Goal: Transaction & Acquisition: Purchase product/service

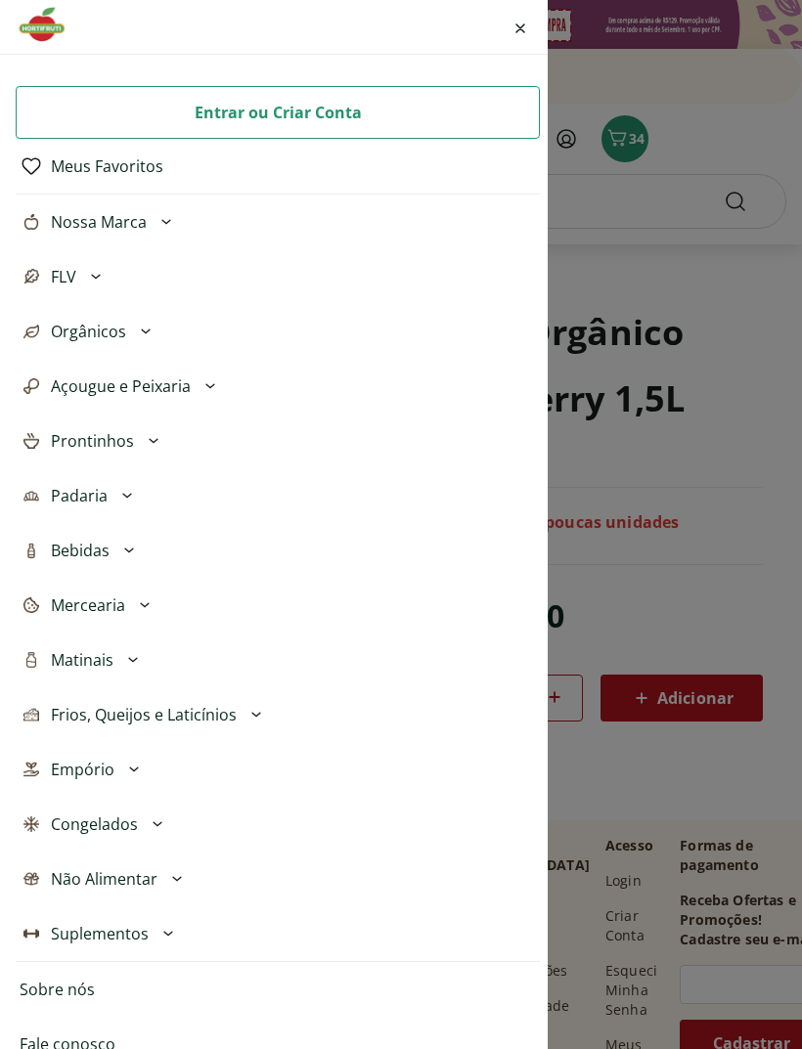
click at [757, 507] on div "Entrar ou Criar Conta Meus Favoritos Nossa Marca Açougue & Peixaria Congelados …" at bounding box center [401, 524] width 802 height 1049
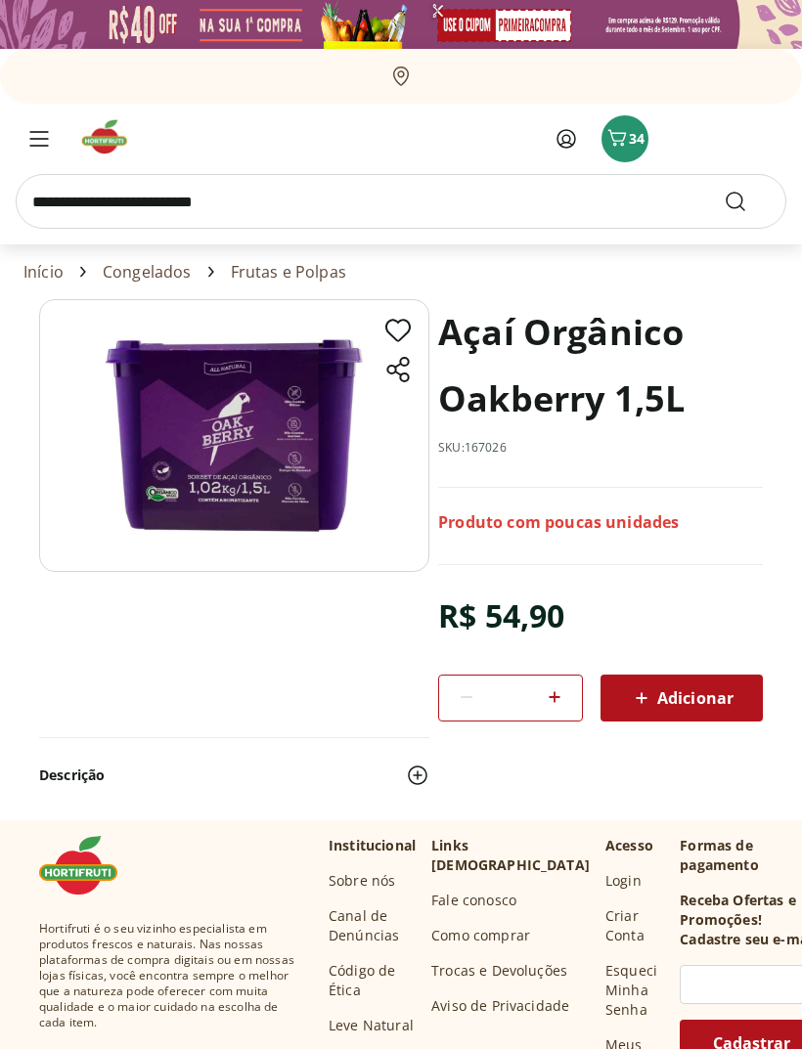
click at [47, 136] on icon "Menu" at bounding box center [39, 139] width 20 height 16
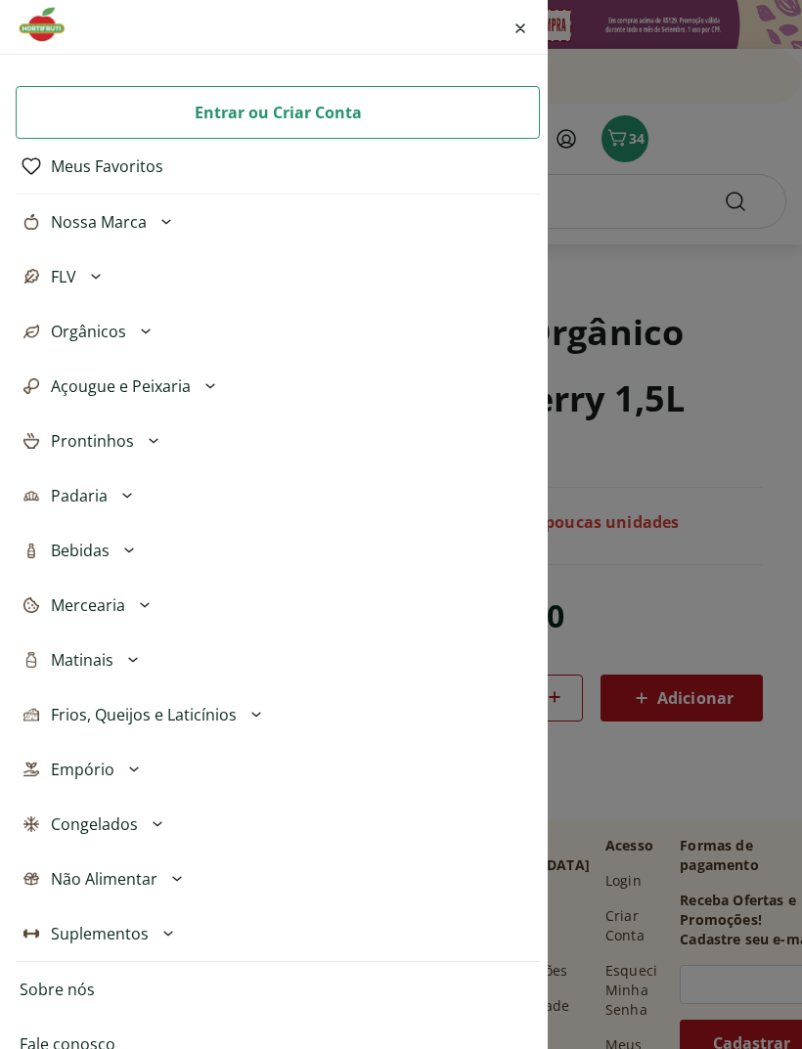
click at [243, 731] on button "Frios, Queijos e Laticínios" at bounding box center [278, 714] width 524 height 55
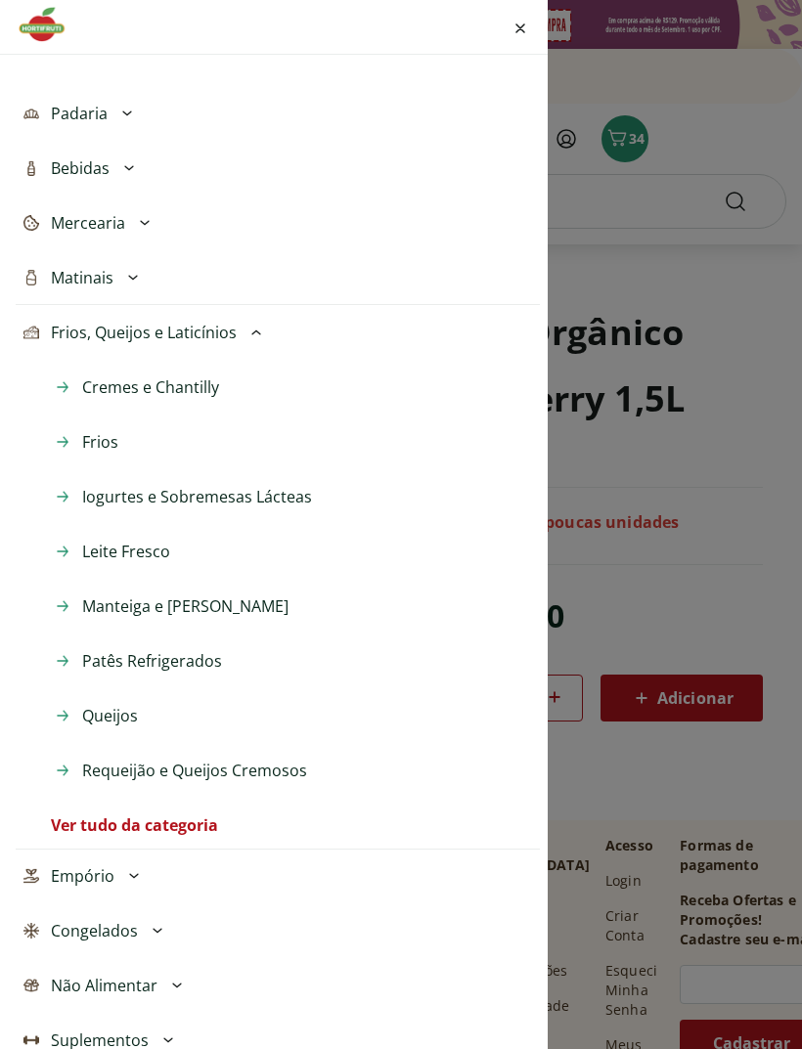
scroll to position [409, 0]
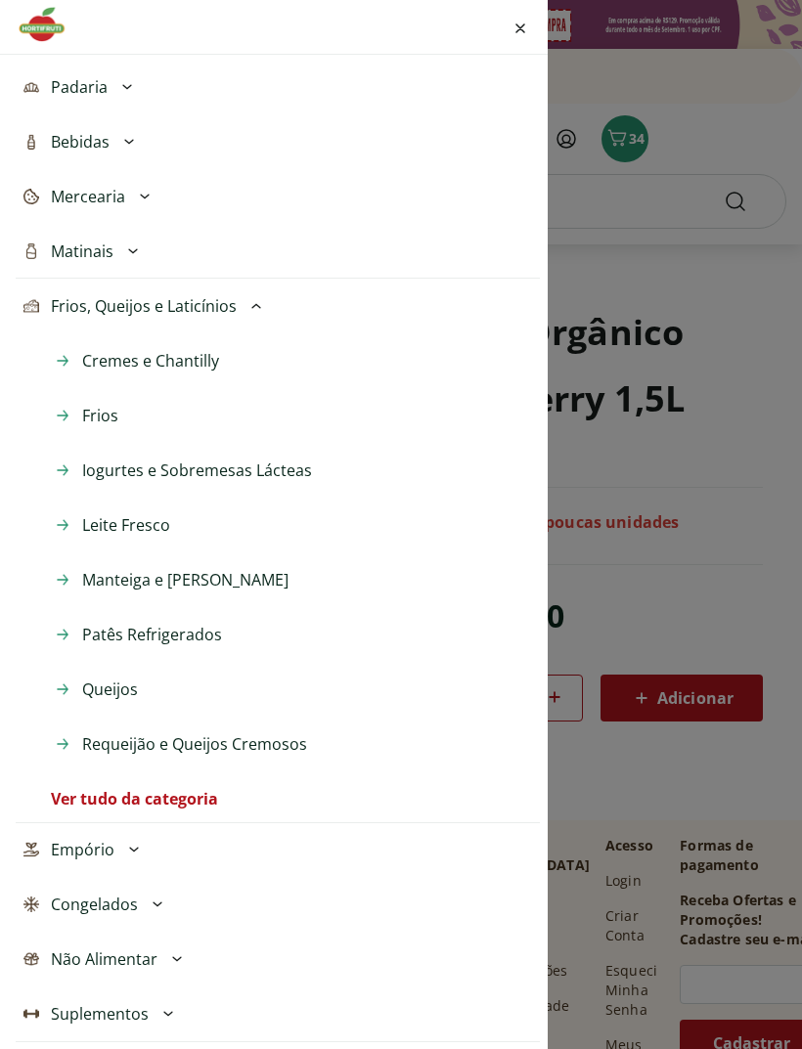
click at [271, 473] on span "Iogurtes e Sobremesas Lácteas" at bounding box center [197, 469] width 230 height 23
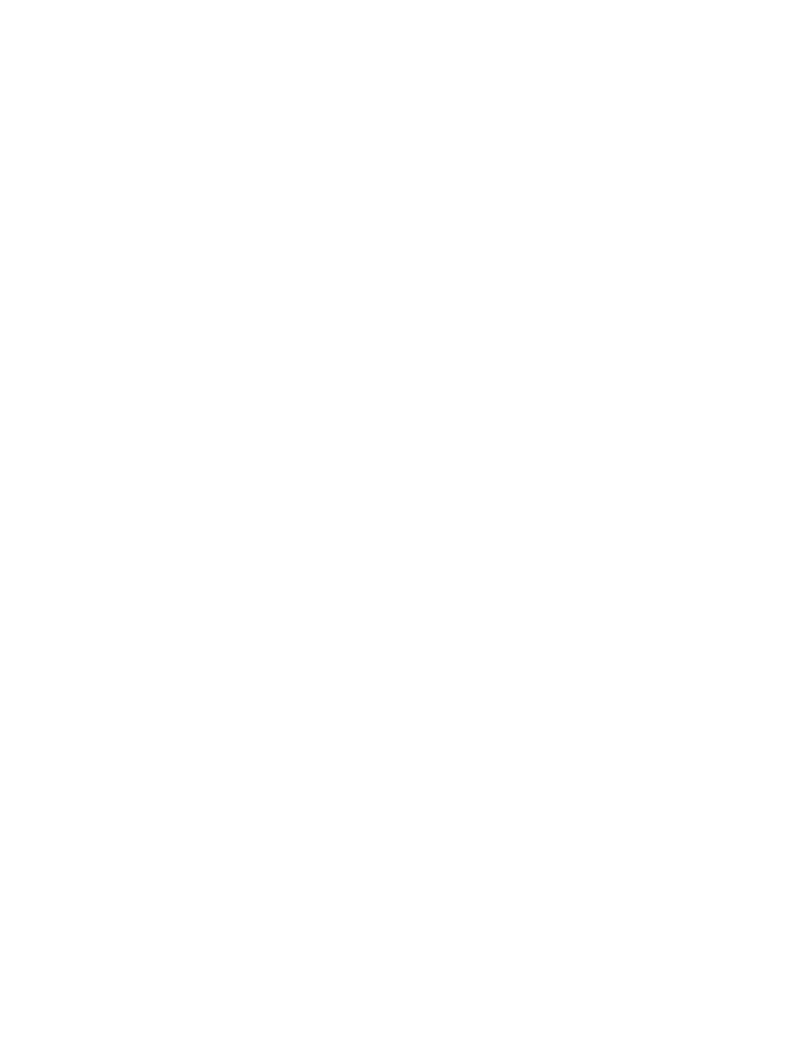
select select "**********"
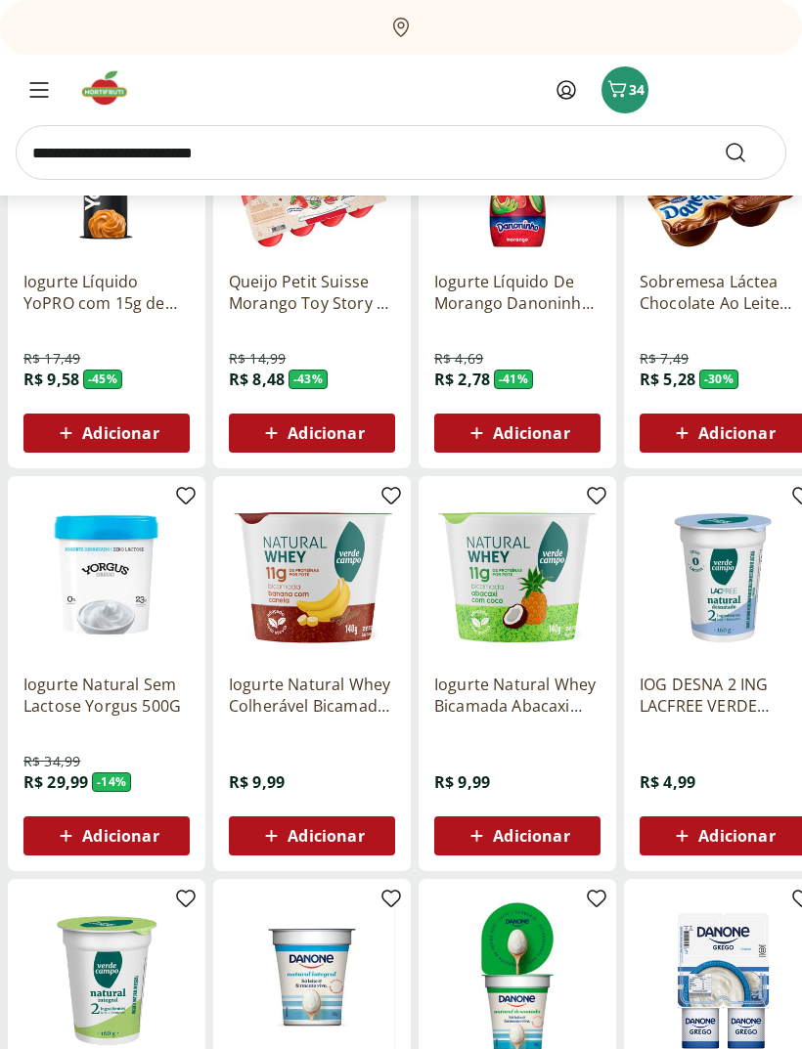
scroll to position [611, 0]
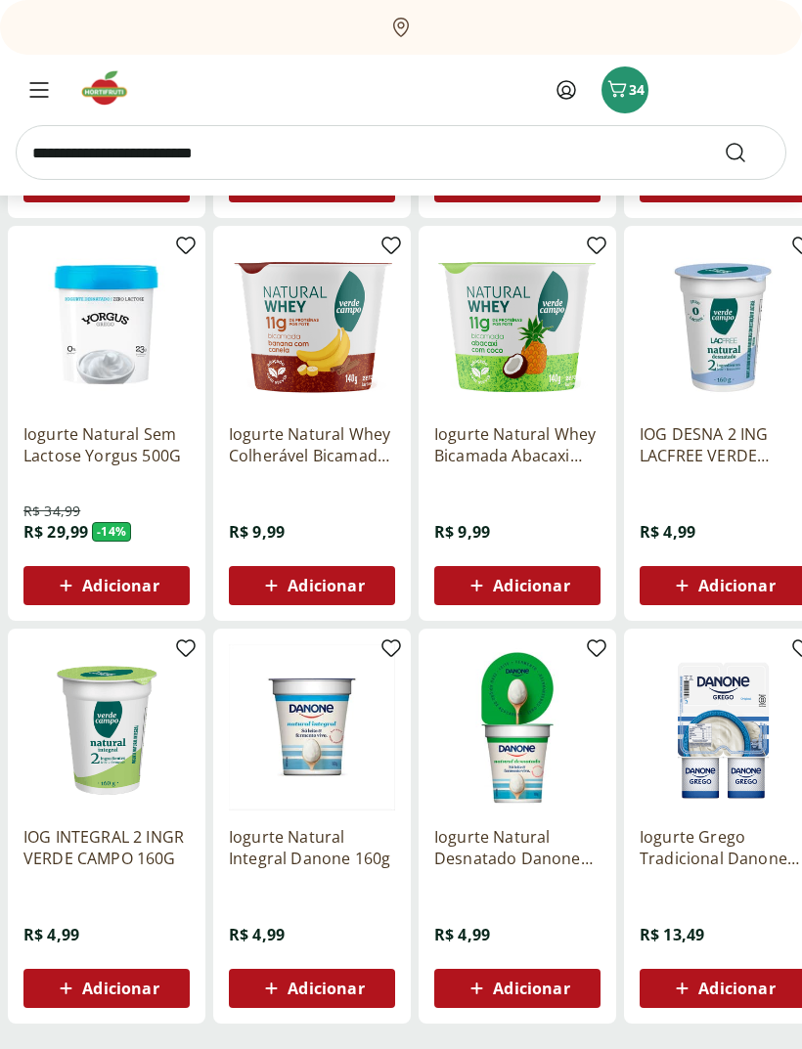
click at [52, 582] on div "Adicionar" at bounding box center [106, 586] width 135 height 35
click at [165, 596] on span at bounding box center [162, 585] width 24 height 25
type input "*"
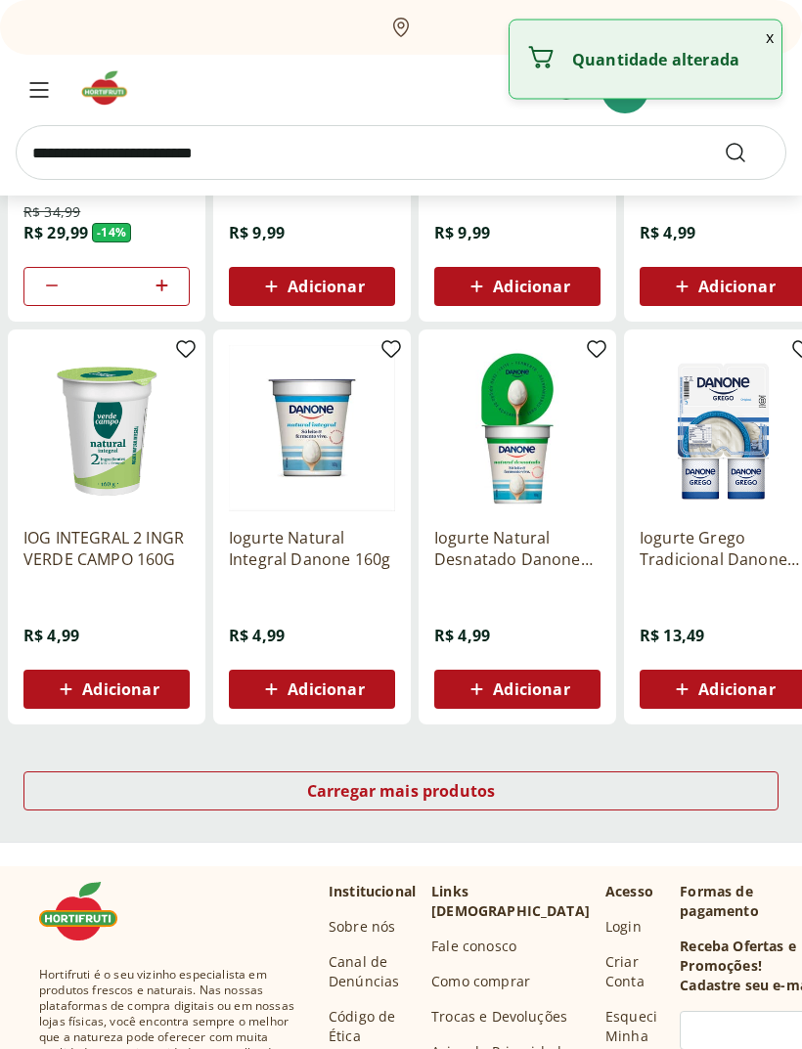
scroll to position [979, 0]
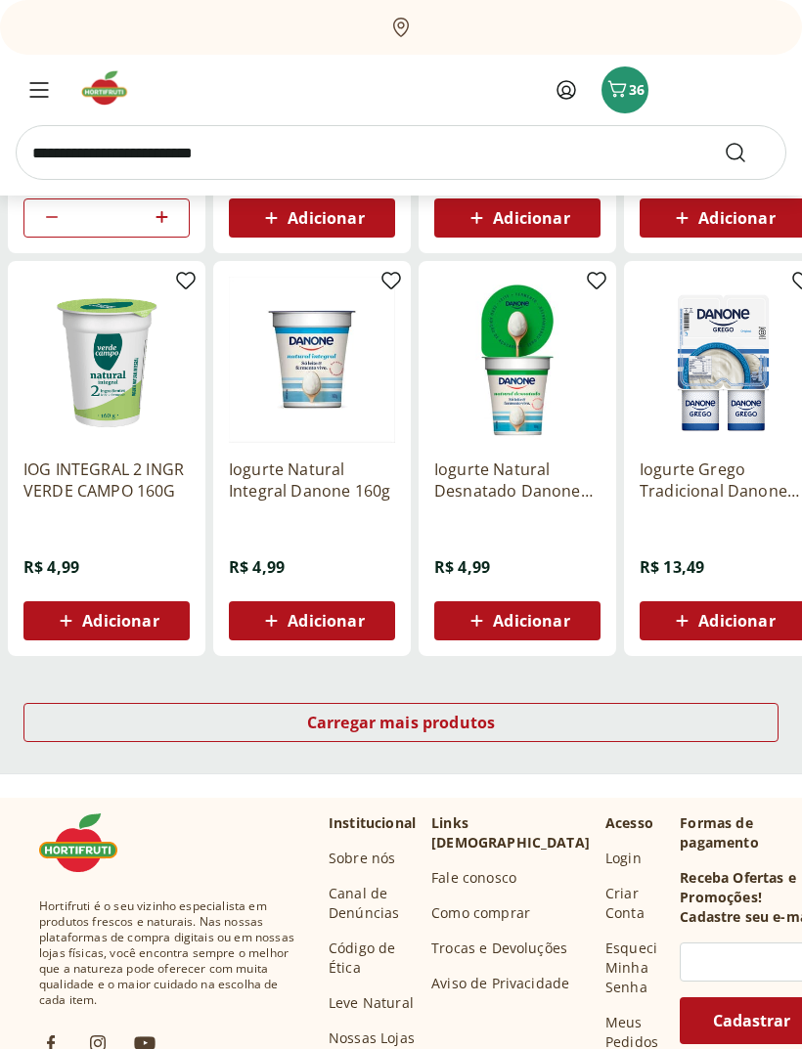
click at [682, 709] on div "Carregar mais produtos" at bounding box center [400, 722] width 755 height 39
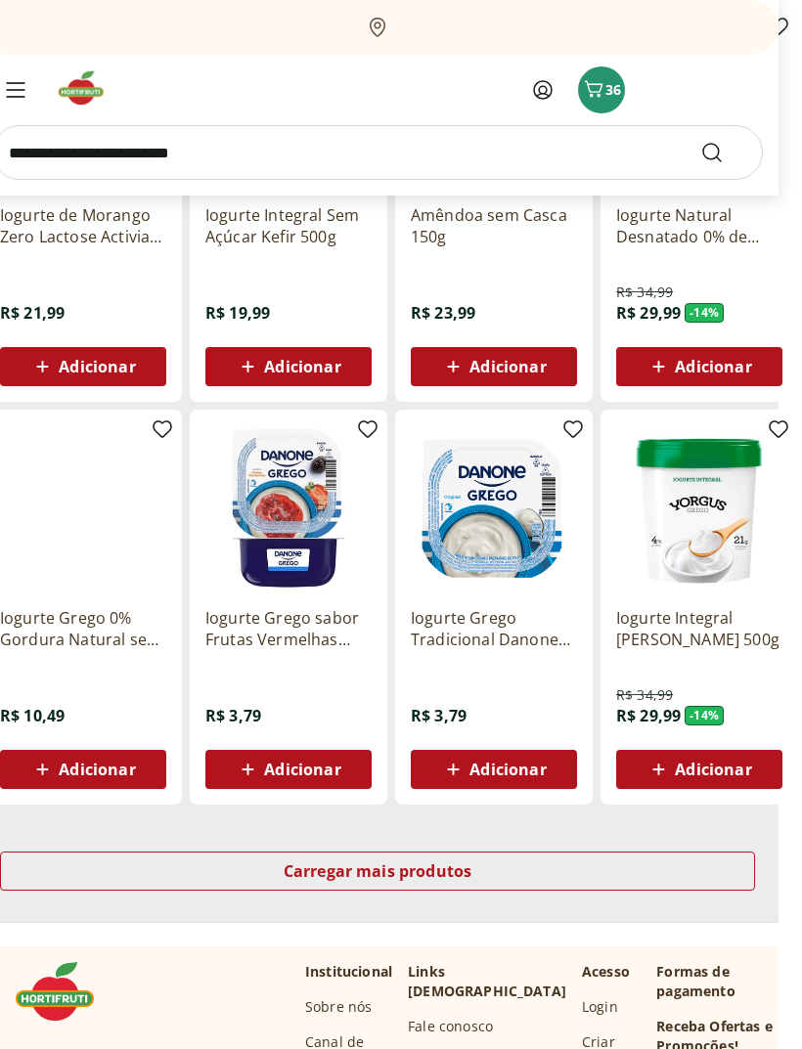
scroll to position [919, 19]
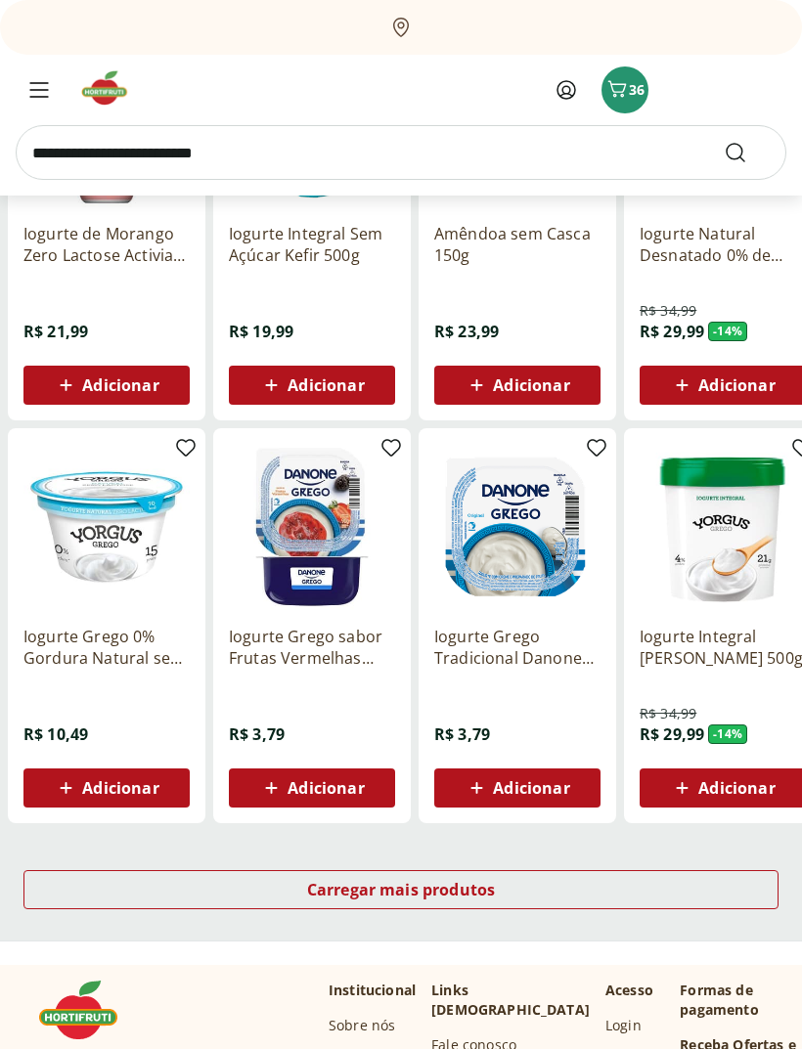
click at [683, 889] on div "Carregar mais produtos" at bounding box center [400, 890] width 755 height 39
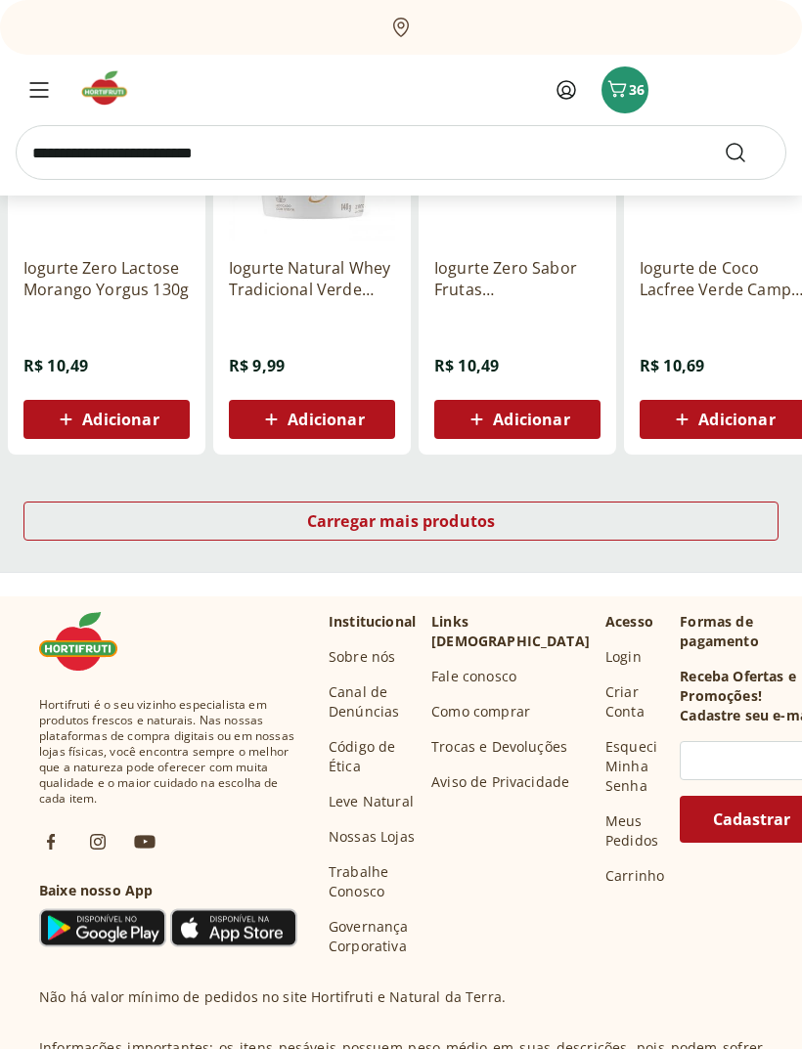
scroll to position [1293, 0]
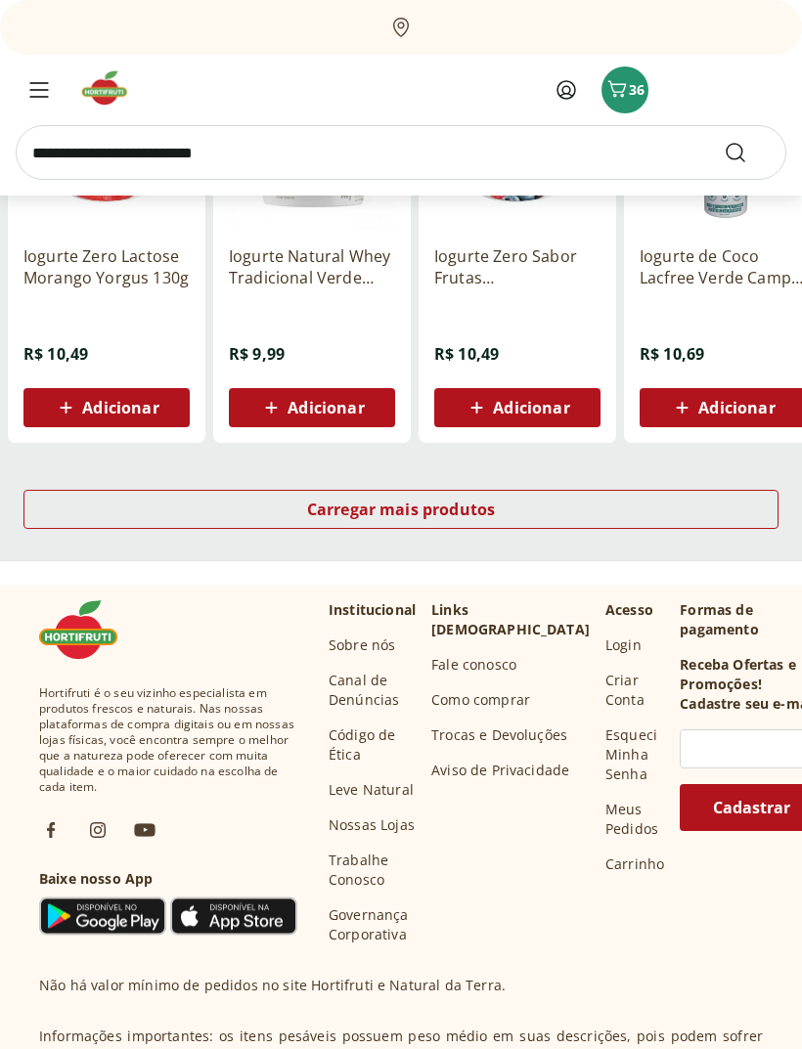
click at [140, 513] on div "Carregar mais produtos" at bounding box center [400, 510] width 755 height 39
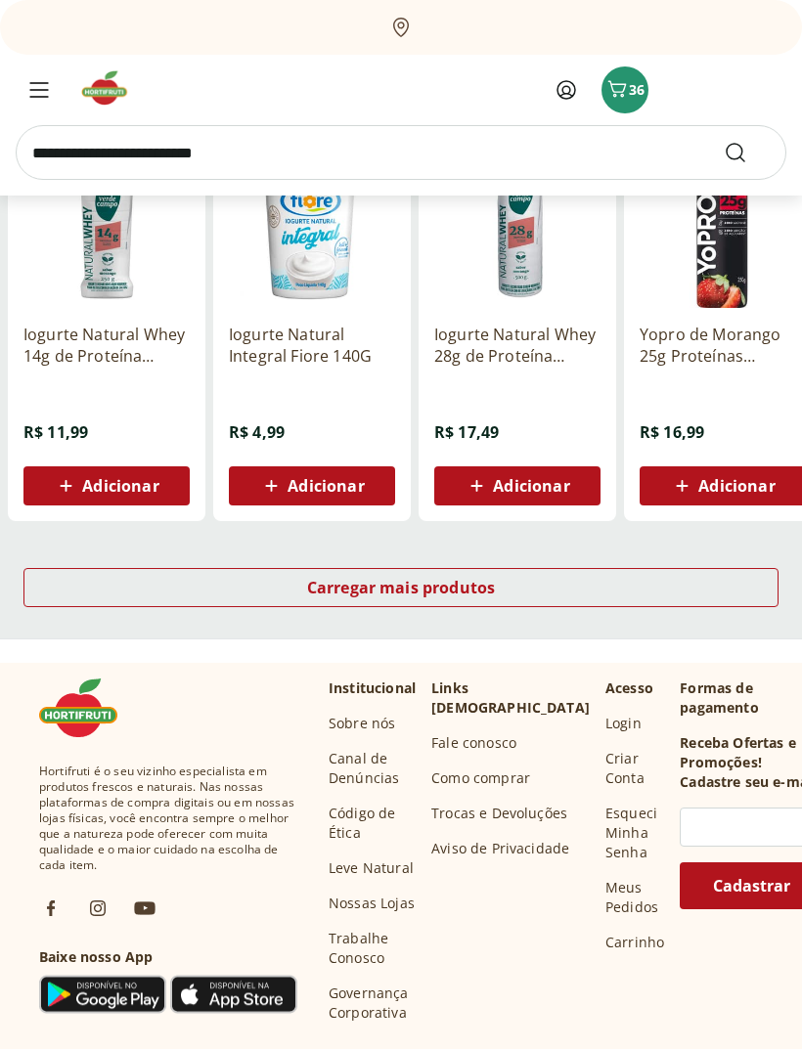
click at [653, 593] on div "Carregar mais produtos" at bounding box center [400, 588] width 755 height 39
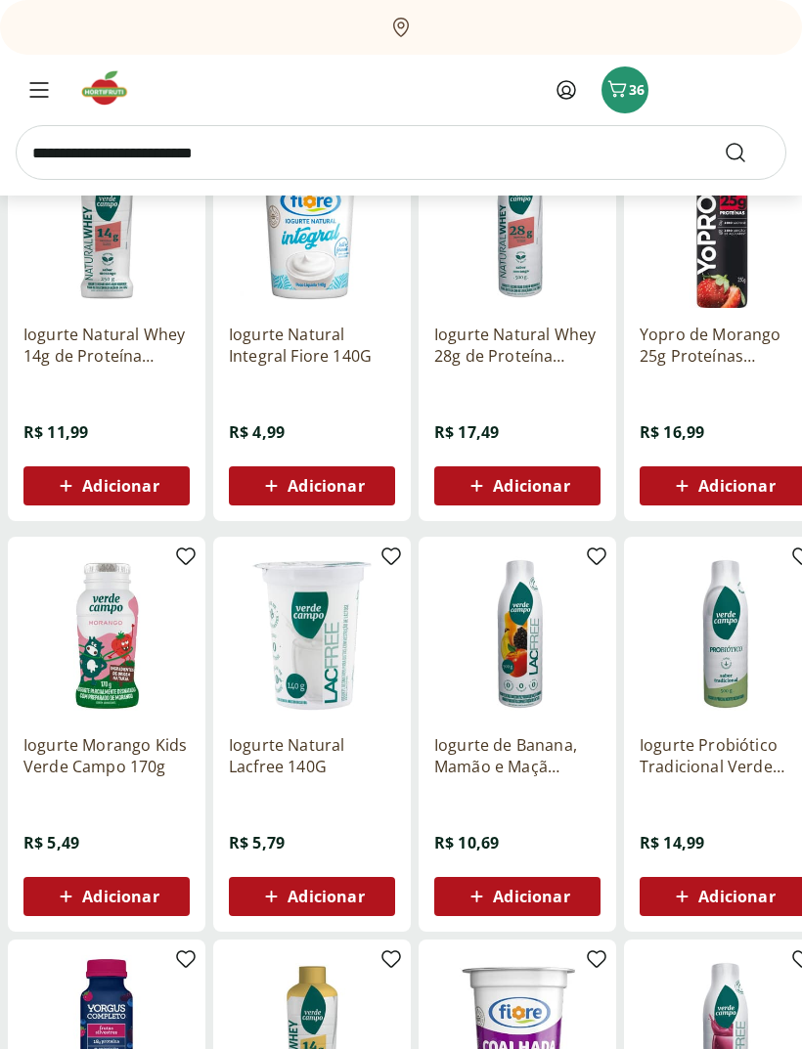
scroll to position [1216, 0]
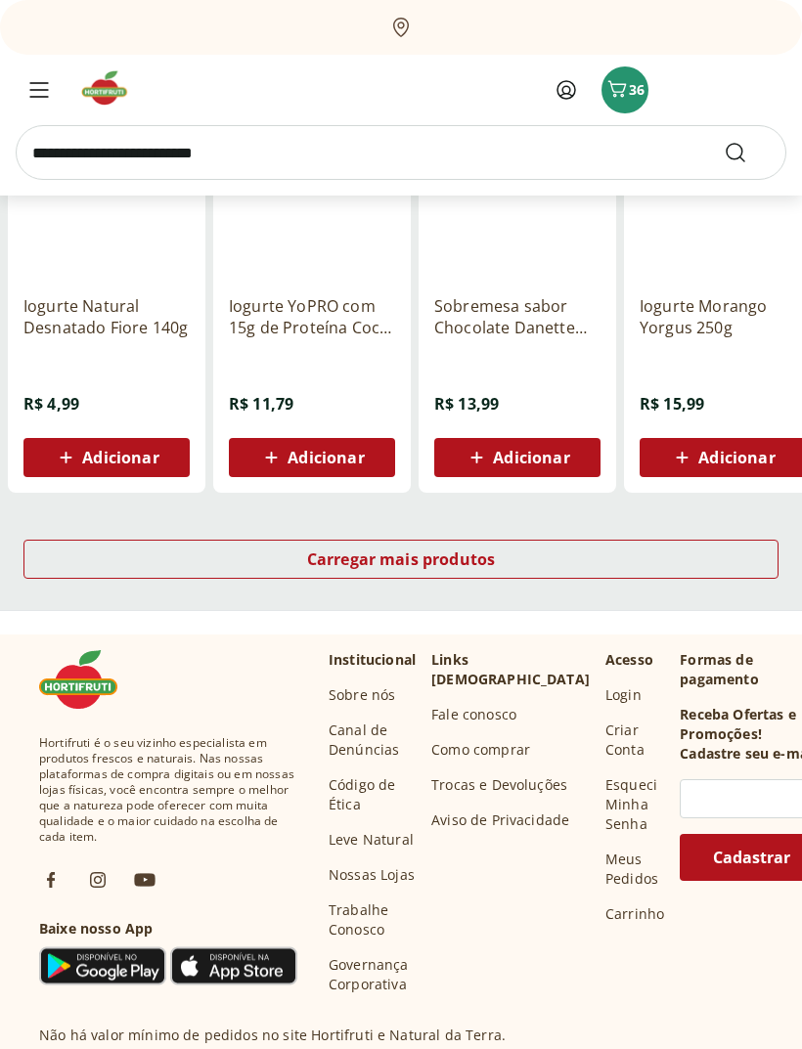
scroll to position [1220, 0]
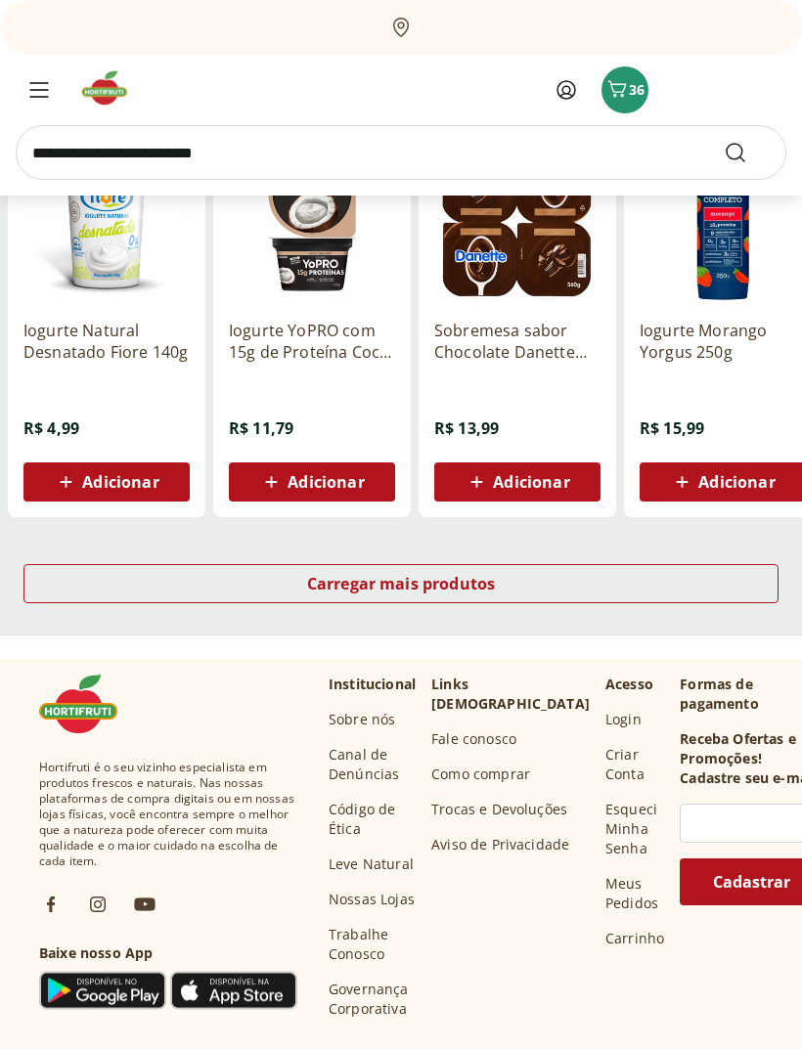
click at [620, 587] on div "Carregar mais produtos" at bounding box center [400, 583] width 755 height 39
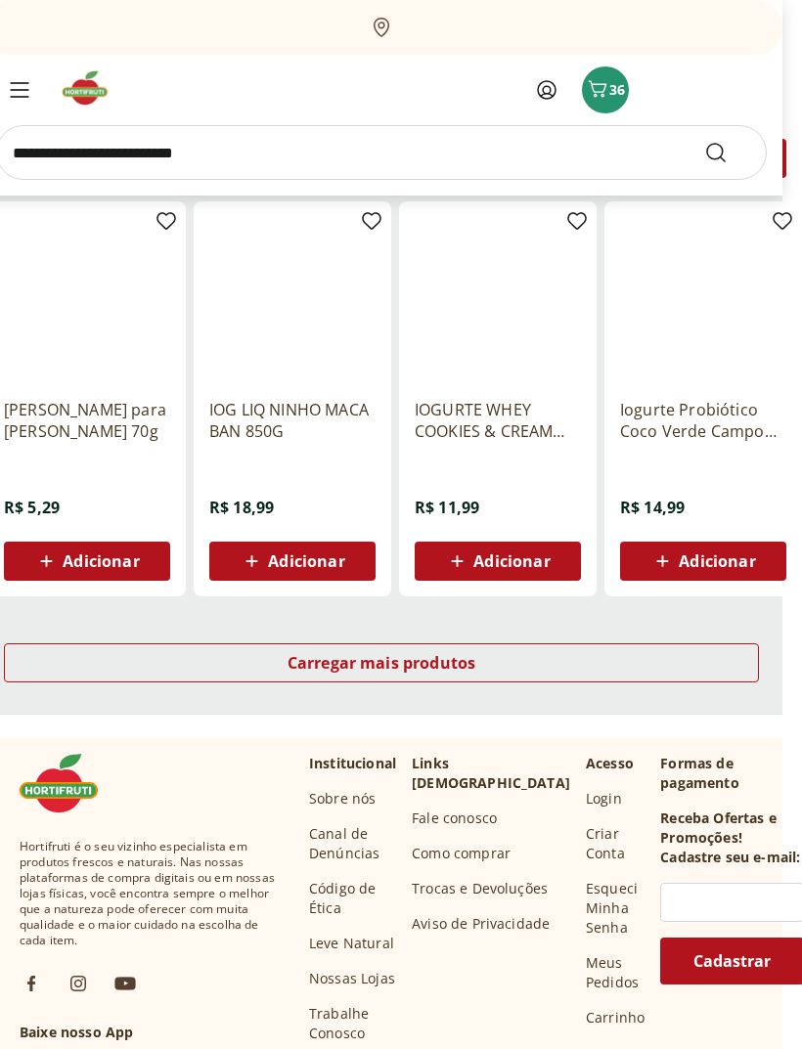
scroll to position [1141, 0]
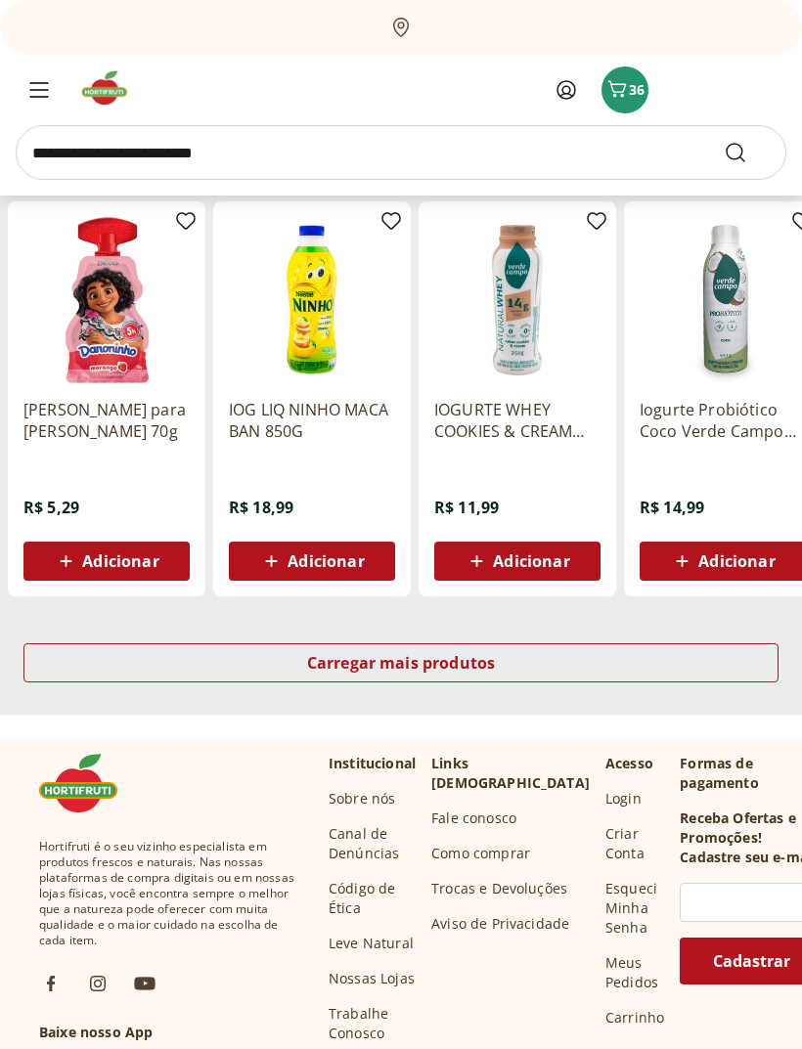
click at [450, 660] on span "Carregar mais produtos" at bounding box center [401, 663] width 189 height 16
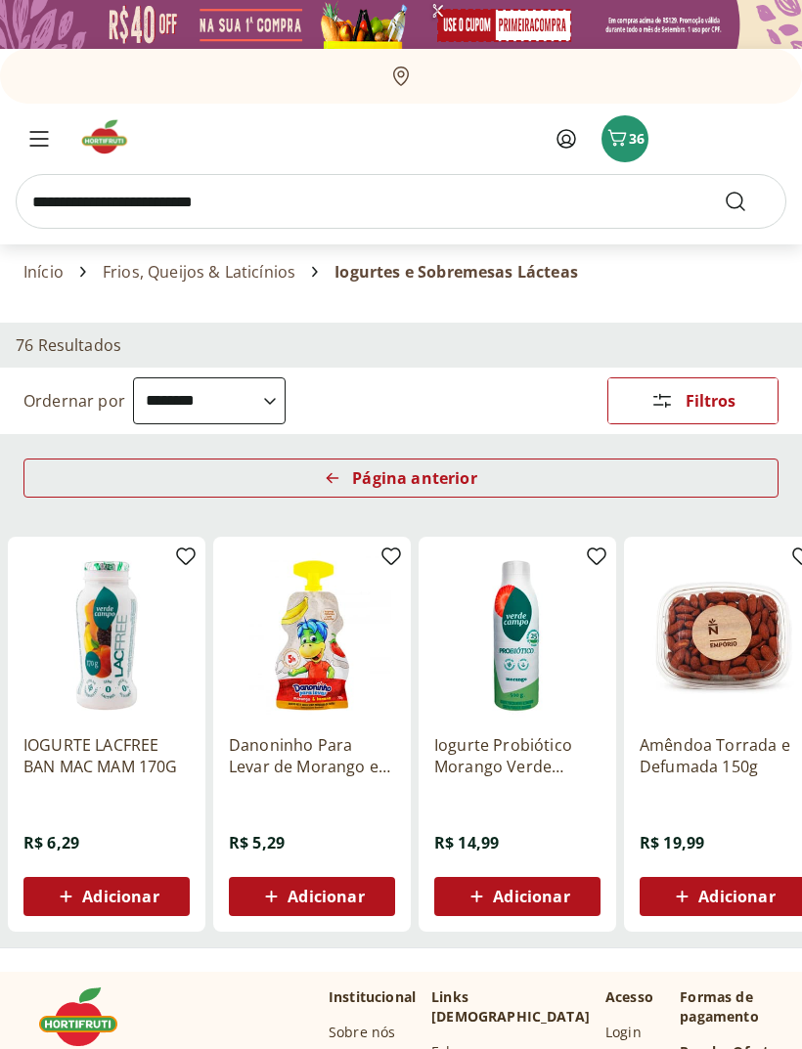
click at [713, 481] on div "Página anterior" at bounding box center [400, 477] width 755 height 39
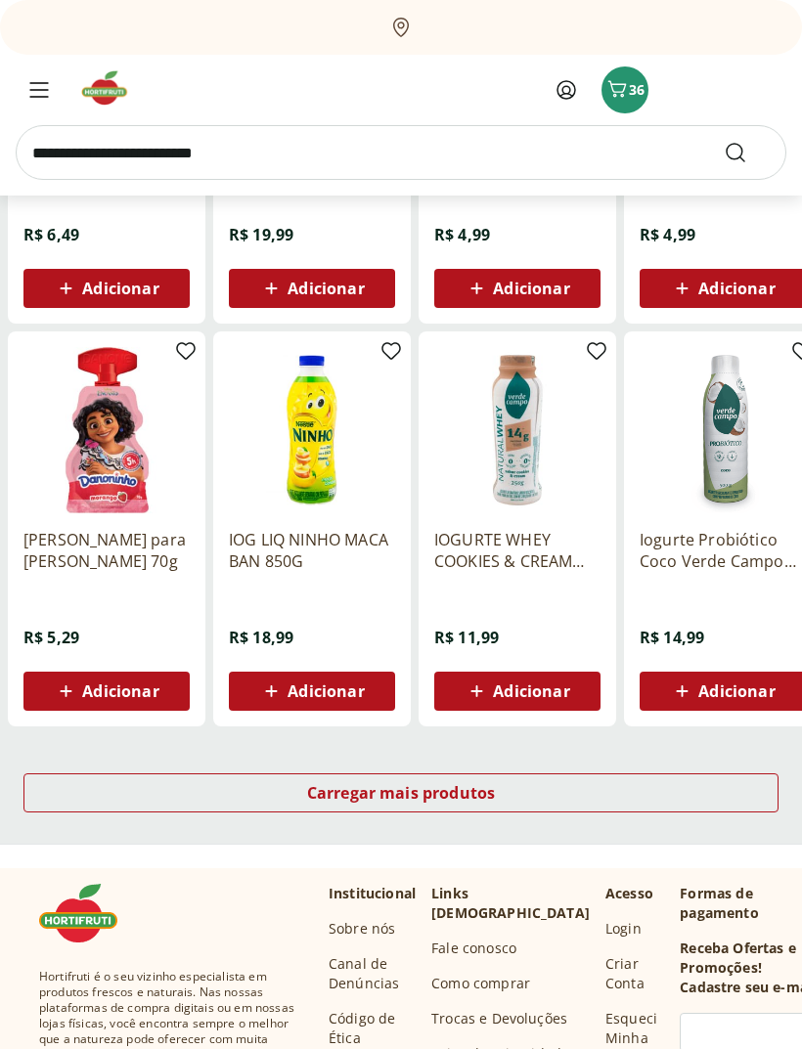
click at [740, 794] on div "Carregar mais produtos" at bounding box center [400, 792] width 755 height 39
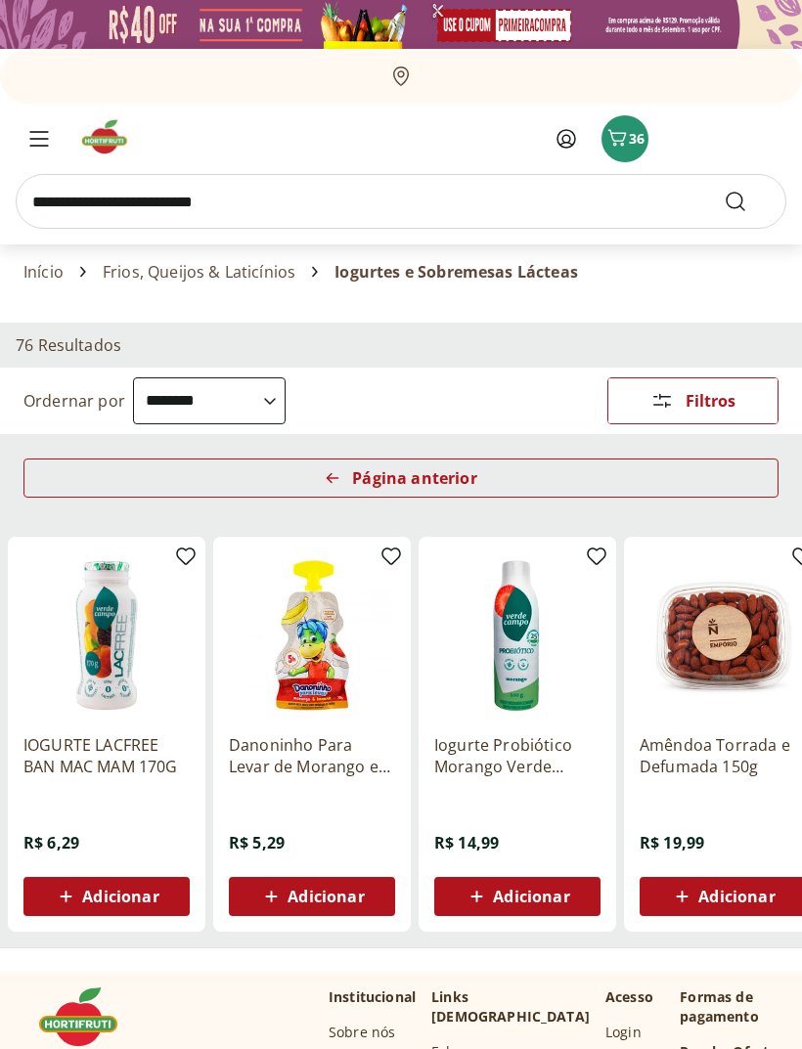
click at [684, 478] on div "Página anterior" at bounding box center [400, 477] width 755 height 39
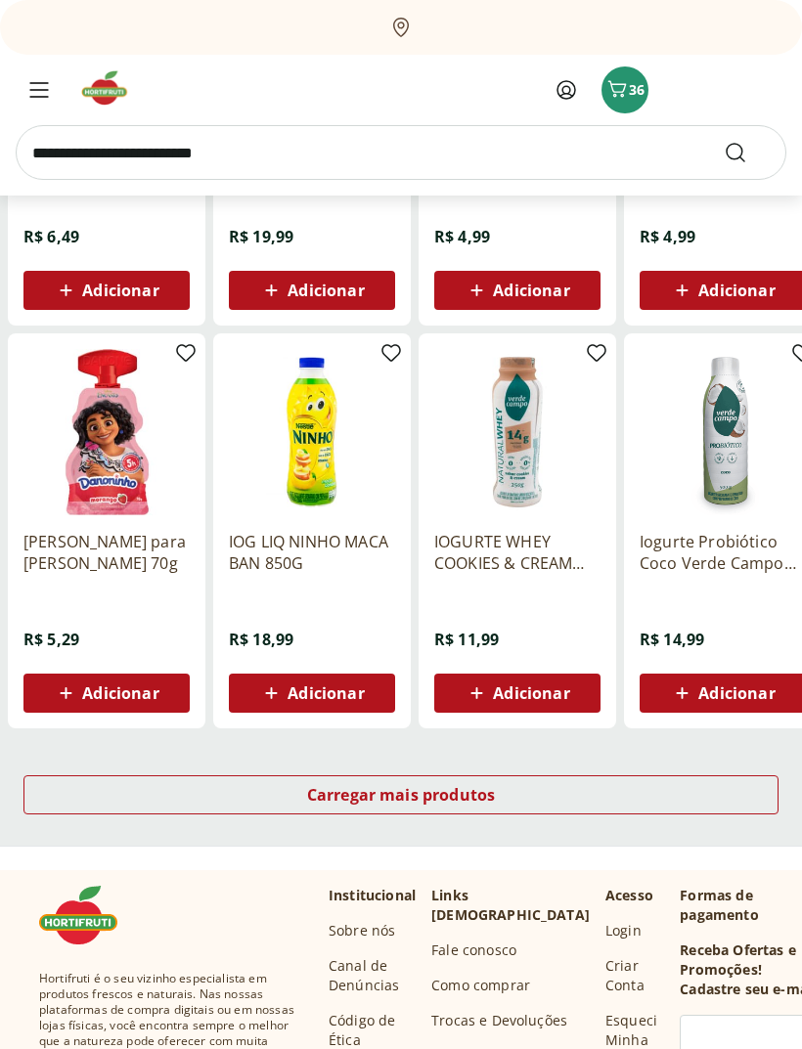
click at [702, 800] on div "Carregar mais produtos" at bounding box center [400, 794] width 755 height 39
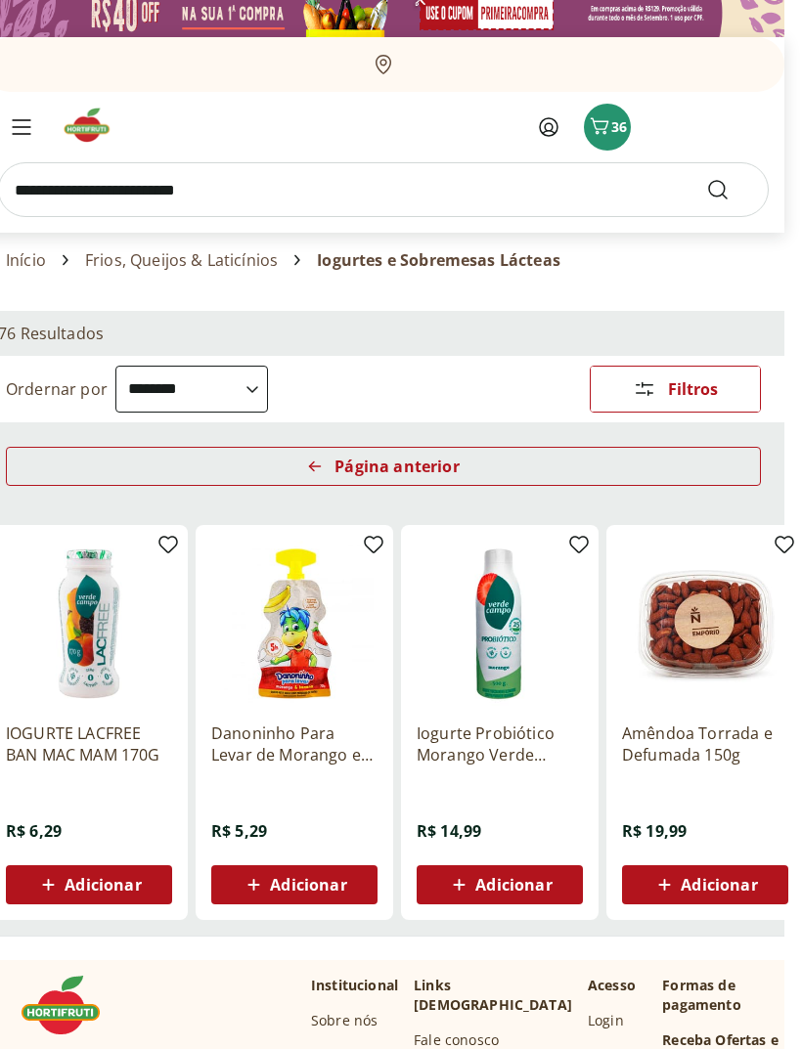
scroll to position [0, 20]
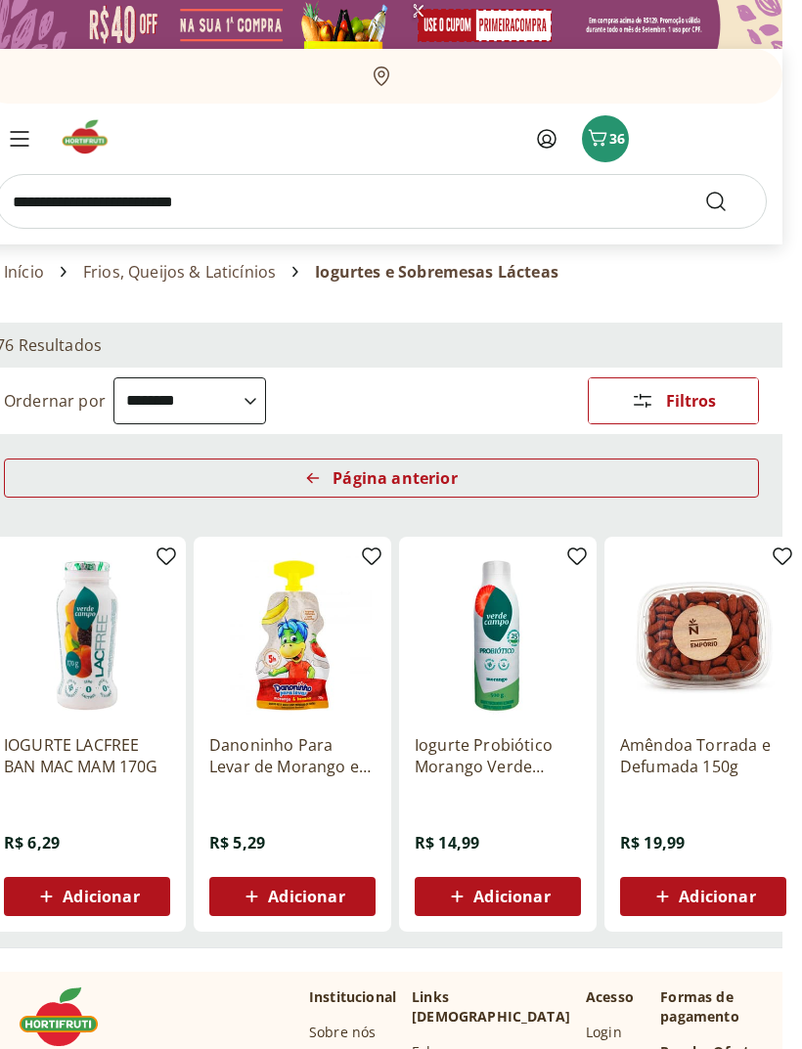
click at [602, 155] on button "36" at bounding box center [605, 138] width 47 height 47
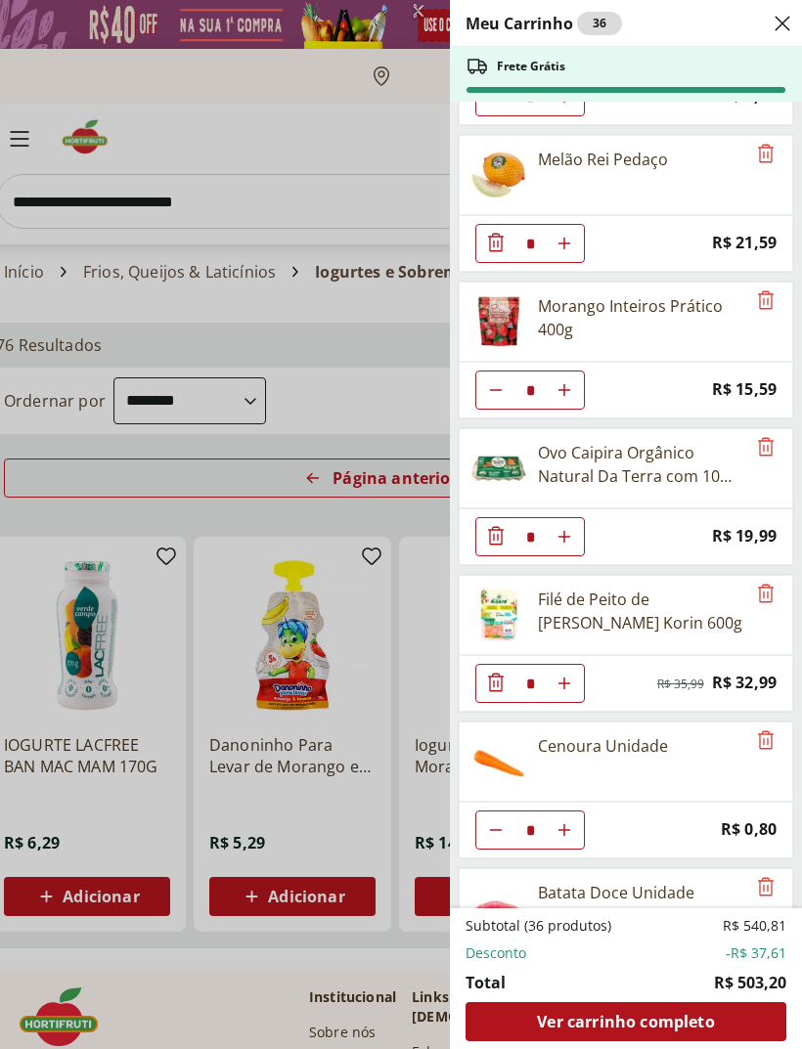
scroll to position [685, 0]
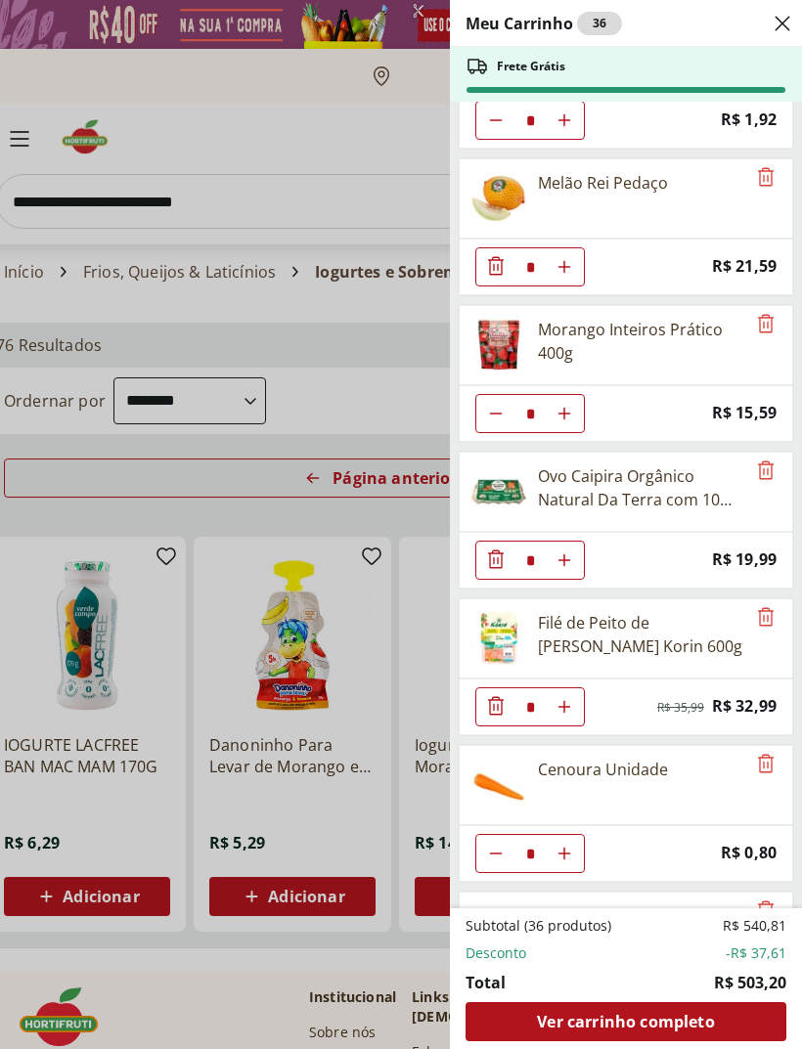
click at [571, 708] on icon "Aumentar Quantidade" at bounding box center [564, 707] width 16 height 16
type input "*"
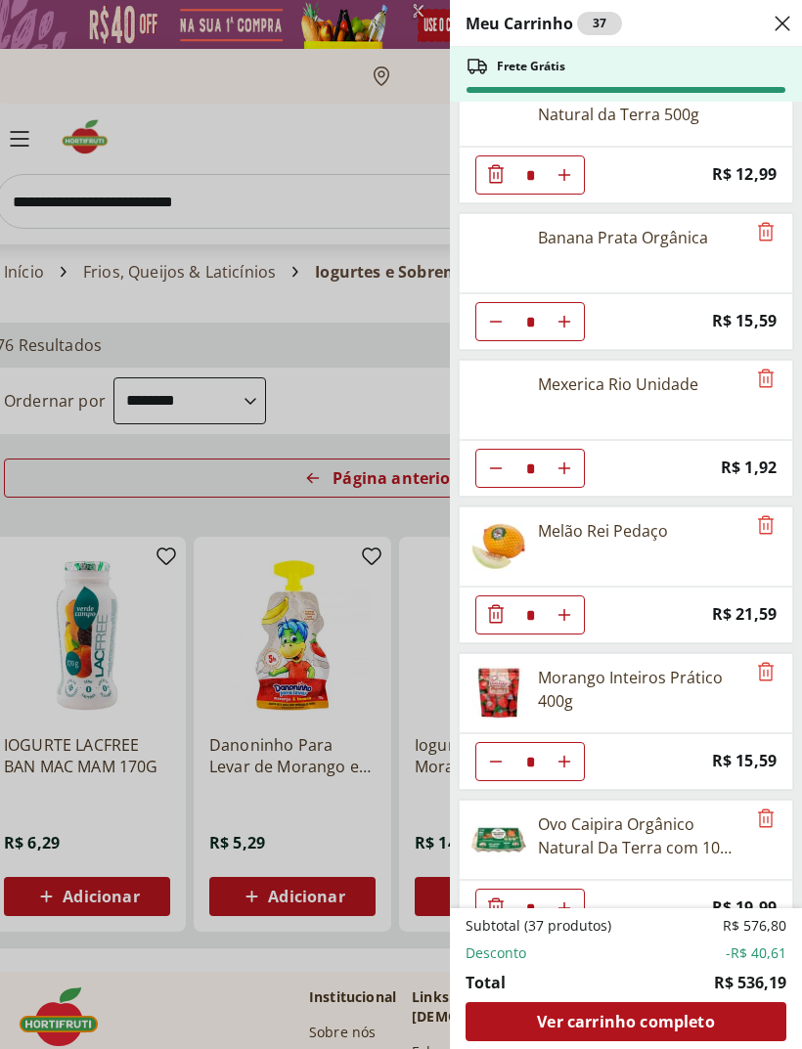
scroll to position [334, 0]
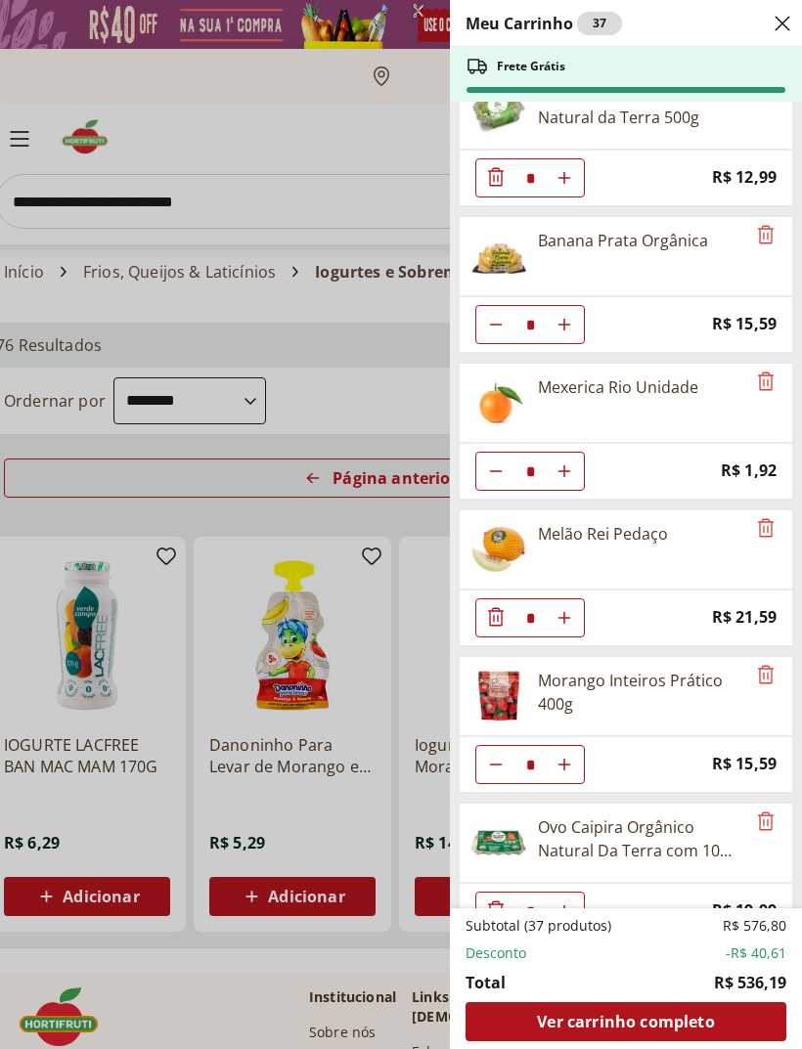
click at [376, 400] on div "Meu Carrinho 37 Frete Grátis Mamão Papaia Unidade * Price: R$ 5,84 Melancia Ped…" at bounding box center [401, 524] width 802 height 1049
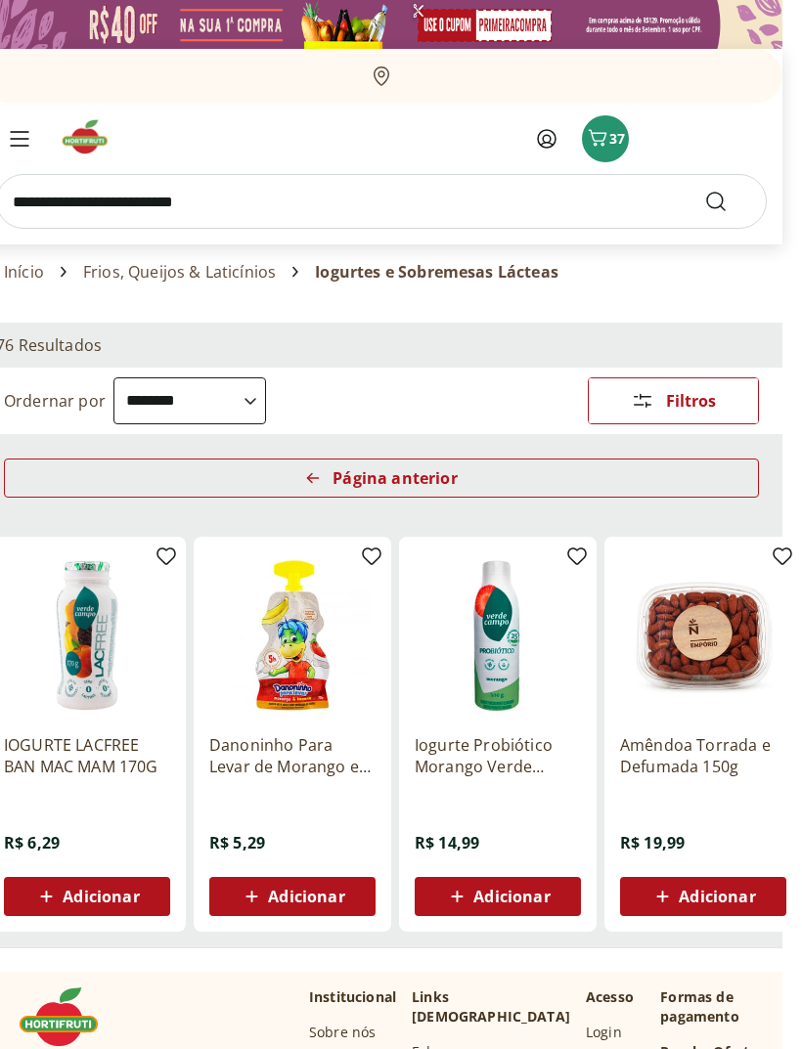
click at [284, 226] on input "search" at bounding box center [381, 201] width 770 height 55
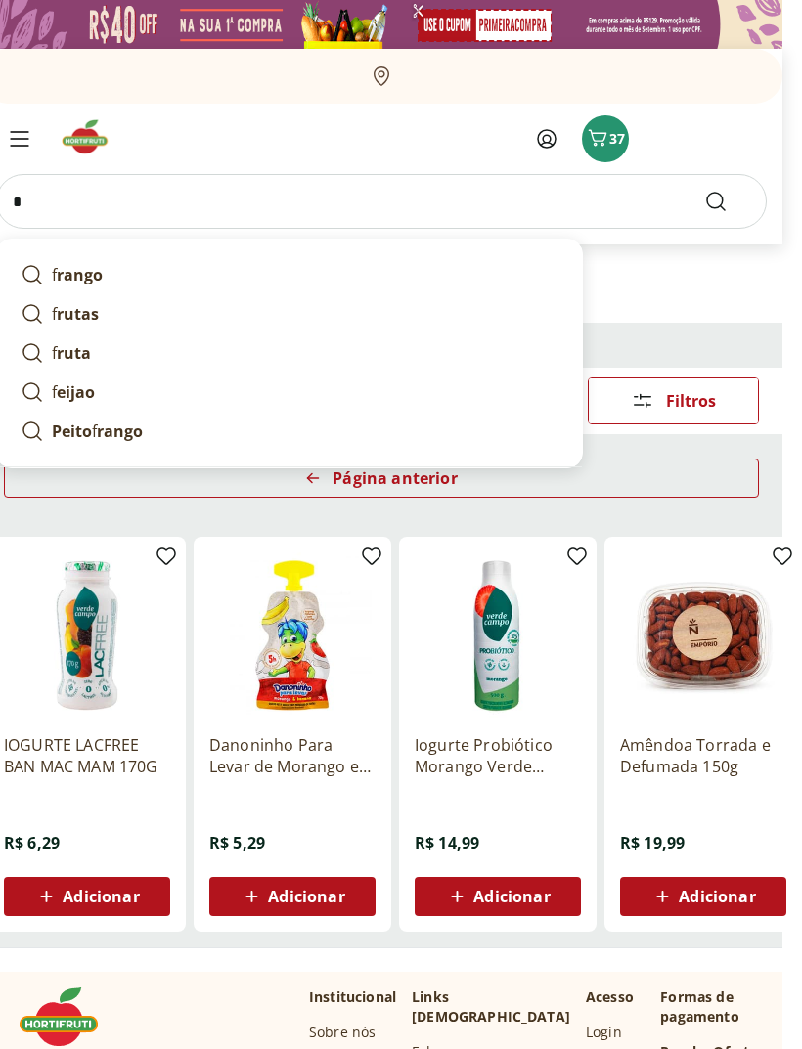
type input "*"
click at [766, 123] on section "Entrar ou Criar conta 37 * f rango f rutas f ruta f eijao Peito f rango" at bounding box center [381, 174] width 802 height 141
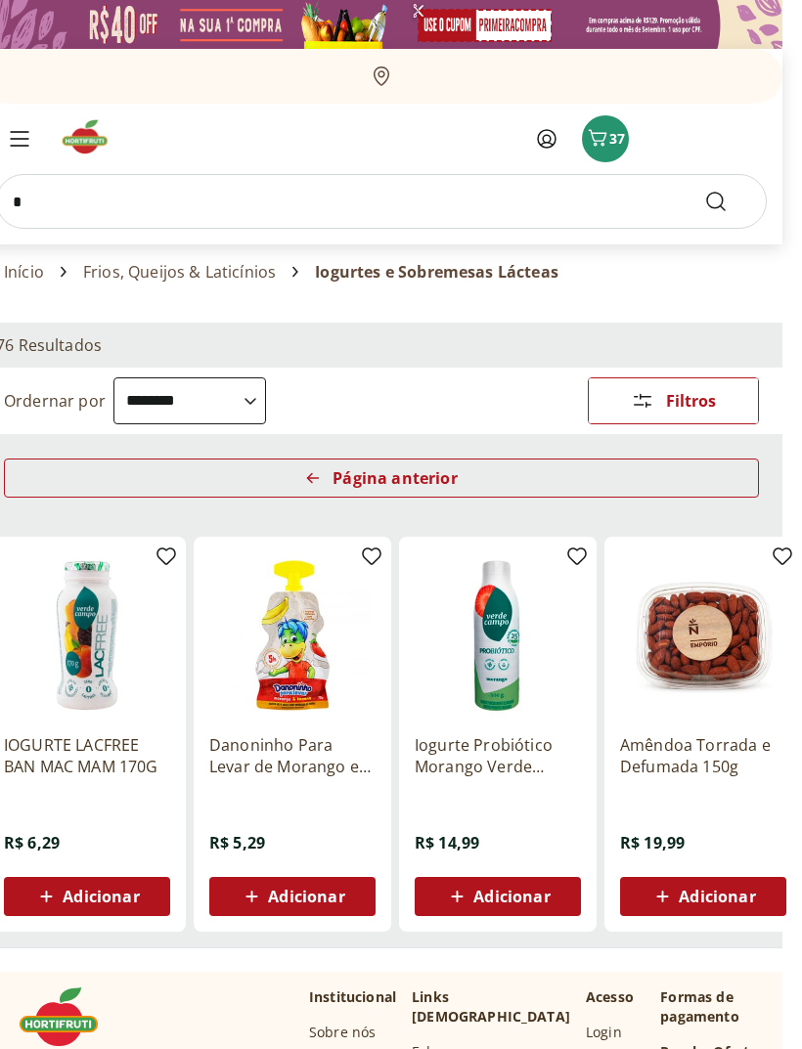
click at [600, 144] on icon "Carrinho" at bounding box center [597, 137] width 23 height 23
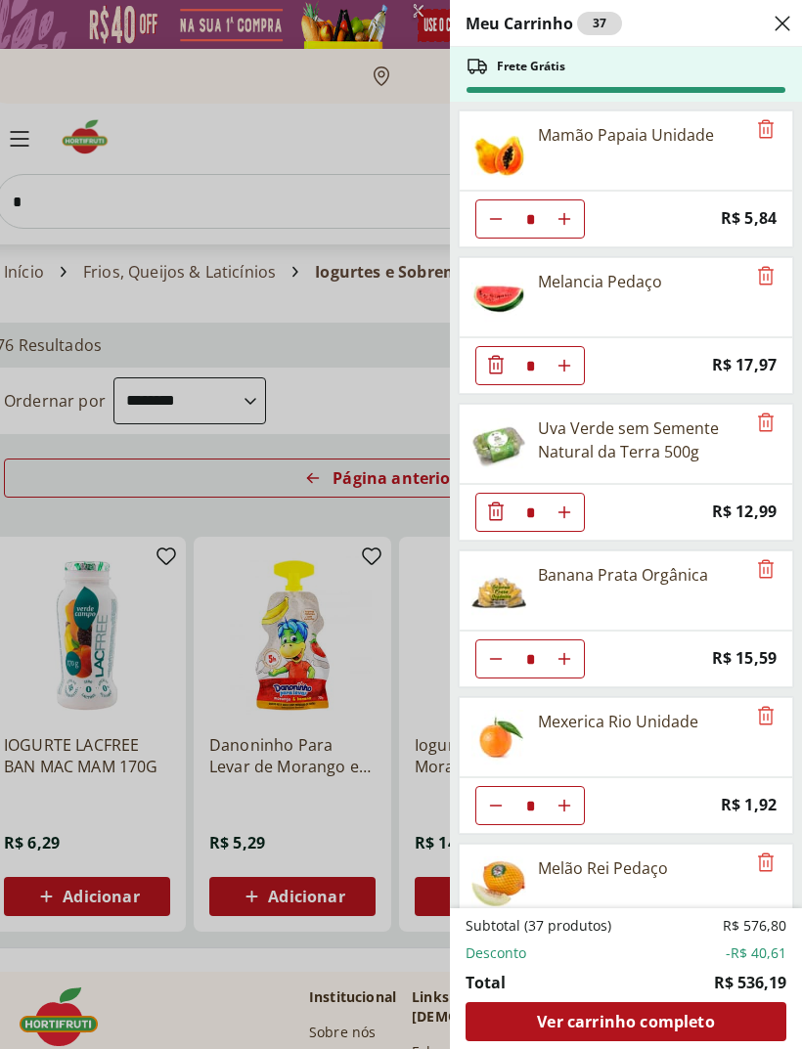
scroll to position [0, 0]
click at [259, 209] on div "Meu Carrinho 37 Frete Grátis Mamão Papaia Unidade * Price: R$ 5,84 Melancia Ped…" at bounding box center [401, 524] width 802 height 1049
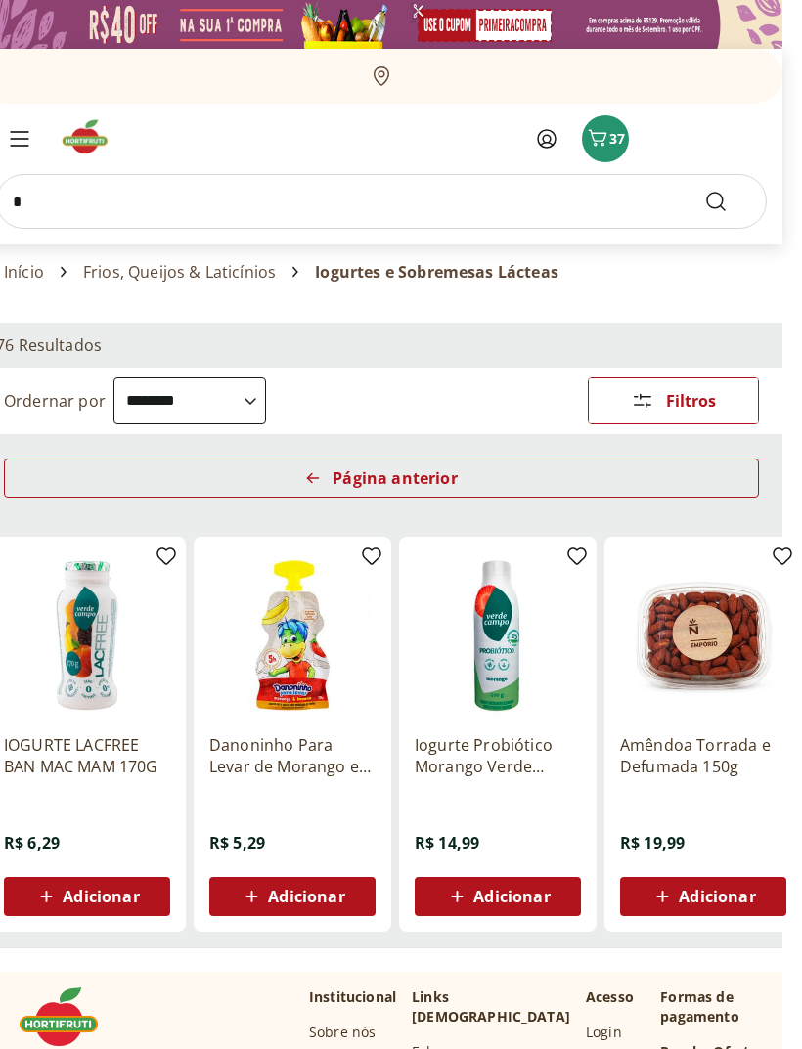
click at [140, 216] on input "*" at bounding box center [381, 201] width 770 height 55
type input "****"
click at [727, 201] on button "Submit Search" at bounding box center [727, 201] width 47 height 23
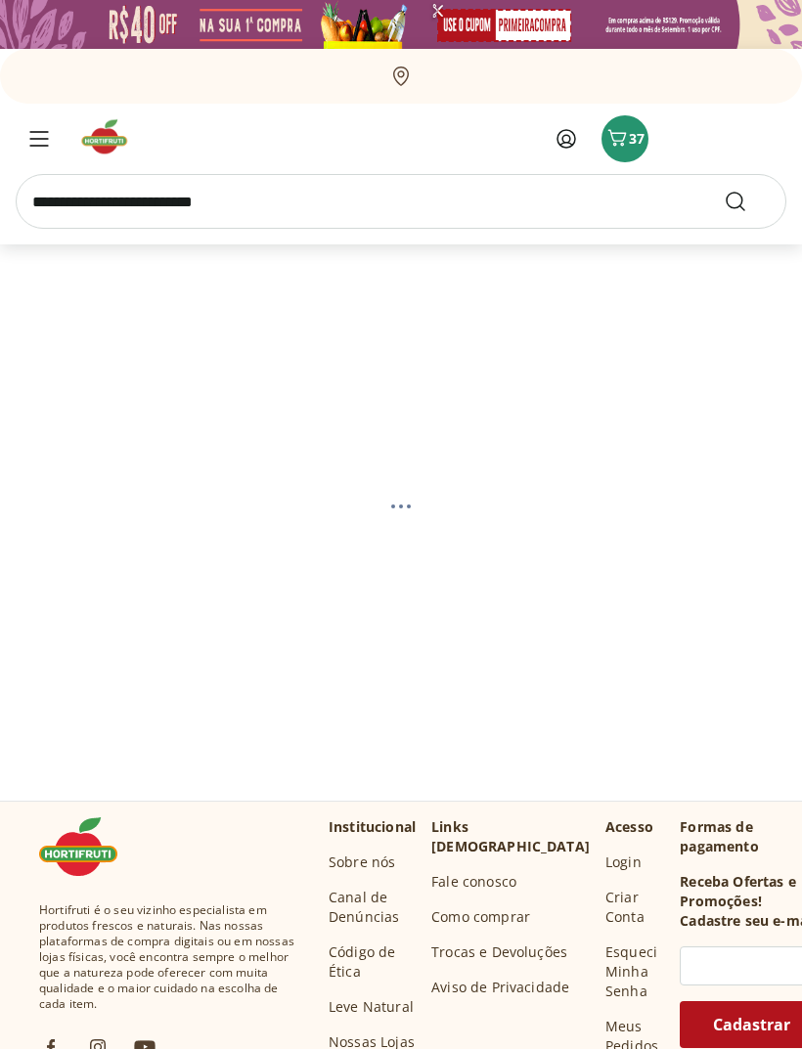
select select "**********"
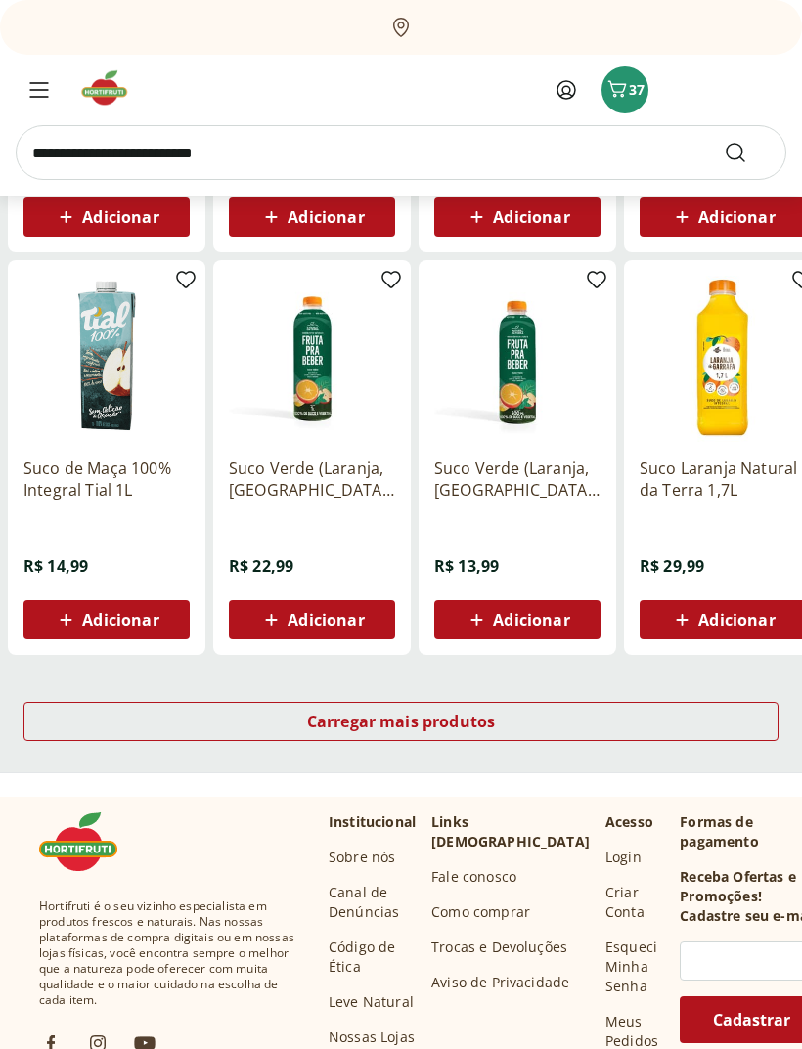
scroll to position [982, 0]
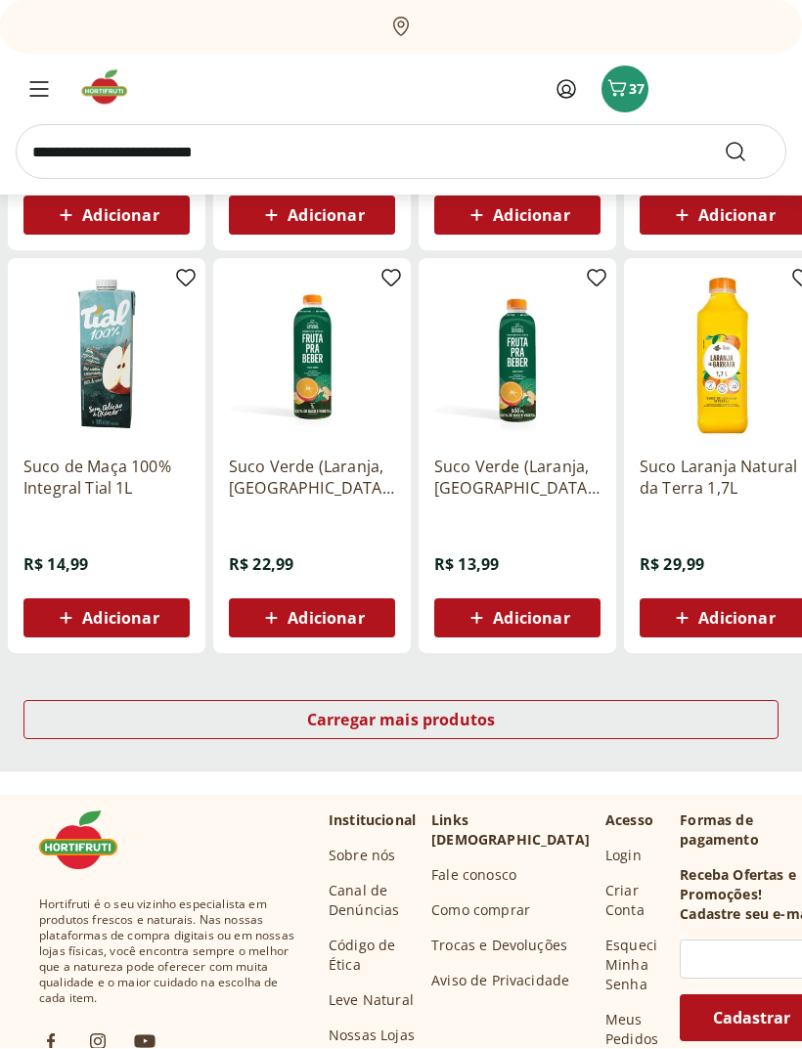
click at [754, 713] on div "Carregar mais produtos" at bounding box center [400, 720] width 755 height 39
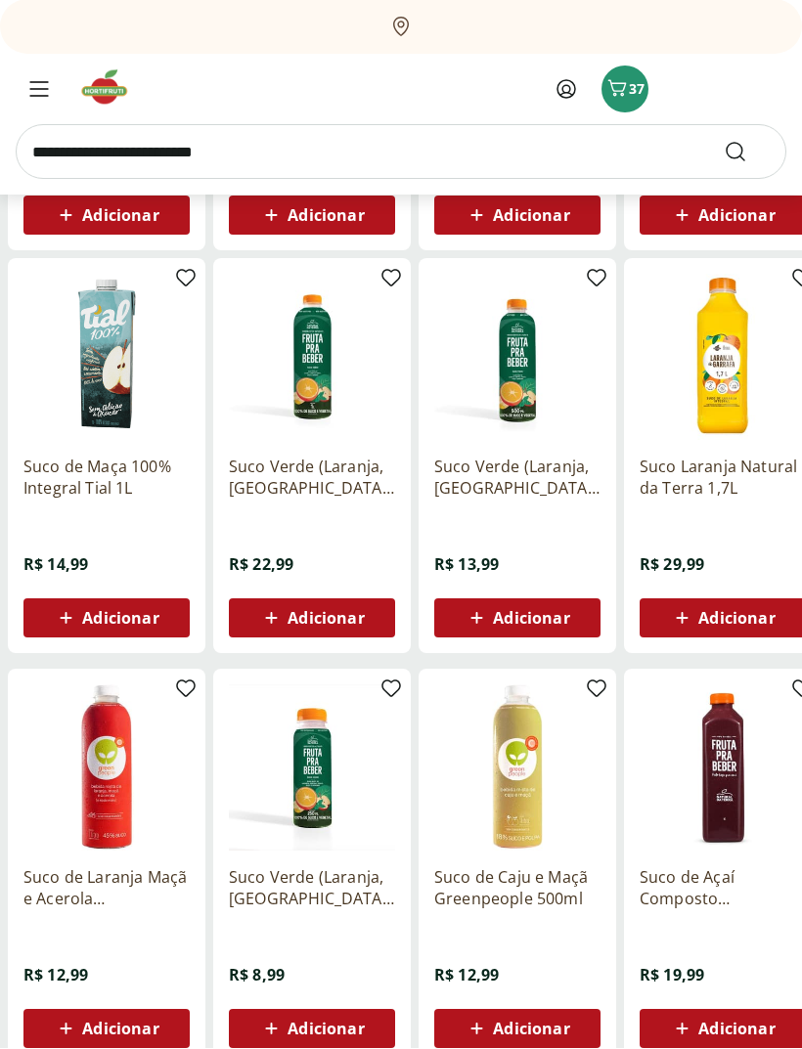
scroll to position [983, 0]
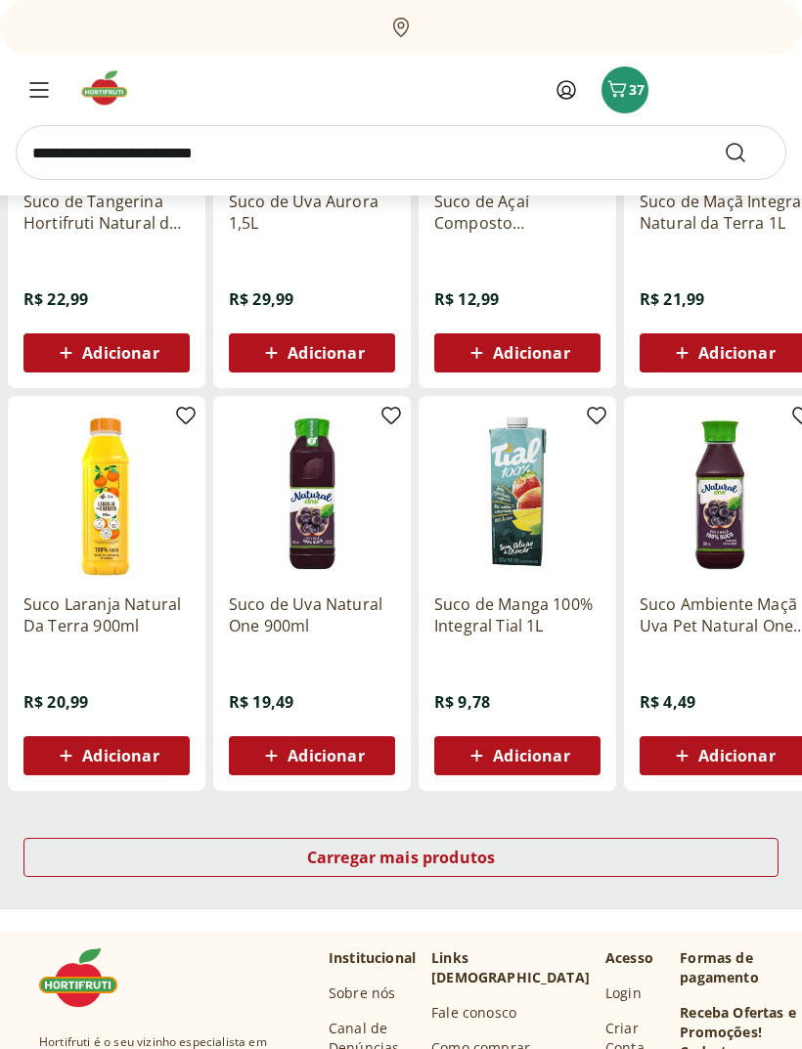
click at [705, 848] on div "Carregar mais produtos" at bounding box center [400, 858] width 755 height 39
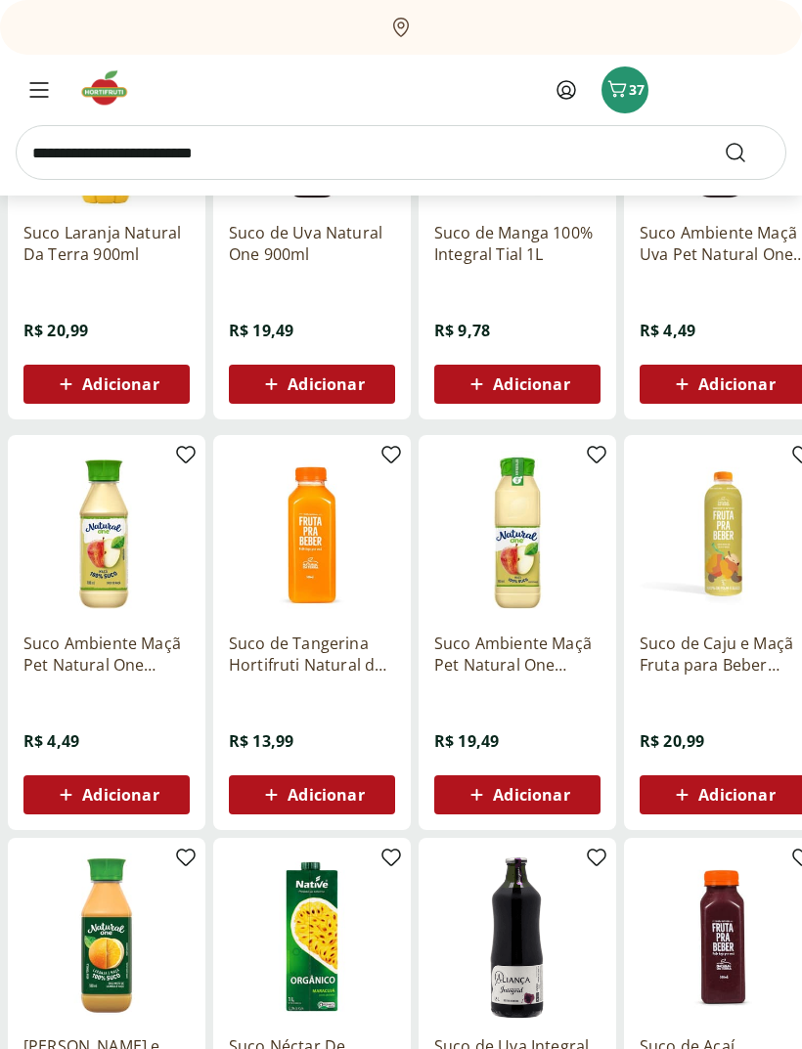
scroll to position [1369, 0]
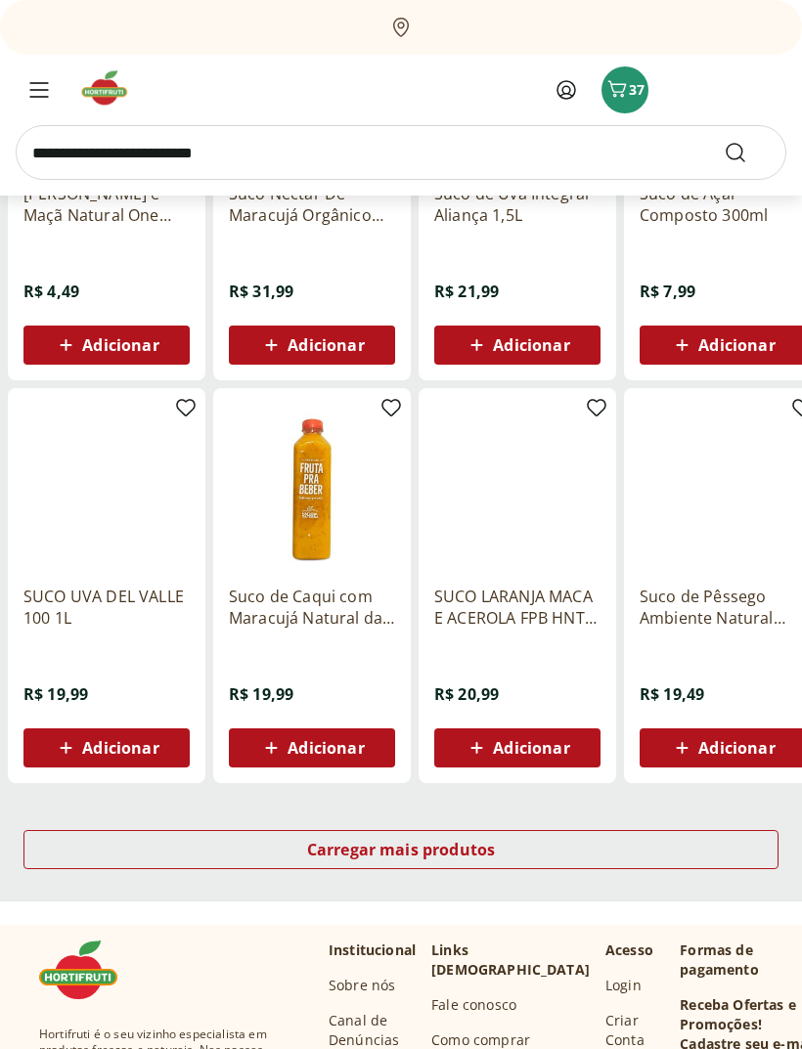
scroll to position [925, 0]
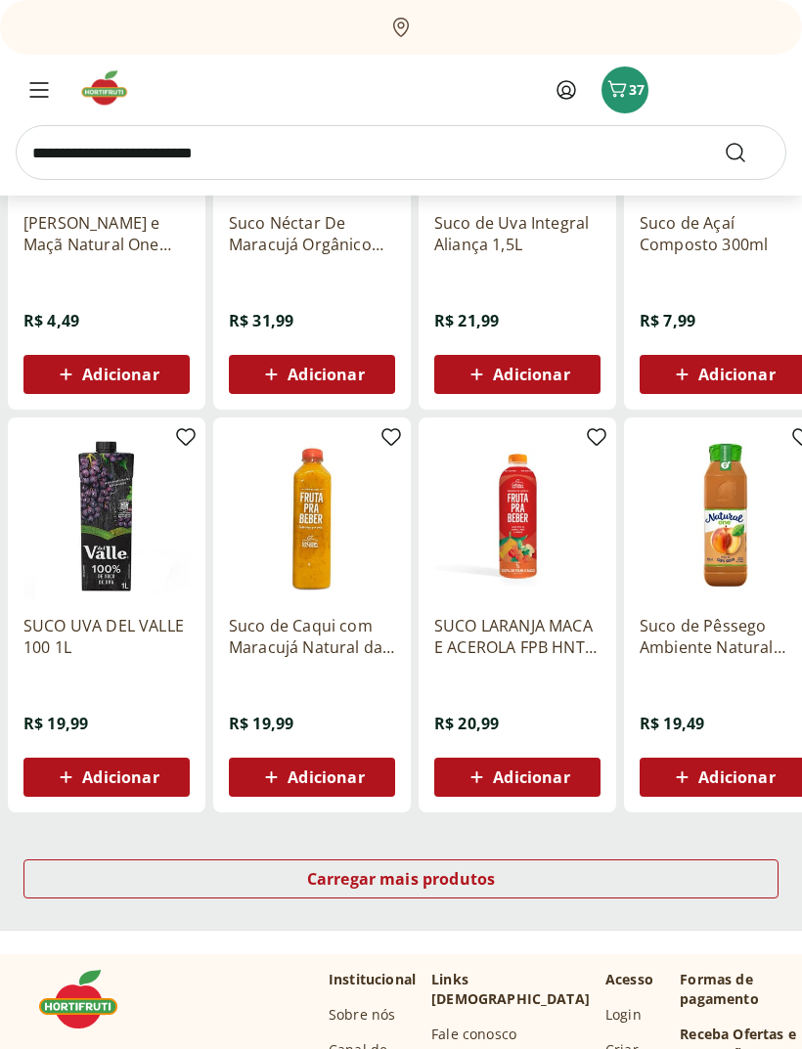
click at [688, 881] on div "Carregar mais produtos" at bounding box center [400, 879] width 755 height 39
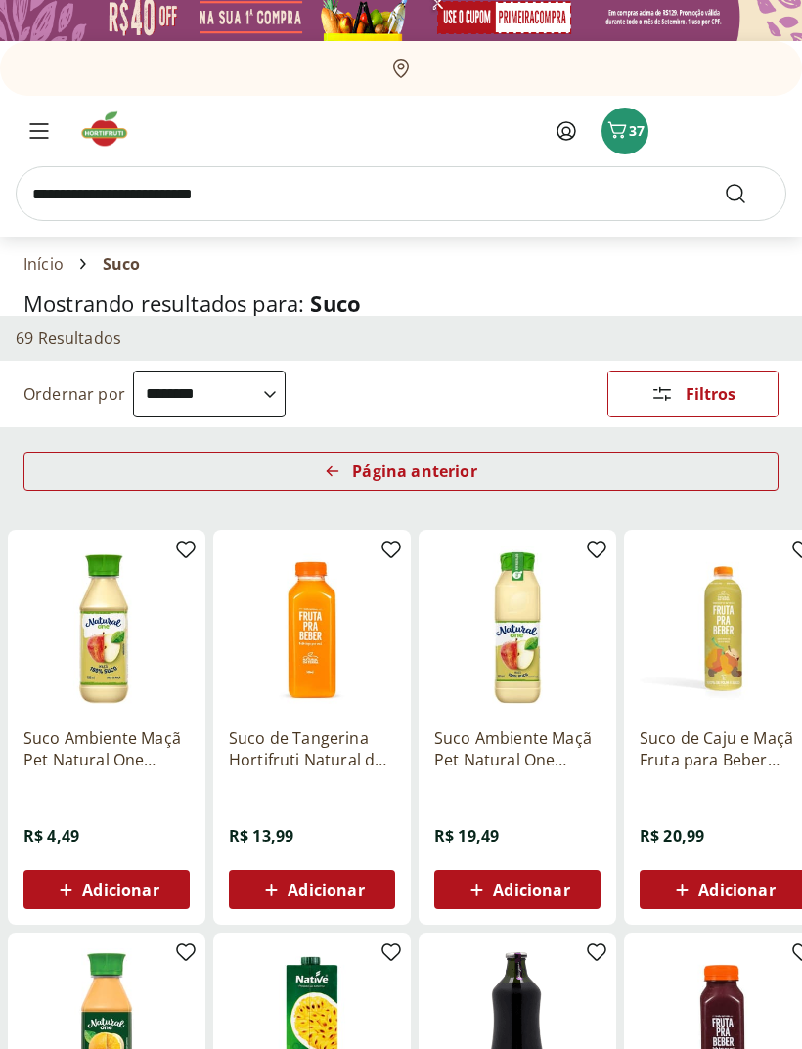
scroll to position [0, 0]
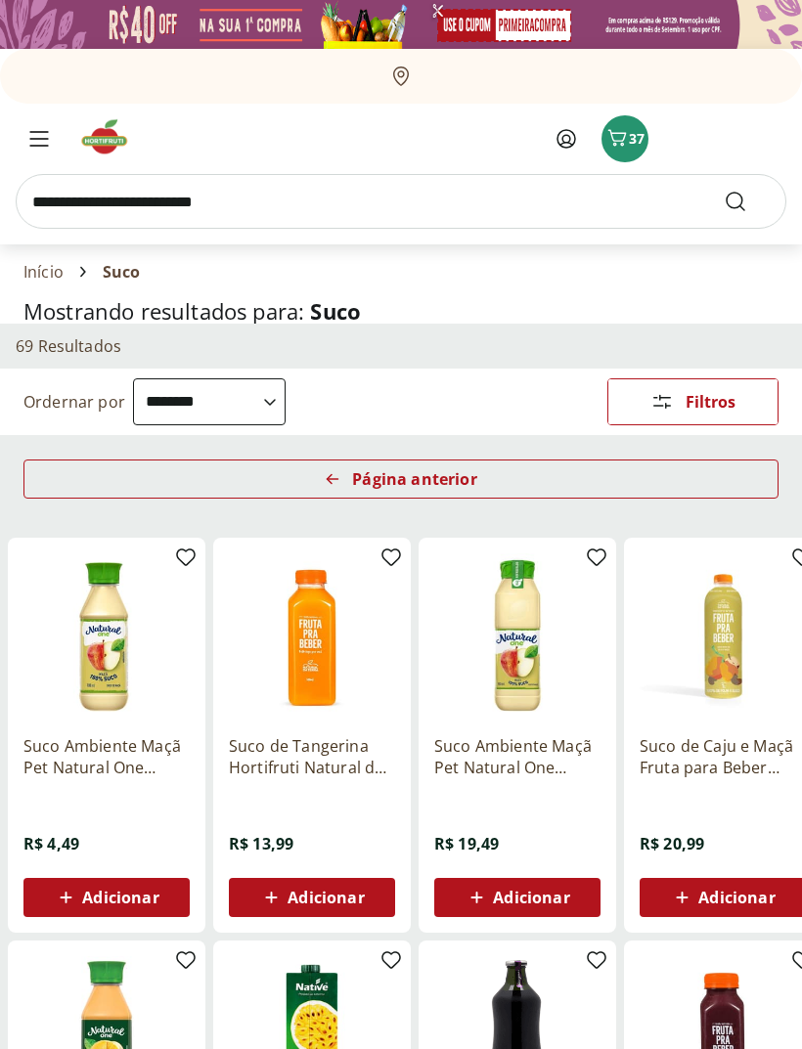
click at [297, 701] on img at bounding box center [312, 636] width 166 height 166
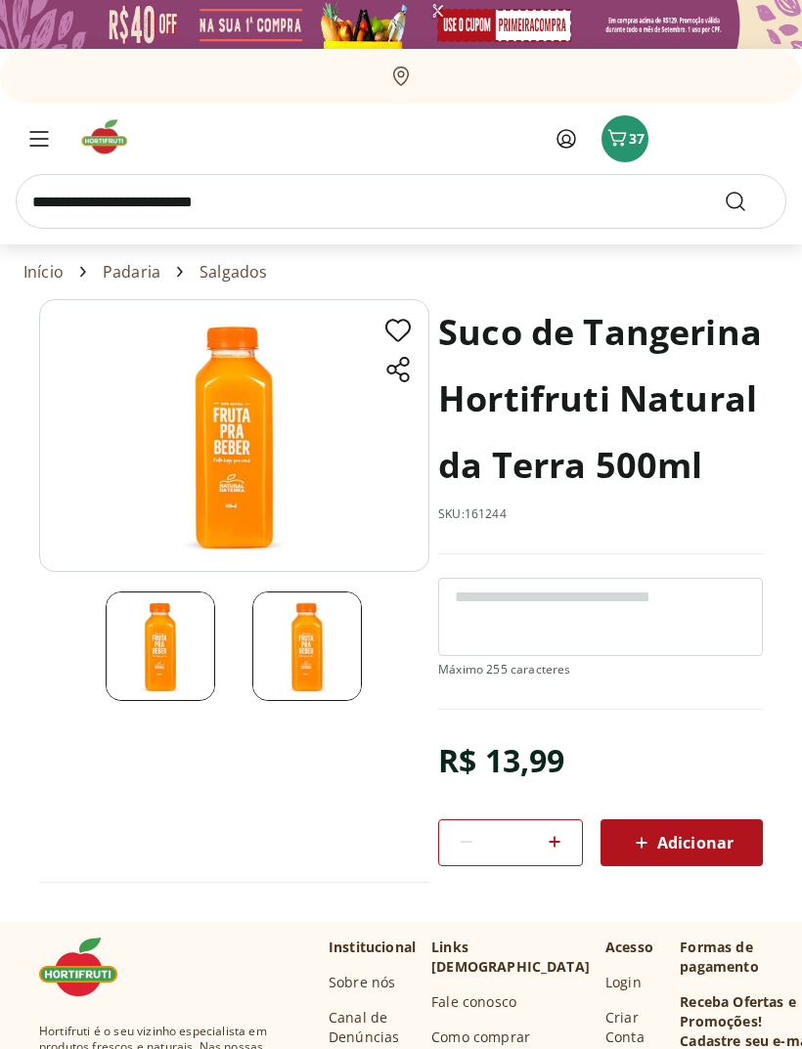
select select "**********"
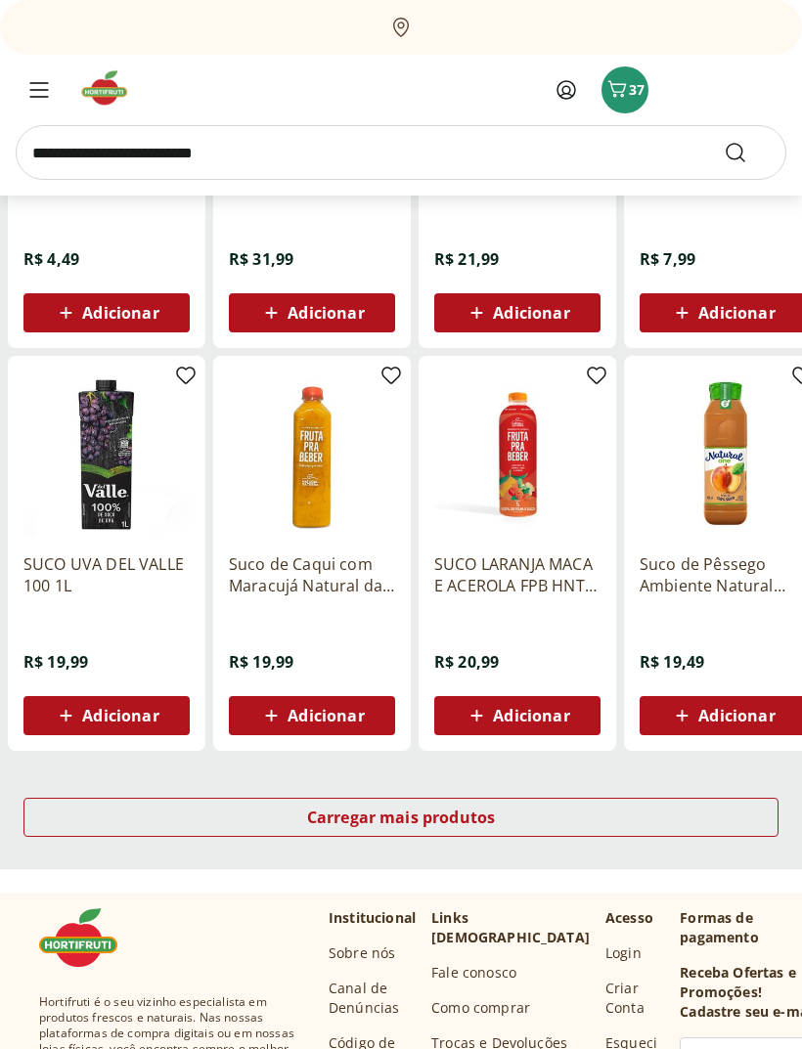
scroll to position [965, 0]
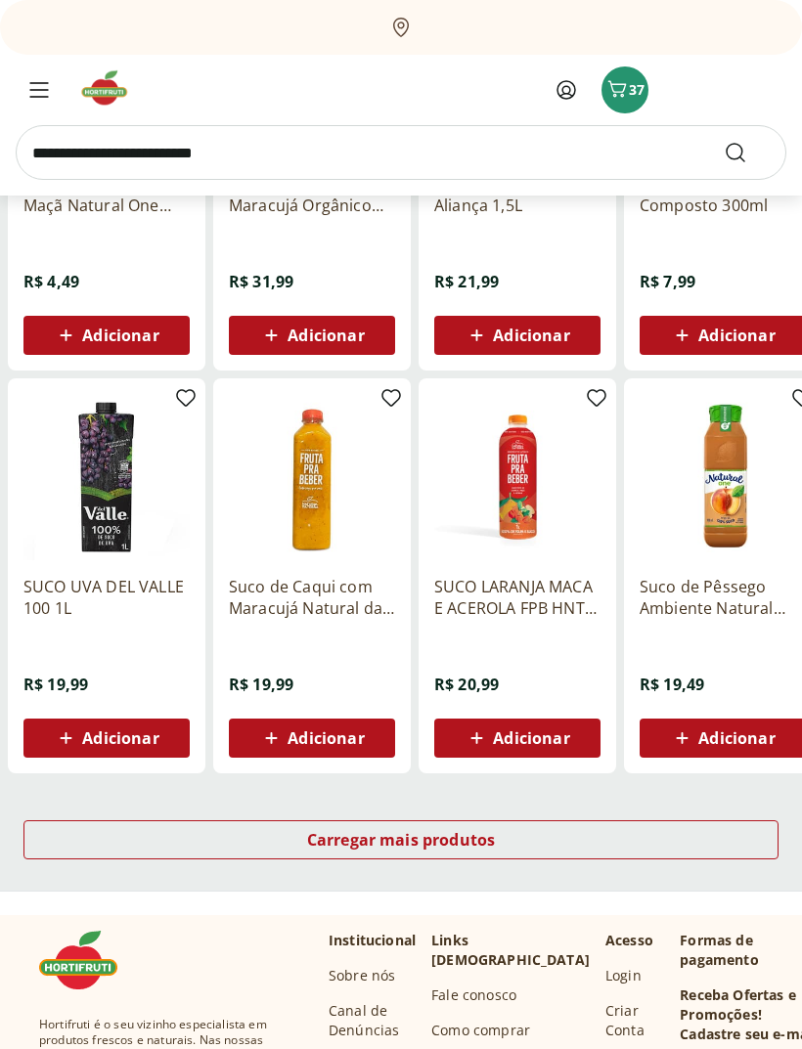
click at [752, 831] on div "Carregar mais produtos" at bounding box center [400, 839] width 755 height 39
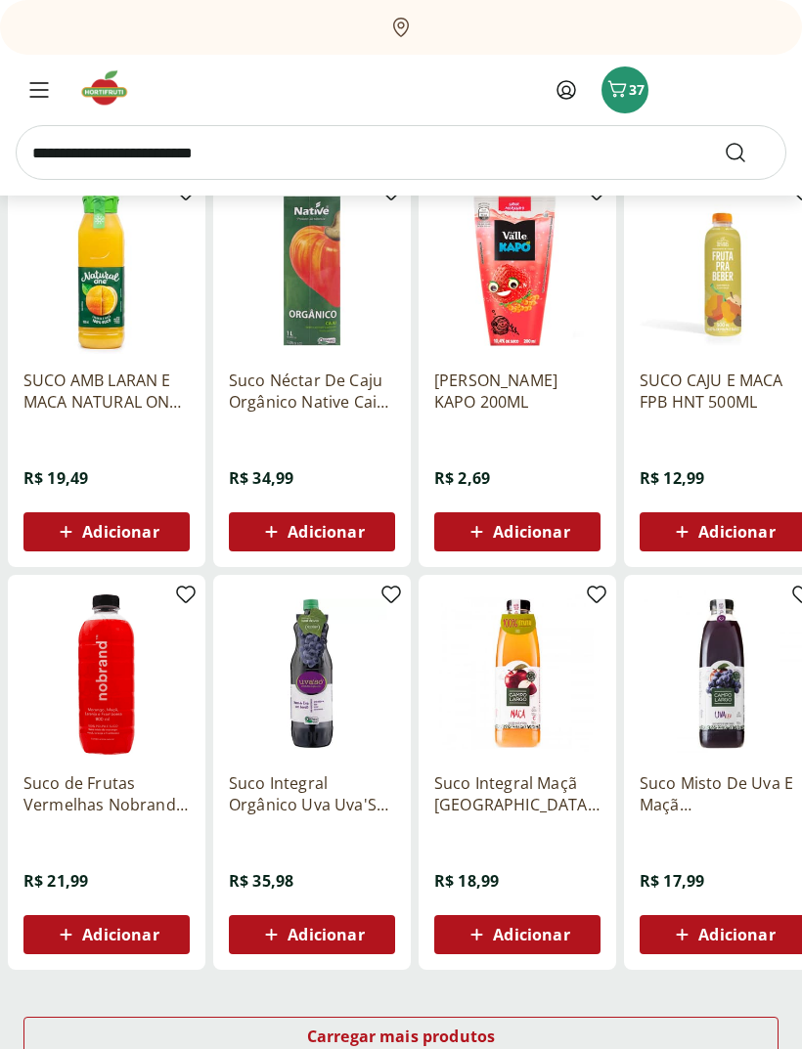
scroll to position [772, 0]
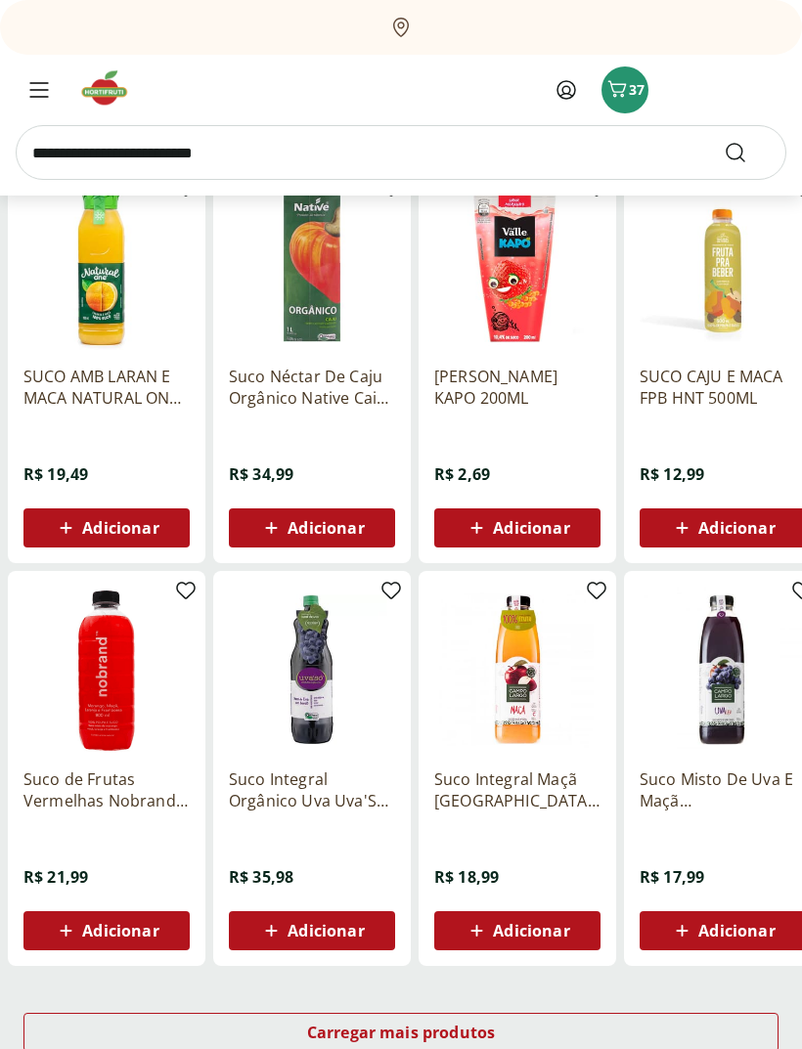
click at [692, 1036] on div "Carregar mais produtos" at bounding box center [400, 1032] width 755 height 39
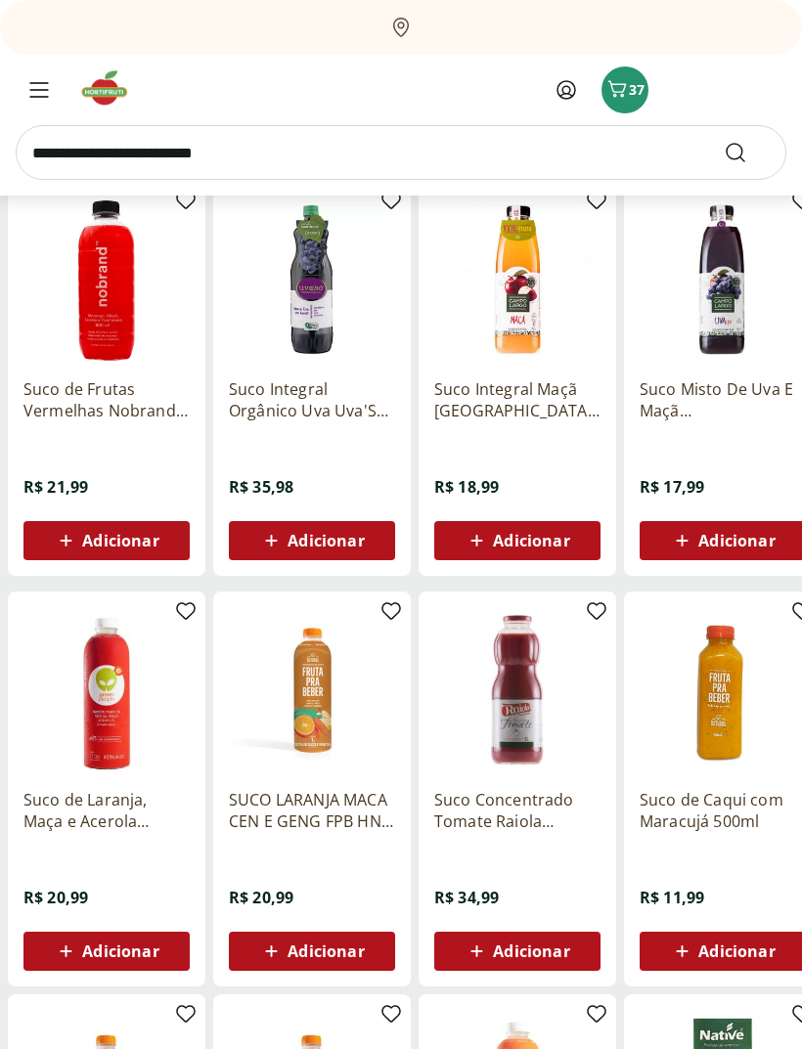
scroll to position [1175, 0]
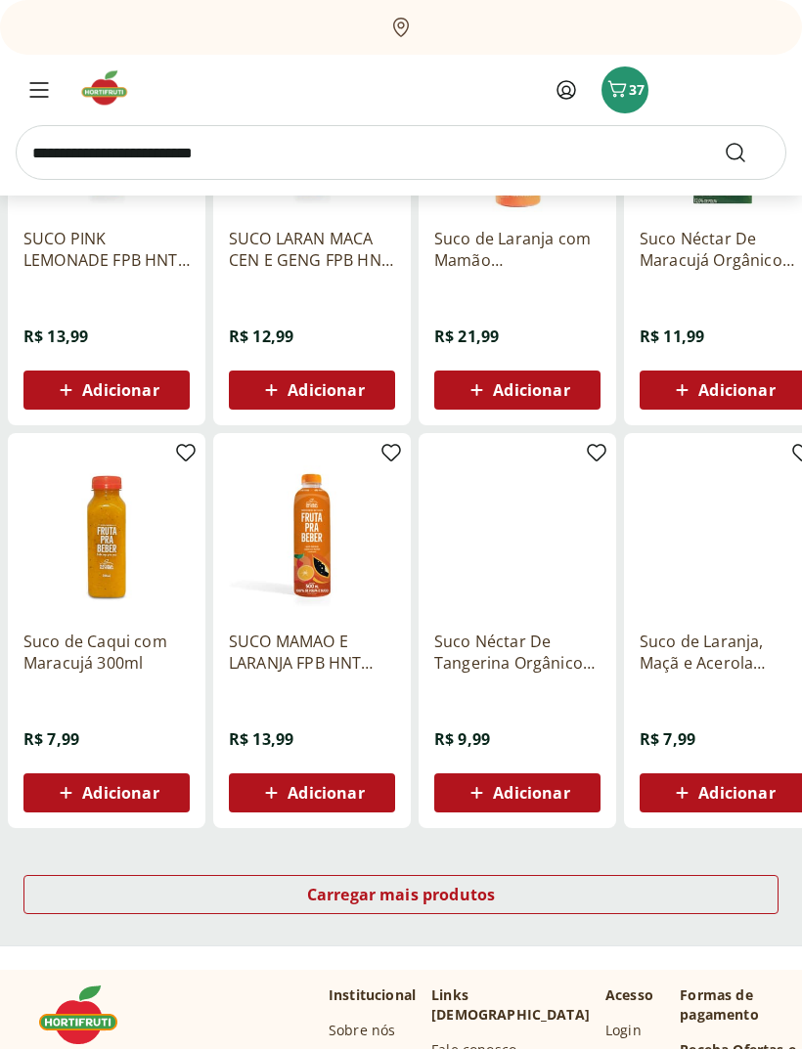
scroll to position [901, 0]
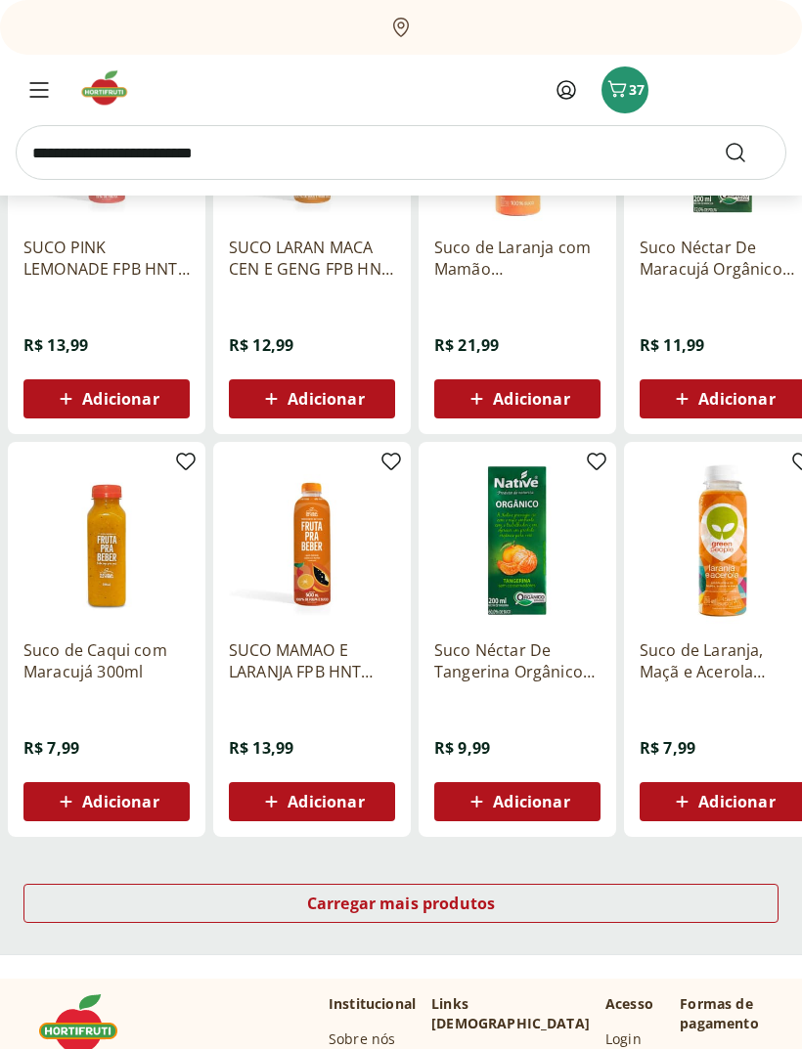
click at [725, 905] on div "Carregar mais produtos" at bounding box center [400, 903] width 755 height 39
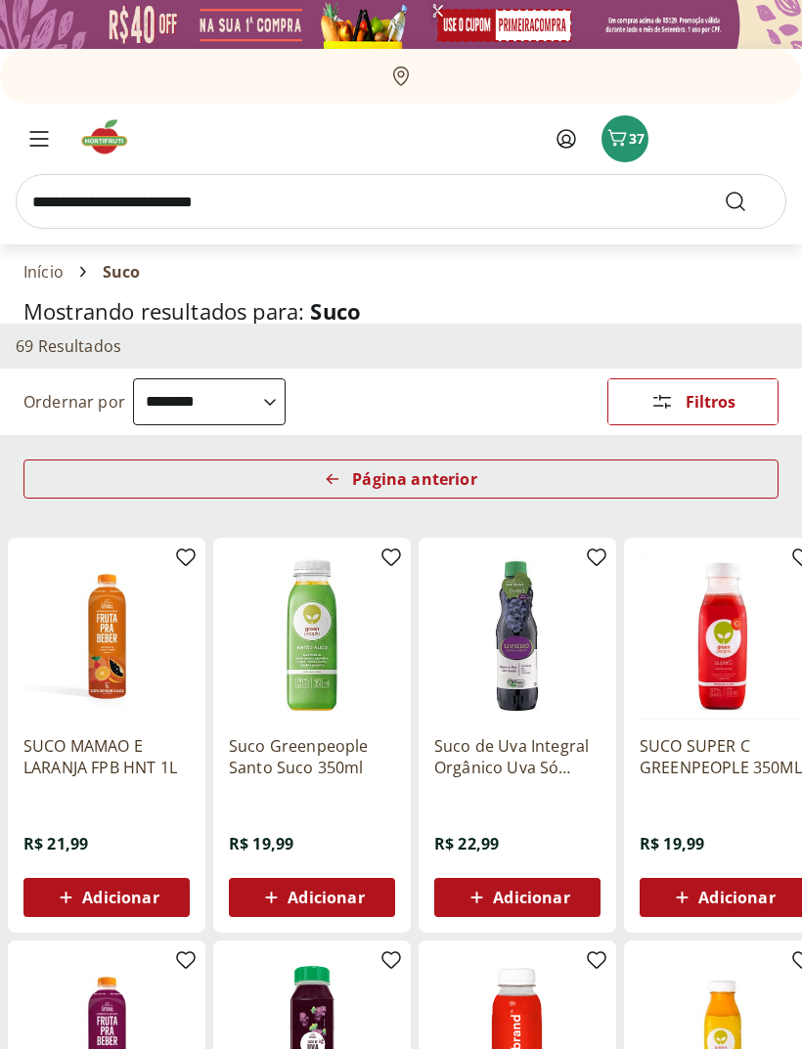
click at [277, 226] on input "search" at bounding box center [401, 201] width 770 height 55
type input "**********"
click at [747, 201] on button "Submit Search" at bounding box center [746, 201] width 47 height 23
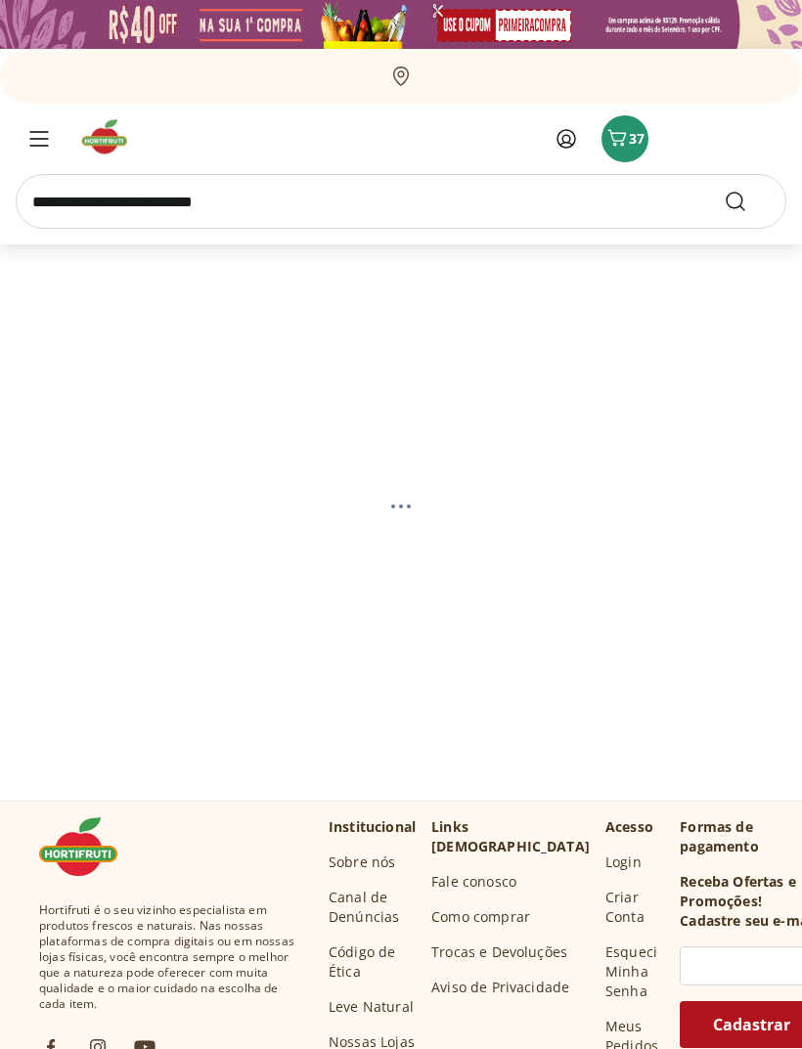
select select "**********"
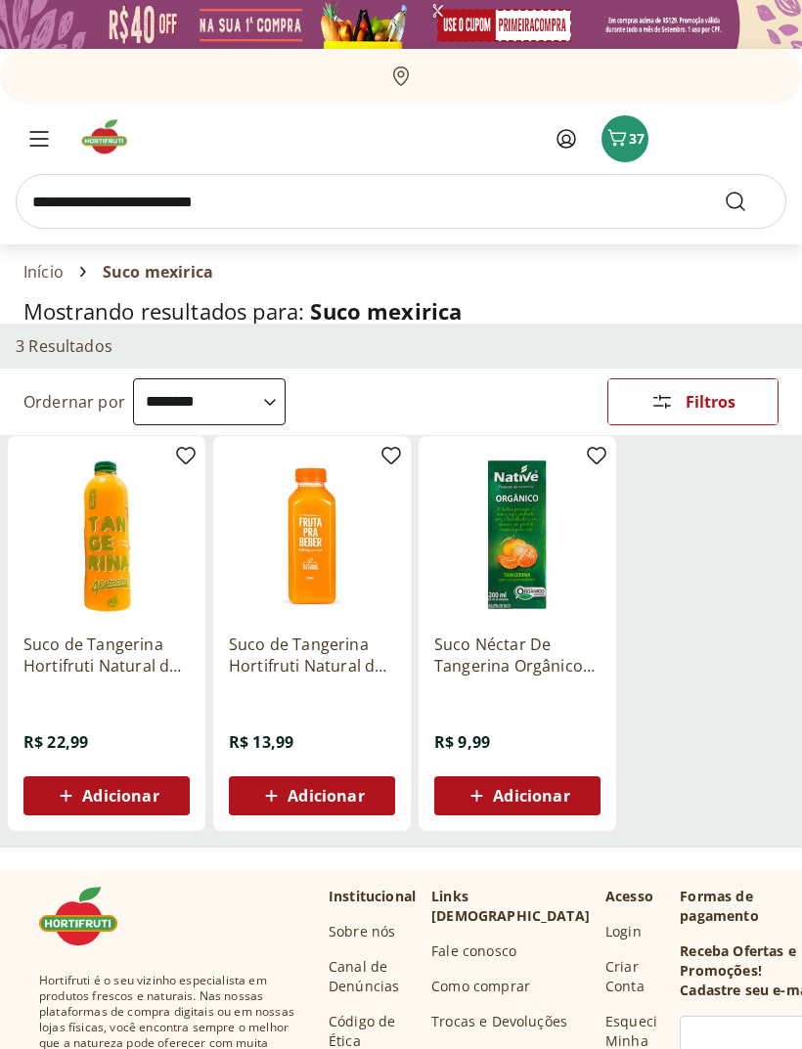
click at [80, 783] on div "Adicionar" at bounding box center [106, 795] width 135 height 35
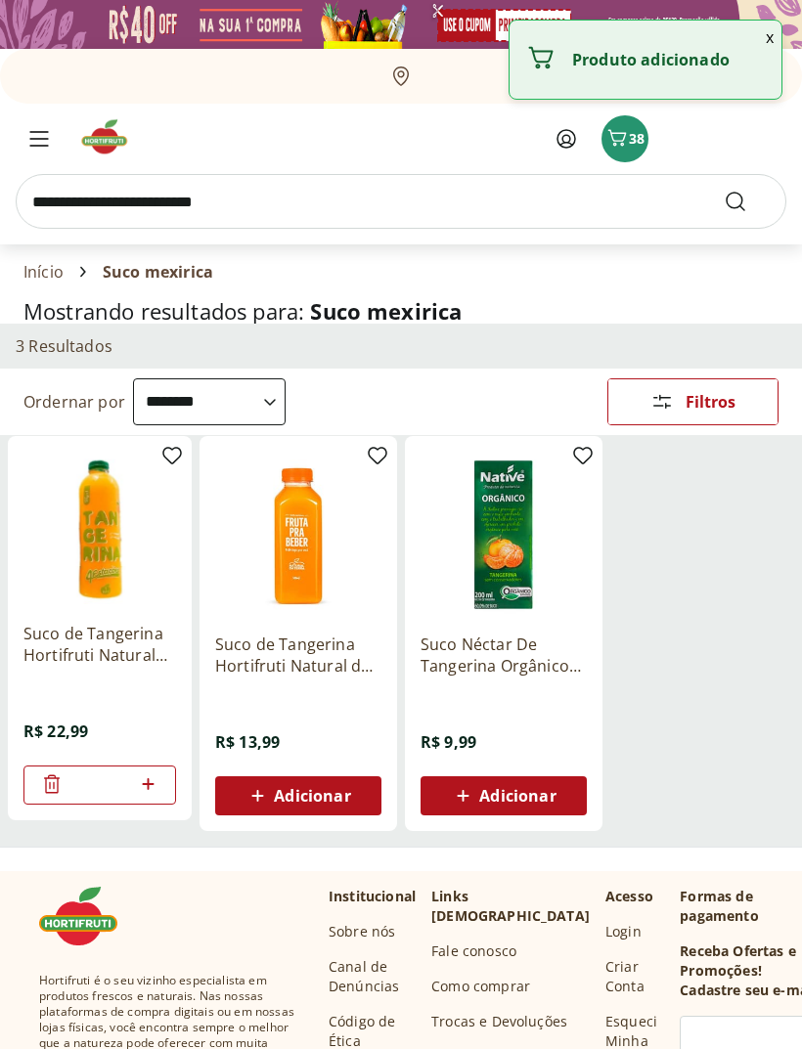
click at [158, 779] on icon at bounding box center [148, 783] width 24 height 23
type input "*"
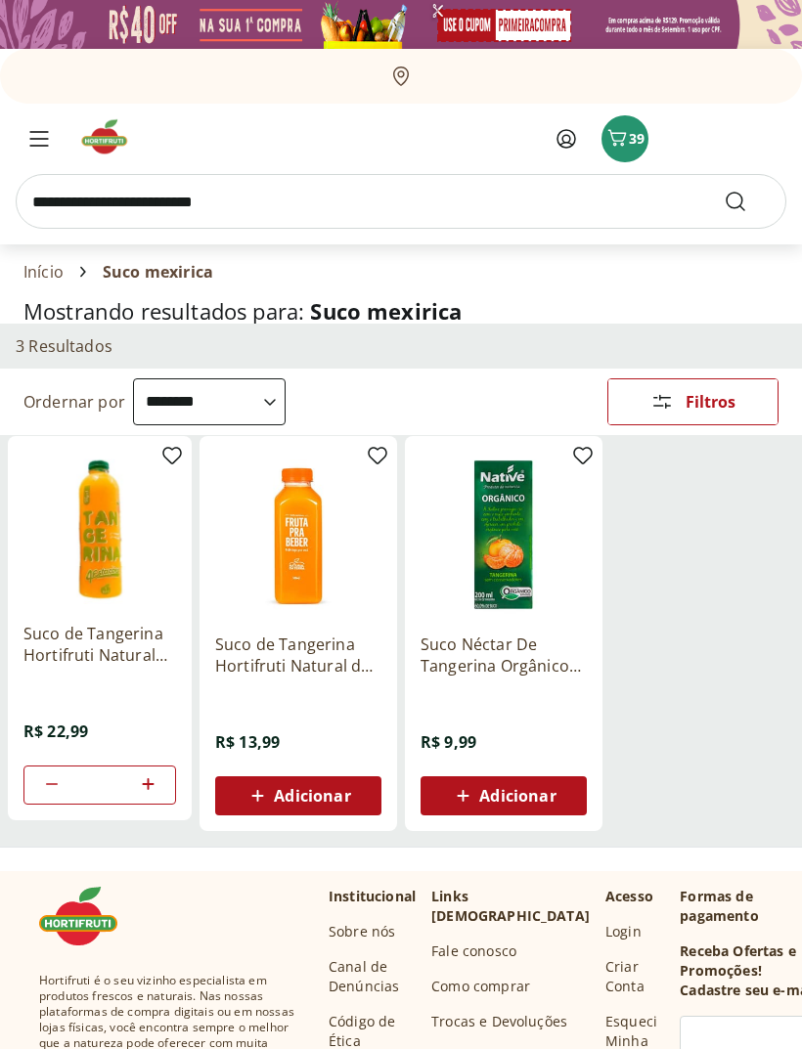
click at [25, 140] on div "Menu" at bounding box center [39, 138] width 39 height 23
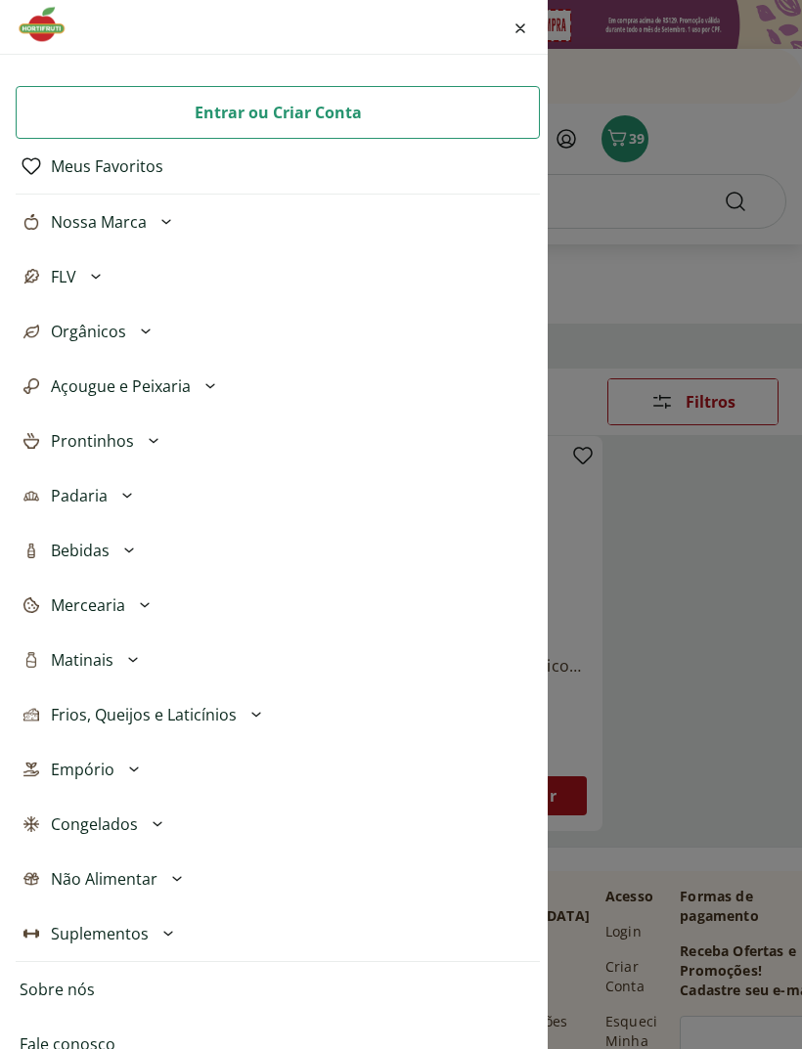
click at [109, 758] on span "Empório" at bounding box center [83, 769] width 64 height 23
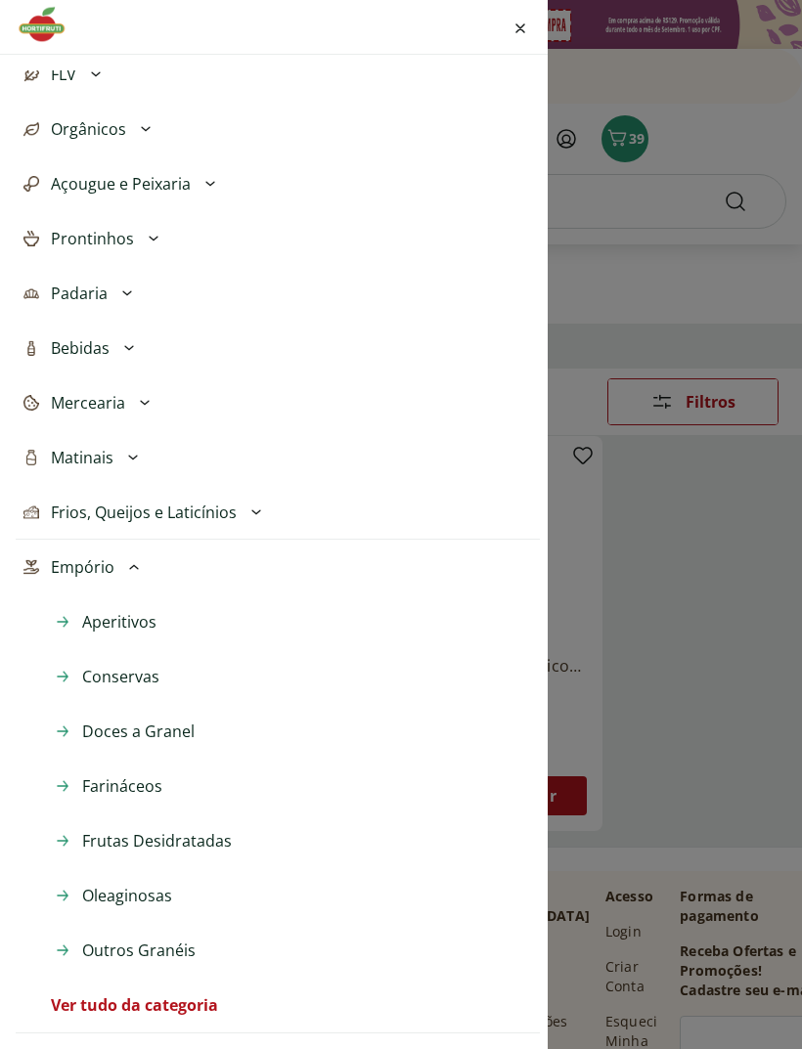
scroll to position [206, 0]
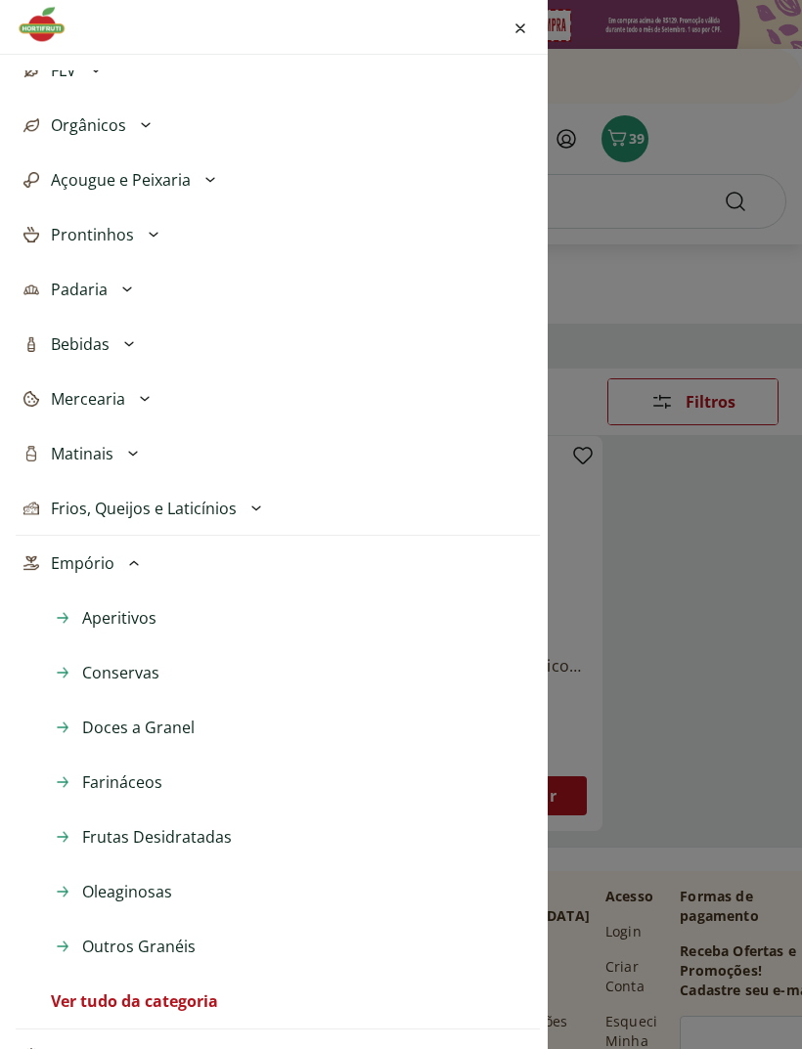
click at [103, 671] on span "Conservas" at bounding box center [120, 672] width 77 height 23
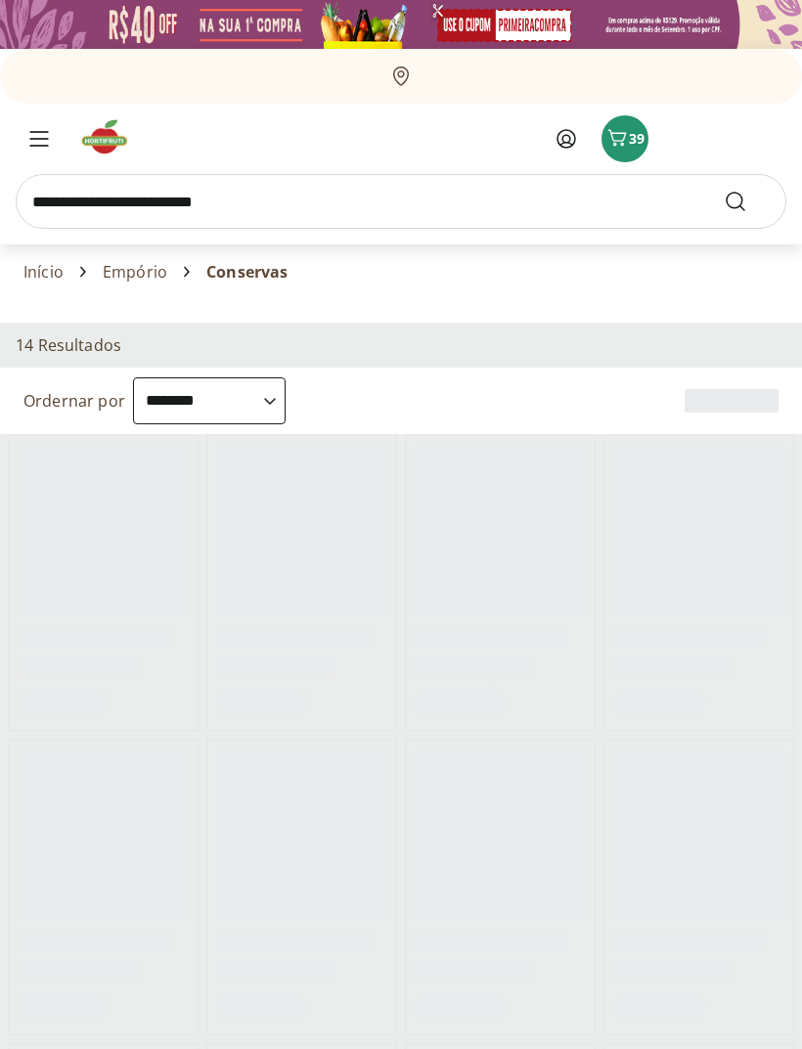
select select "**********"
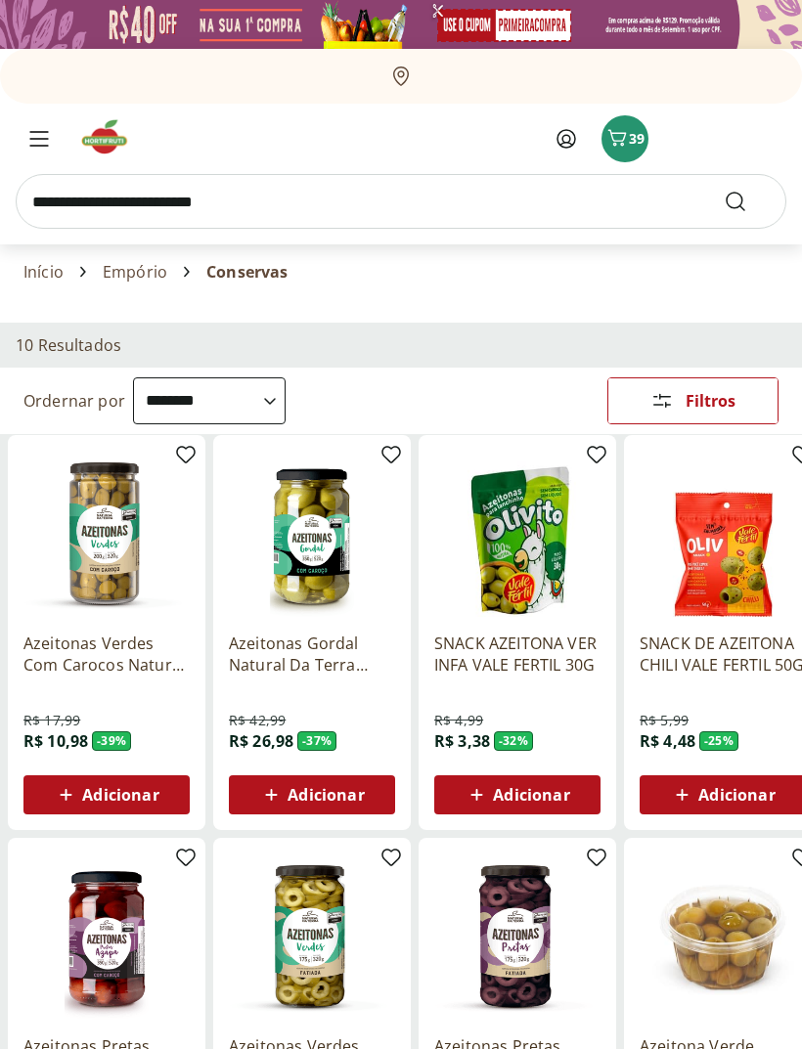
click at [98, 208] on input "search" at bounding box center [401, 201] width 770 height 55
type input "****"
click at [747, 201] on button "Submit Search" at bounding box center [746, 201] width 47 height 23
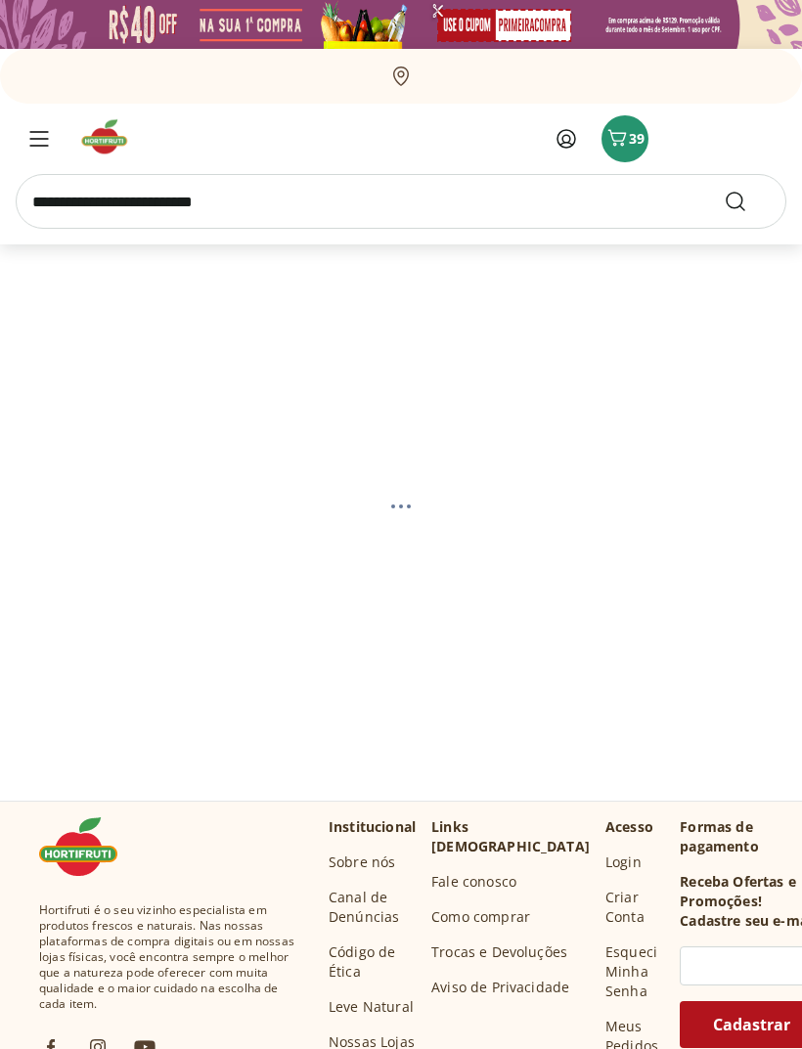
select select "**********"
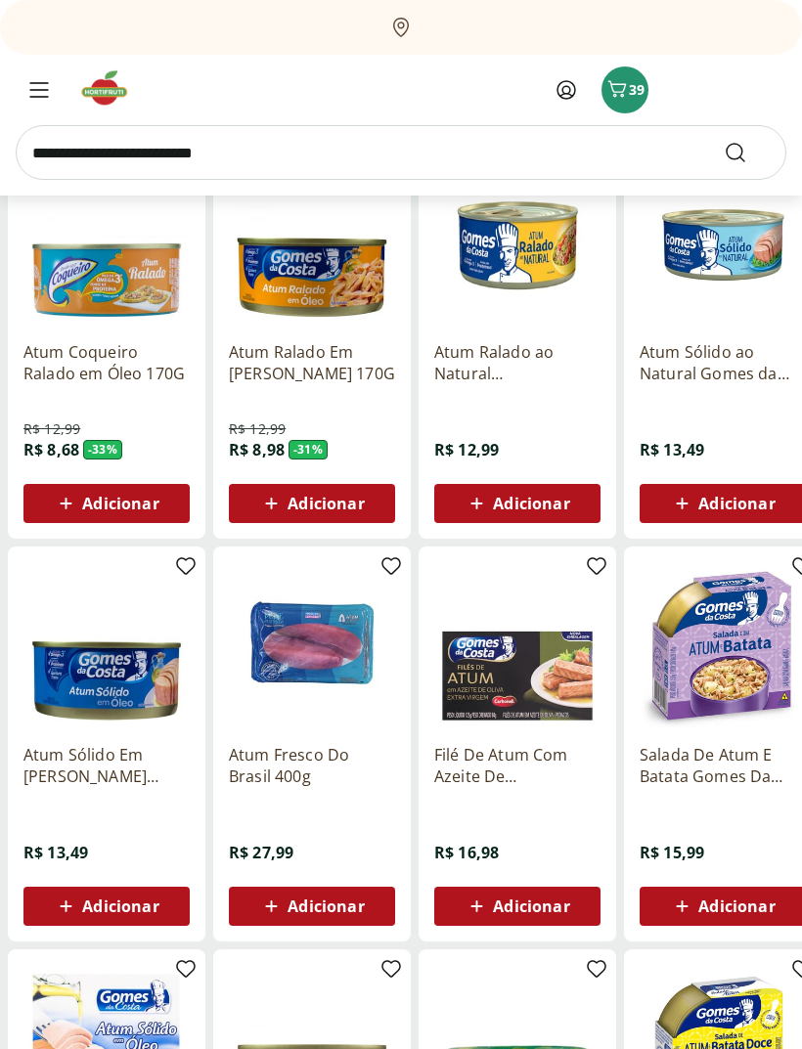
scroll to position [355, 0]
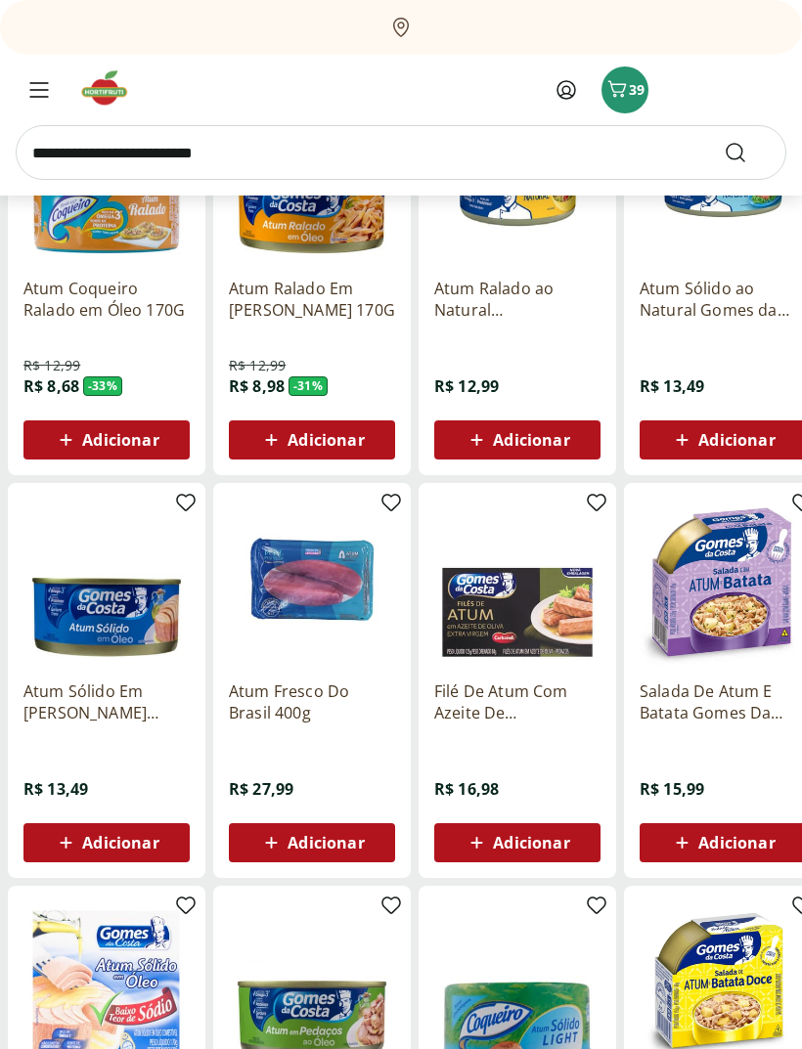
click at [342, 851] on span "Adicionar" at bounding box center [325, 844] width 76 height 16
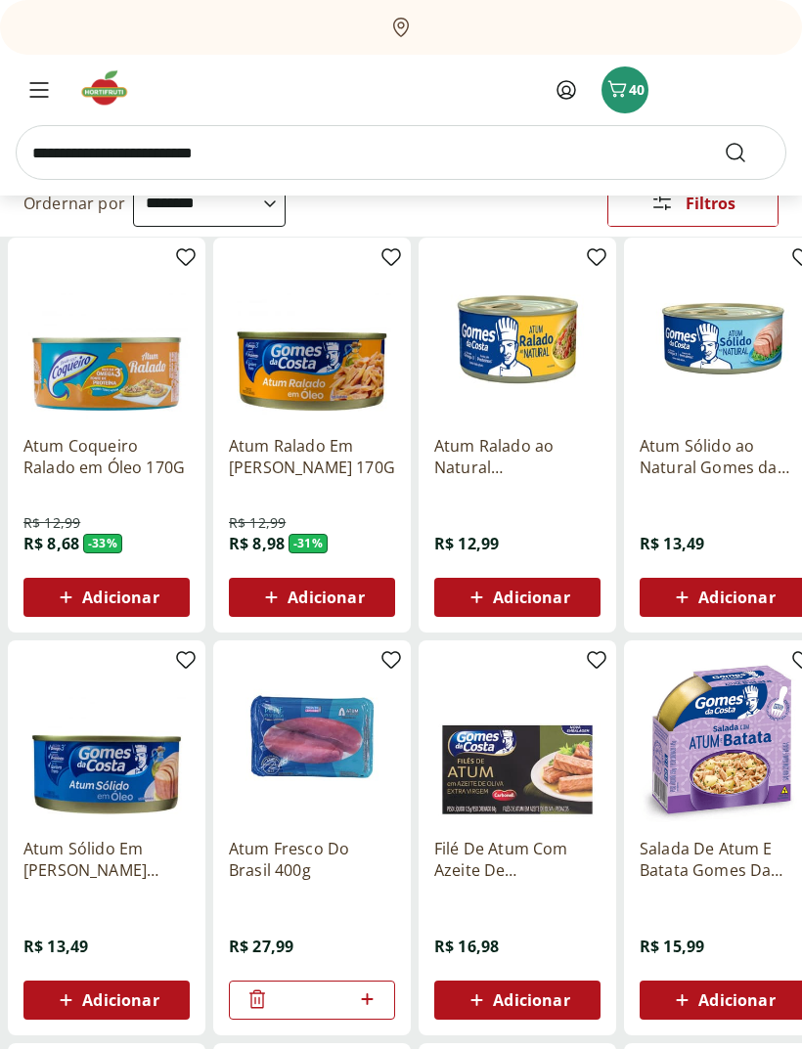
scroll to position [187, 0]
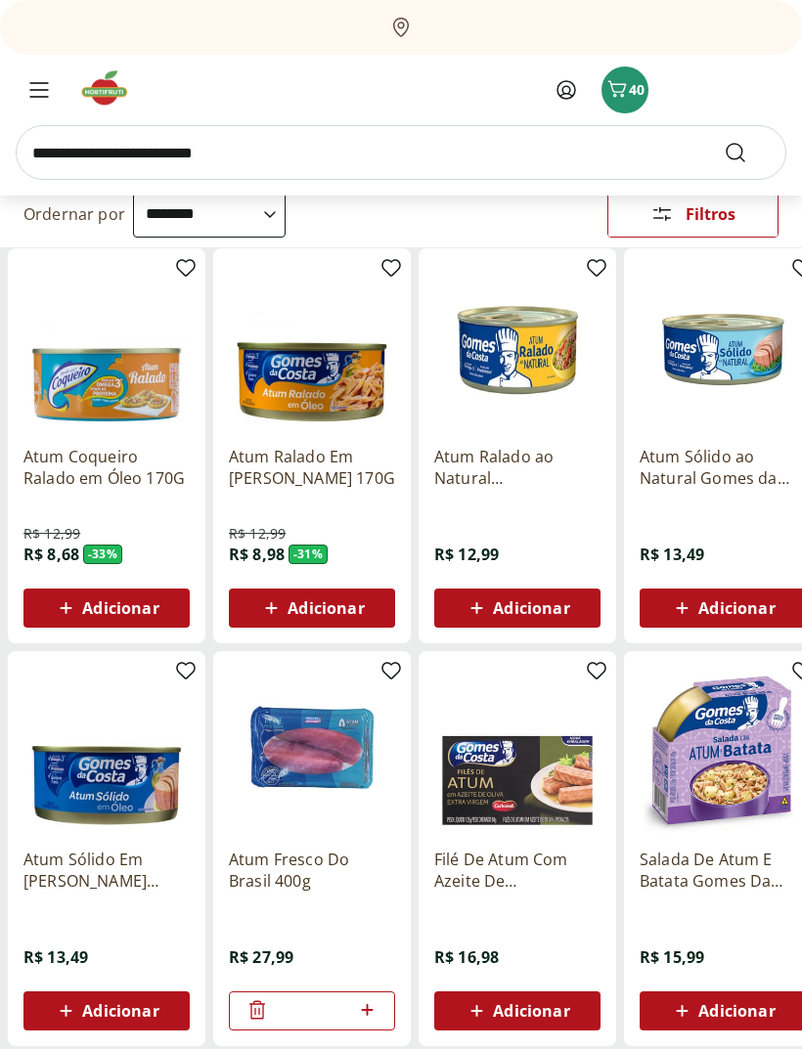
click at [780, 606] on div "Adicionar" at bounding box center [722, 608] width 135 height 35
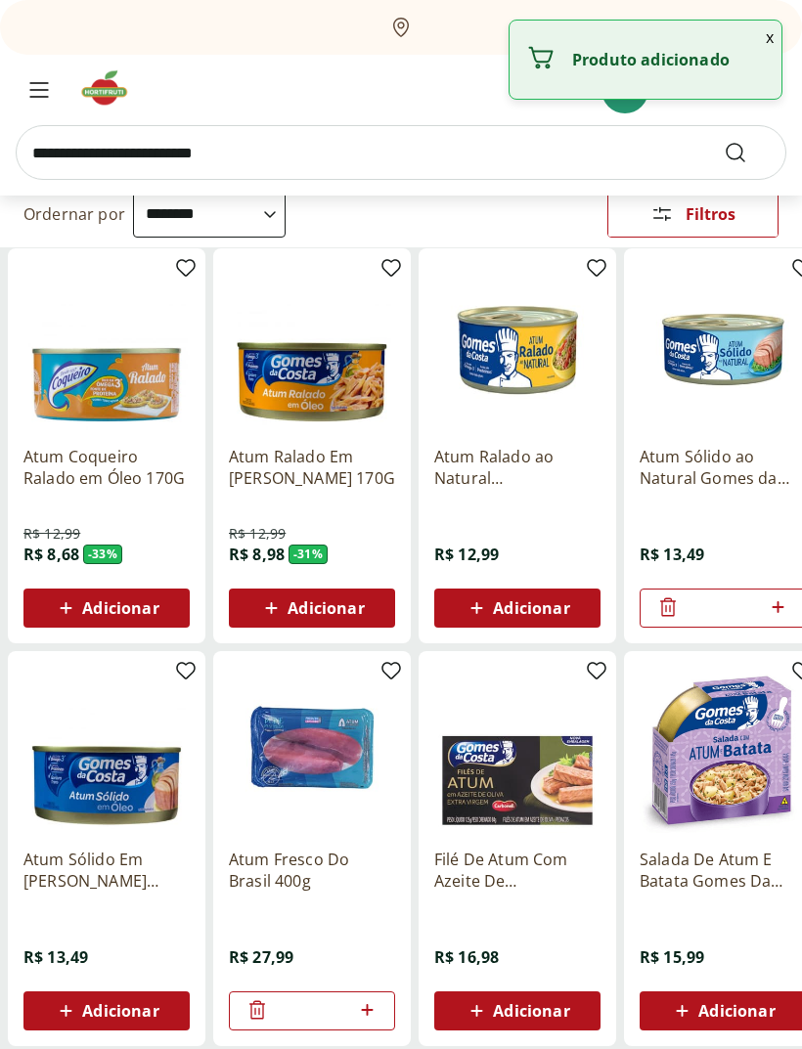
click at [787, 609] on icon at bounding box center [777, 606] width 24 height 23
type input "*"
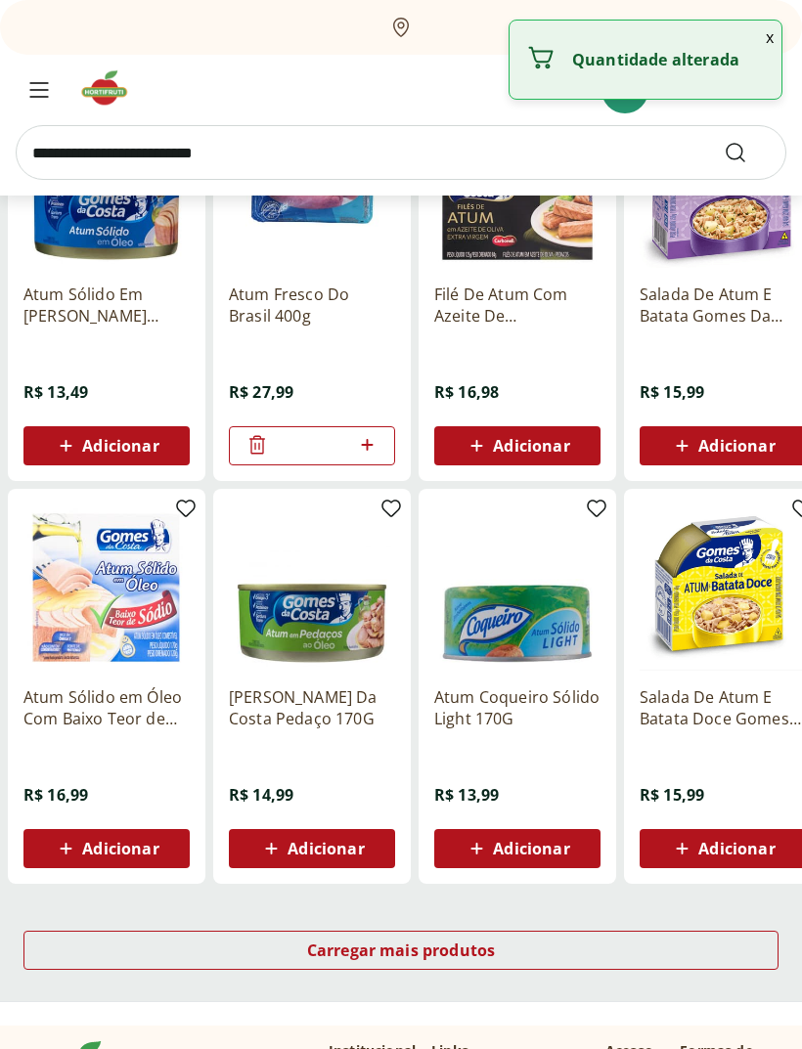
scroll to position [821, 0]
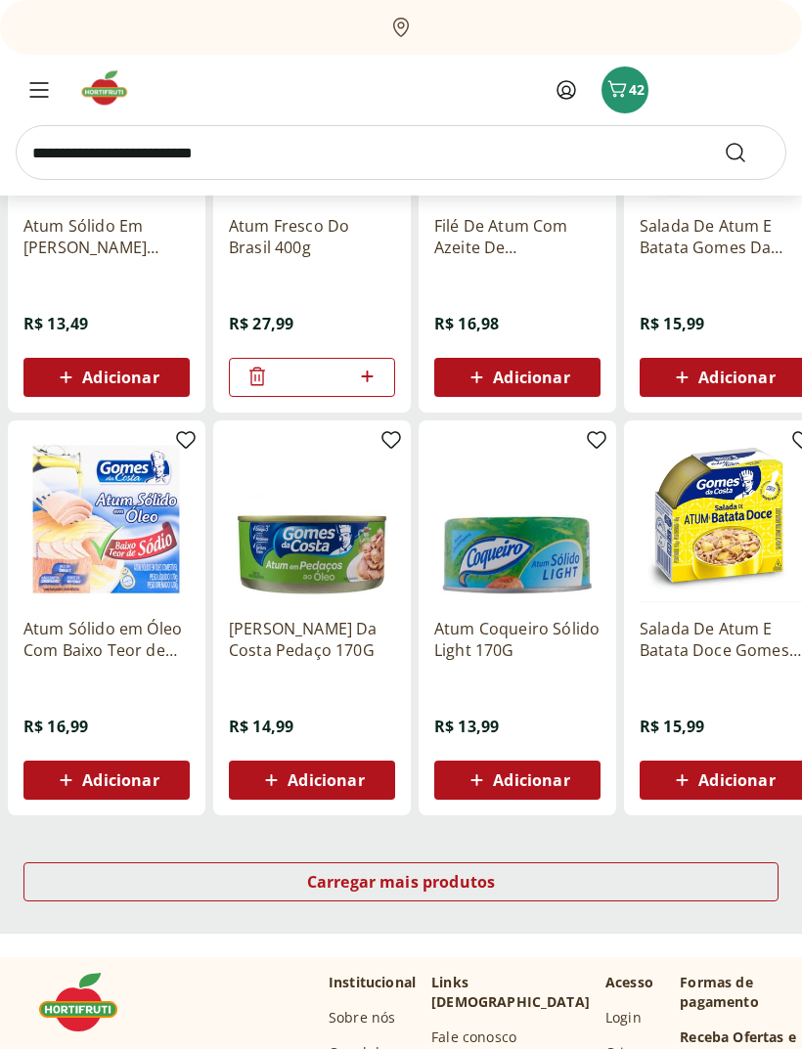
click at [666, 880] on div "Carregar mais produtos" at bounding box center [400, 881] width 755 height 39
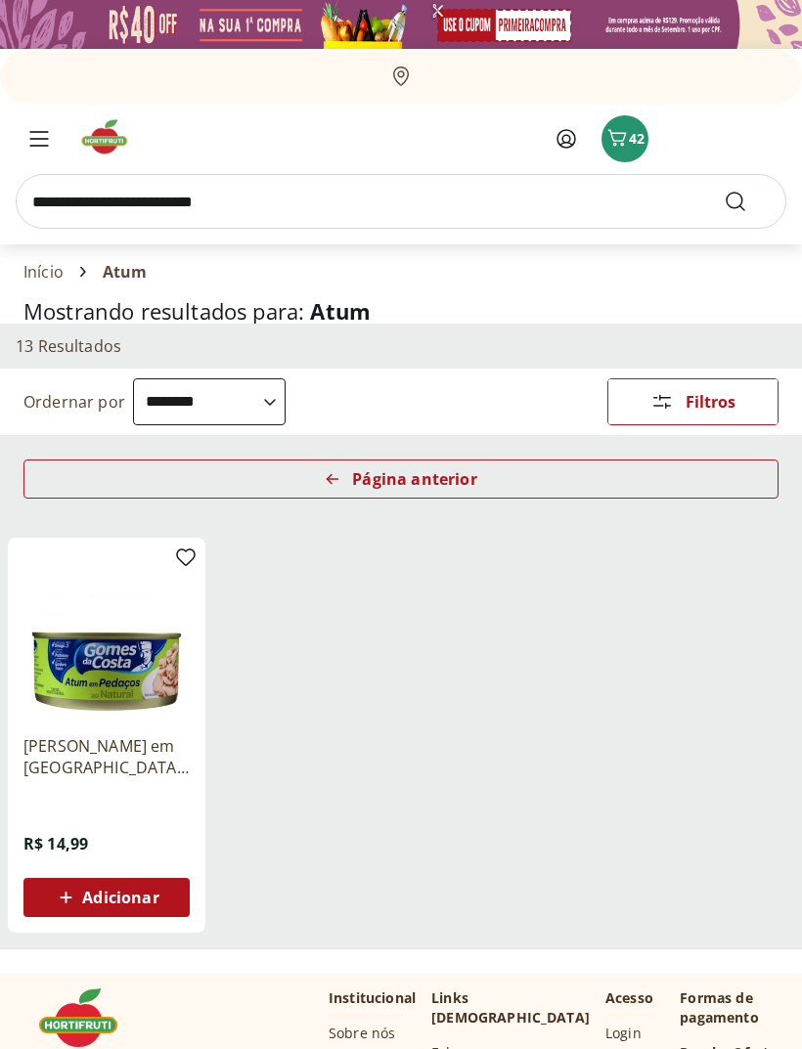
click at [44, 134] on icon "Menu" at bounding box center [39, 139] width 20 height 16
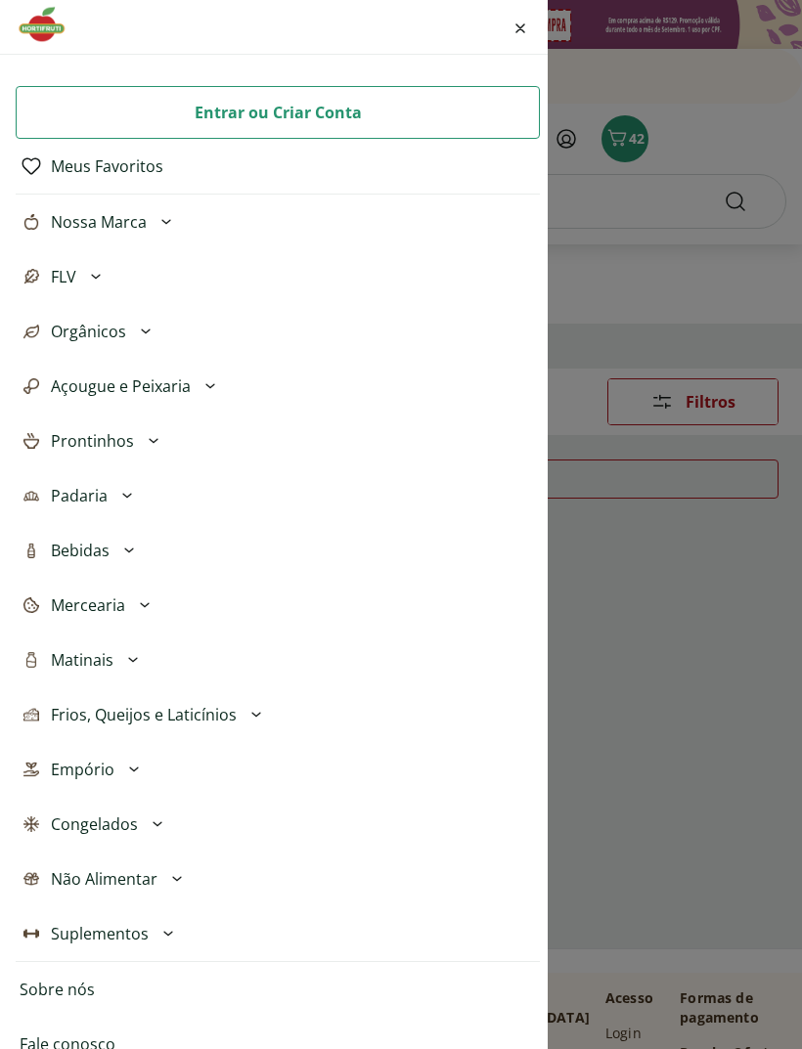
click at [115, 666] on button "Matinais" at bounding box center [278, 659] width 524 height 55
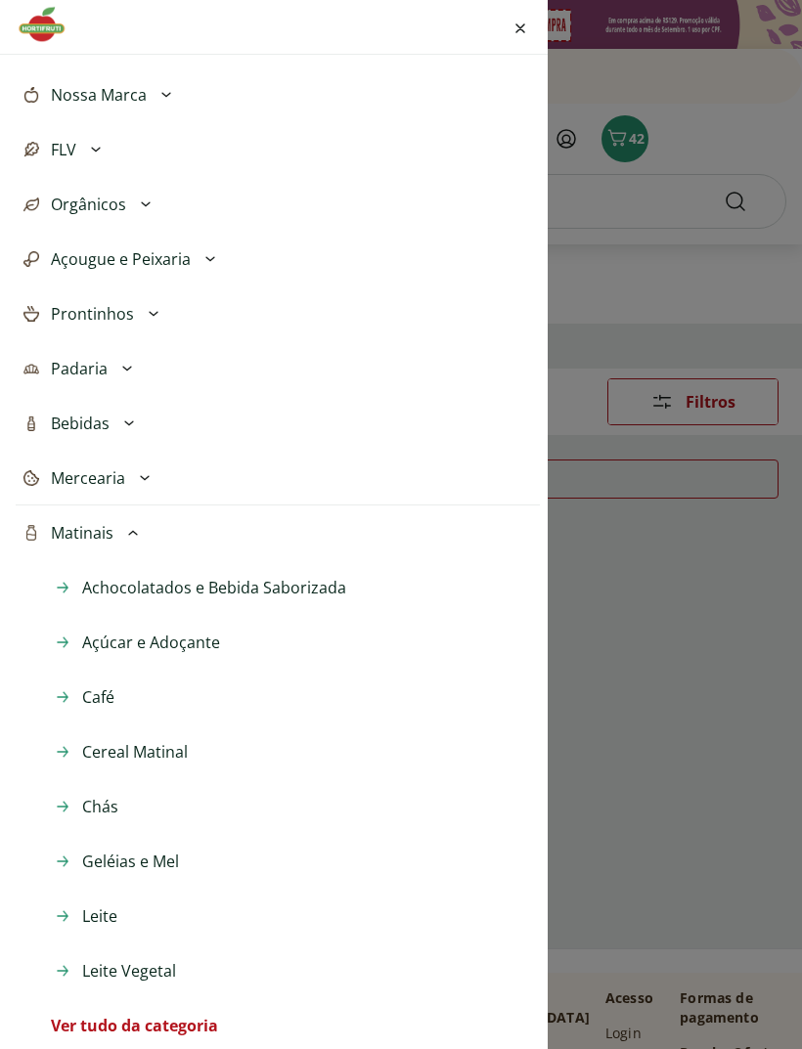
scroll to position [142, 0]
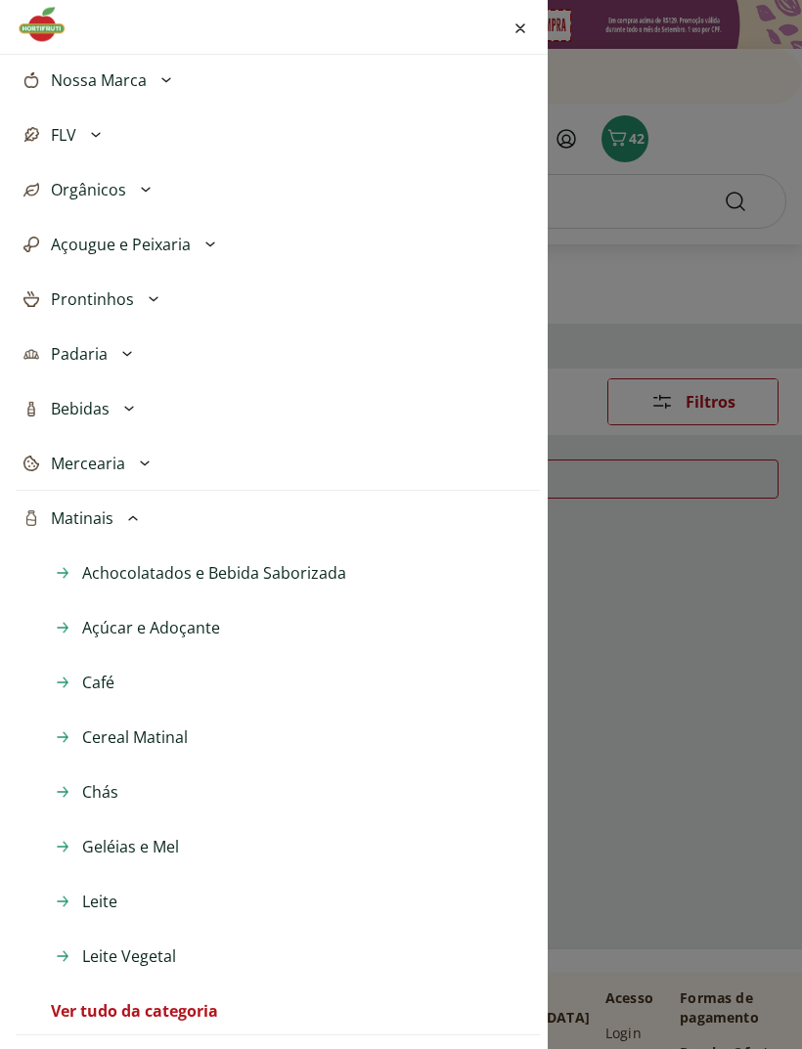
click at [126, 849] on span "Geléias e Mel" at bounding box center [130, 846] width 97 height 23
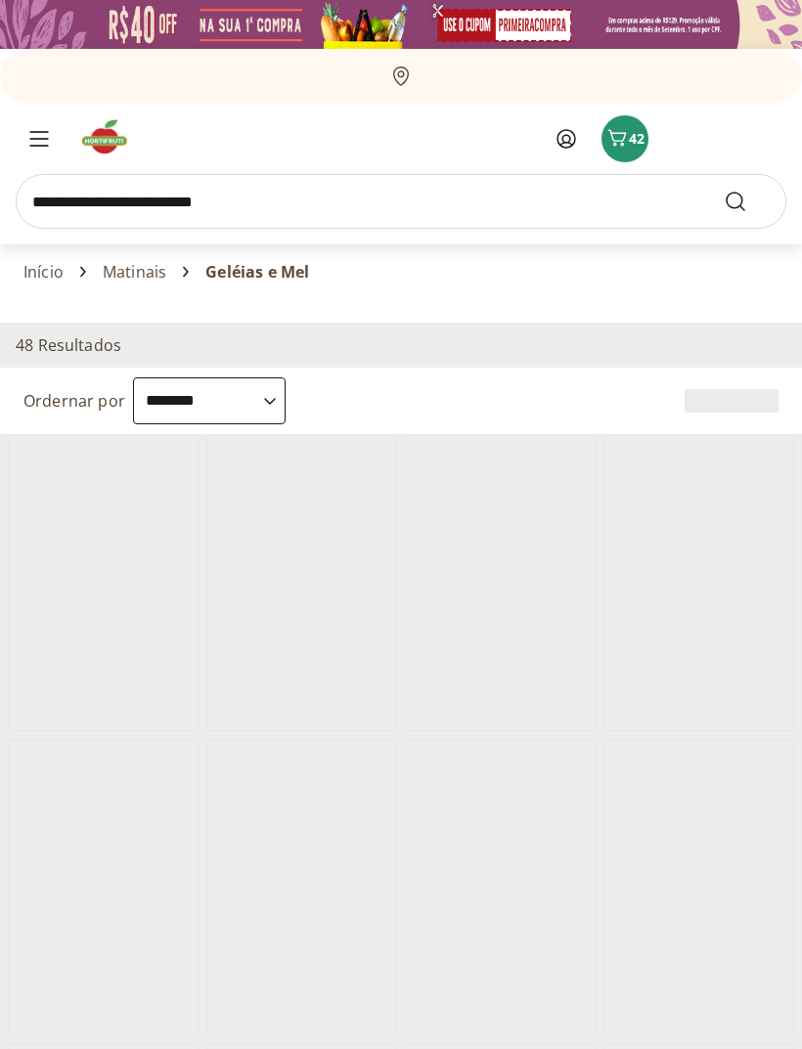
select select "**********"
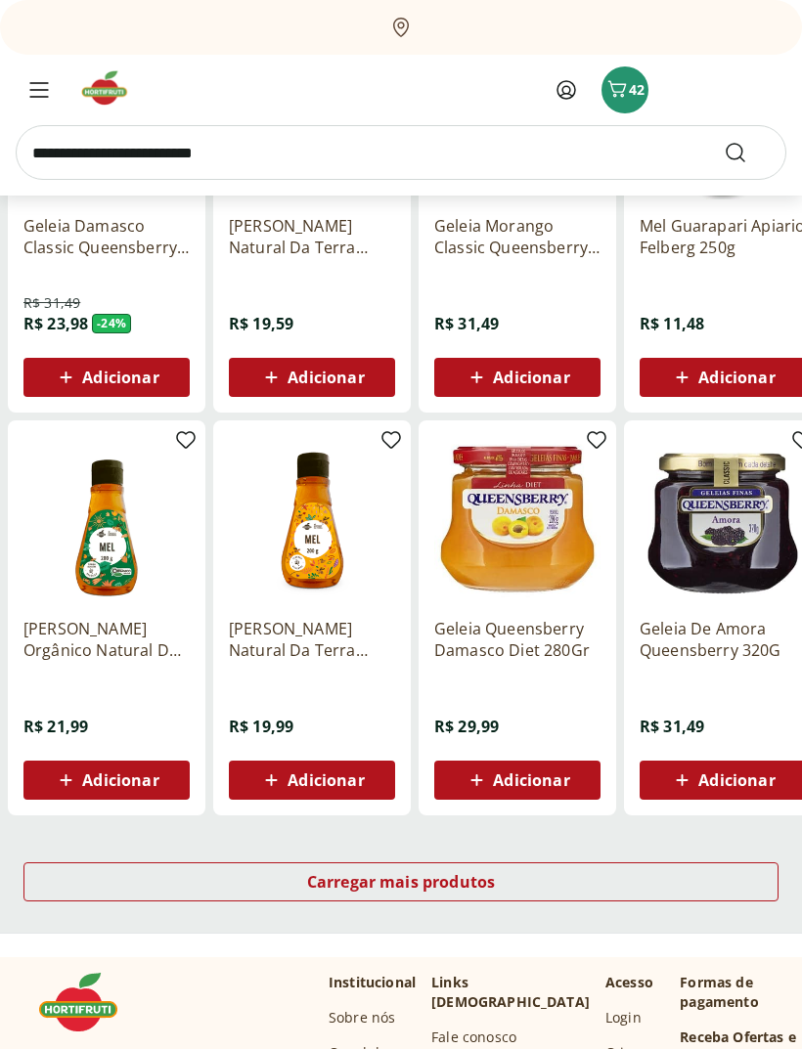
click at [604, 886] on div "Carregar mais produtos" at bounding box center [400, 882] width 755 height 39
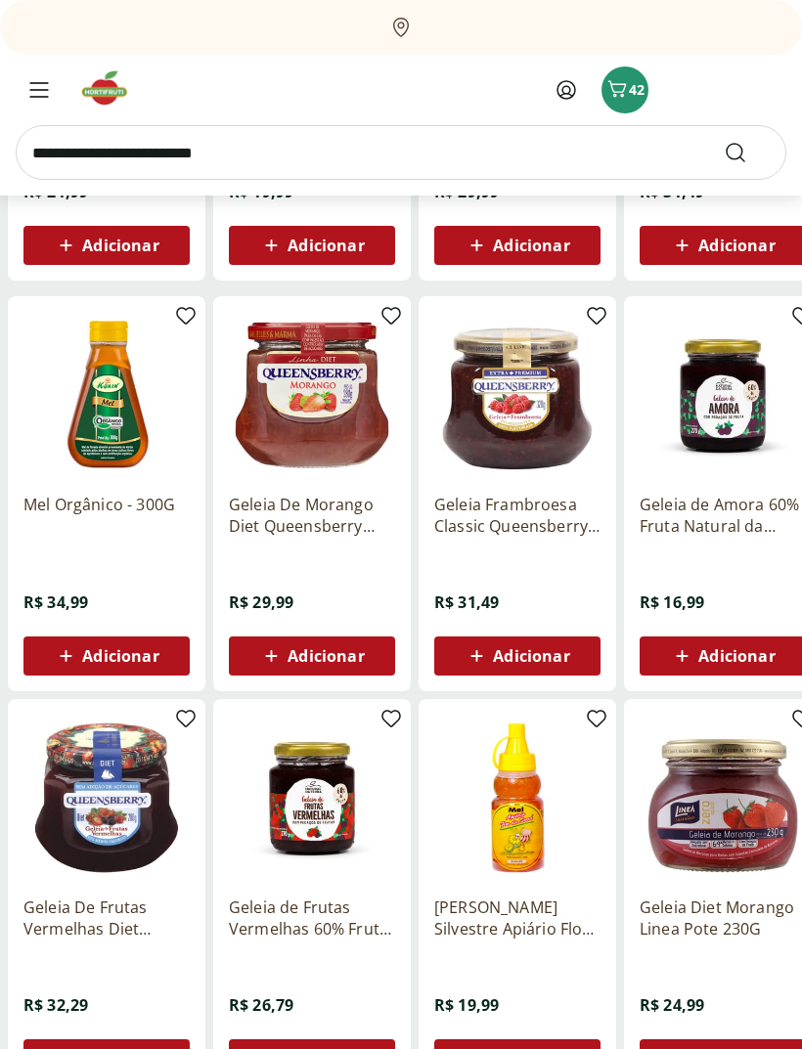
scroll to position [1355, 0]
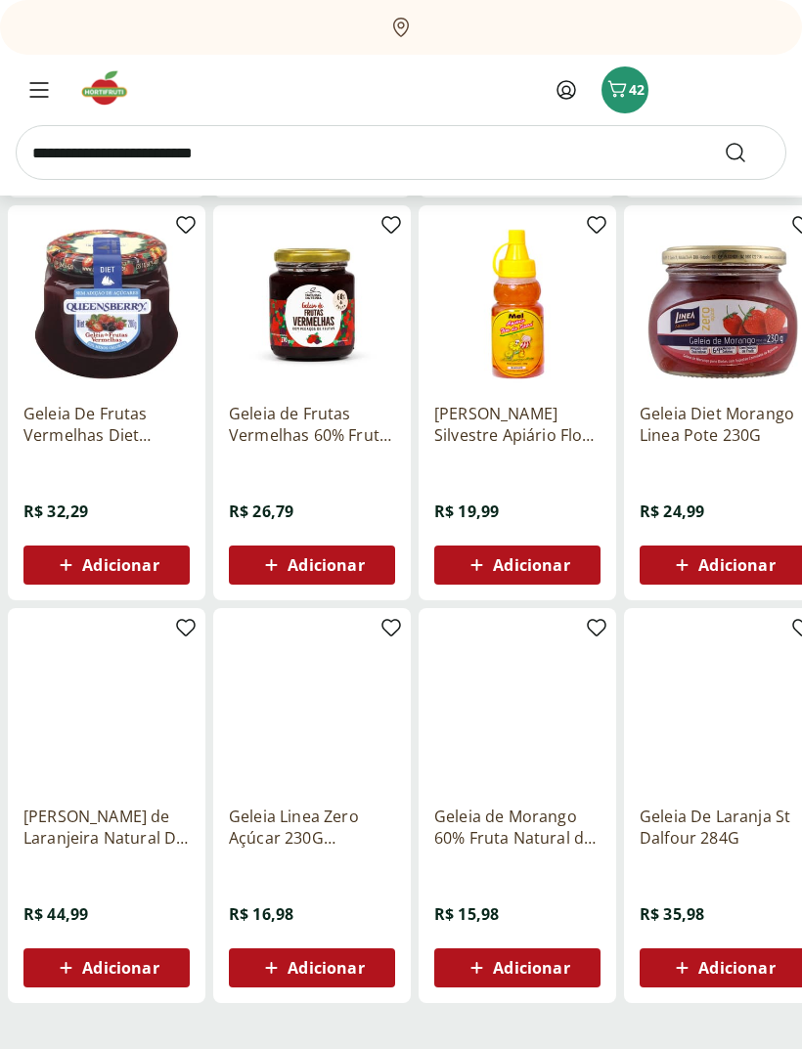
scroll to position [711, 0]
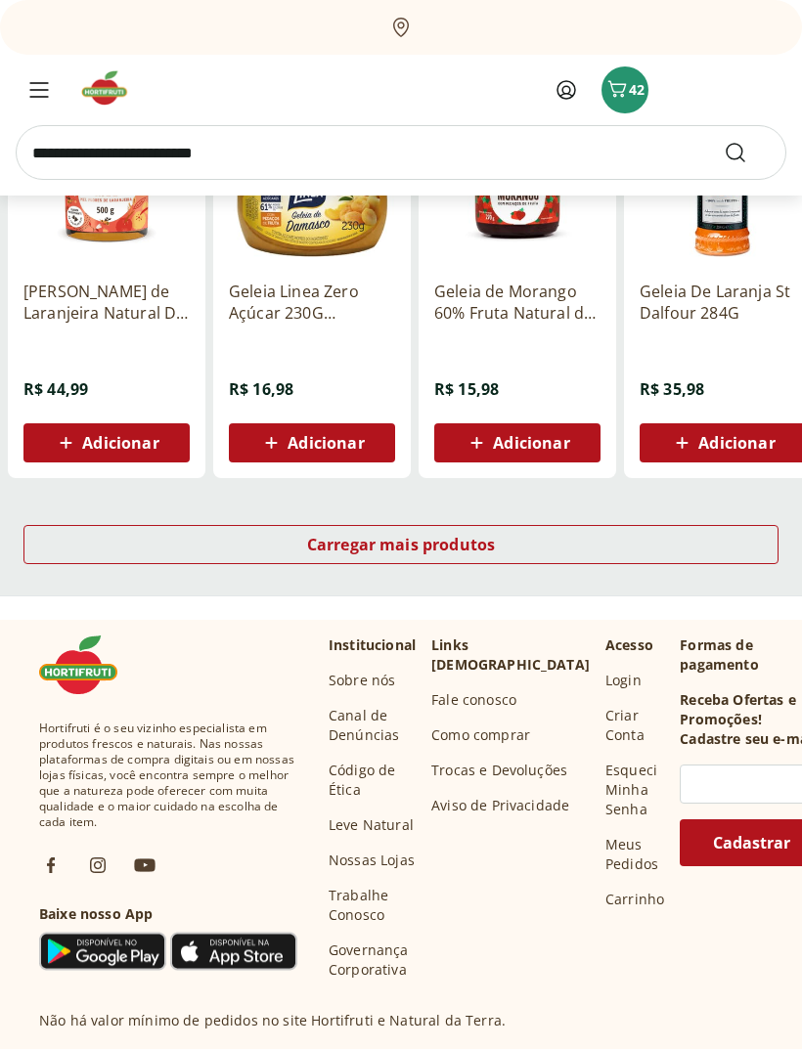
click at [750, 547] on div "Carregar mais produtos" at bounding box center [400, 544] width 755 height 39
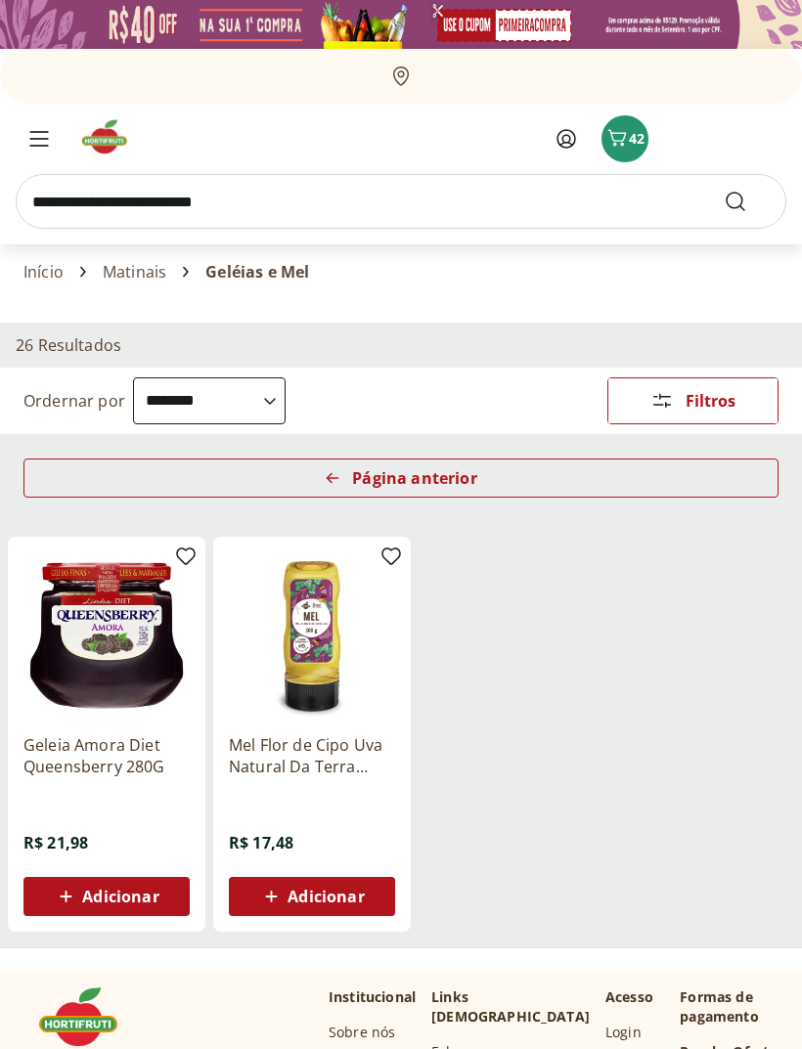
click at [295, 228] on input "search" at bounding box center [401, 201] width 770 height 55
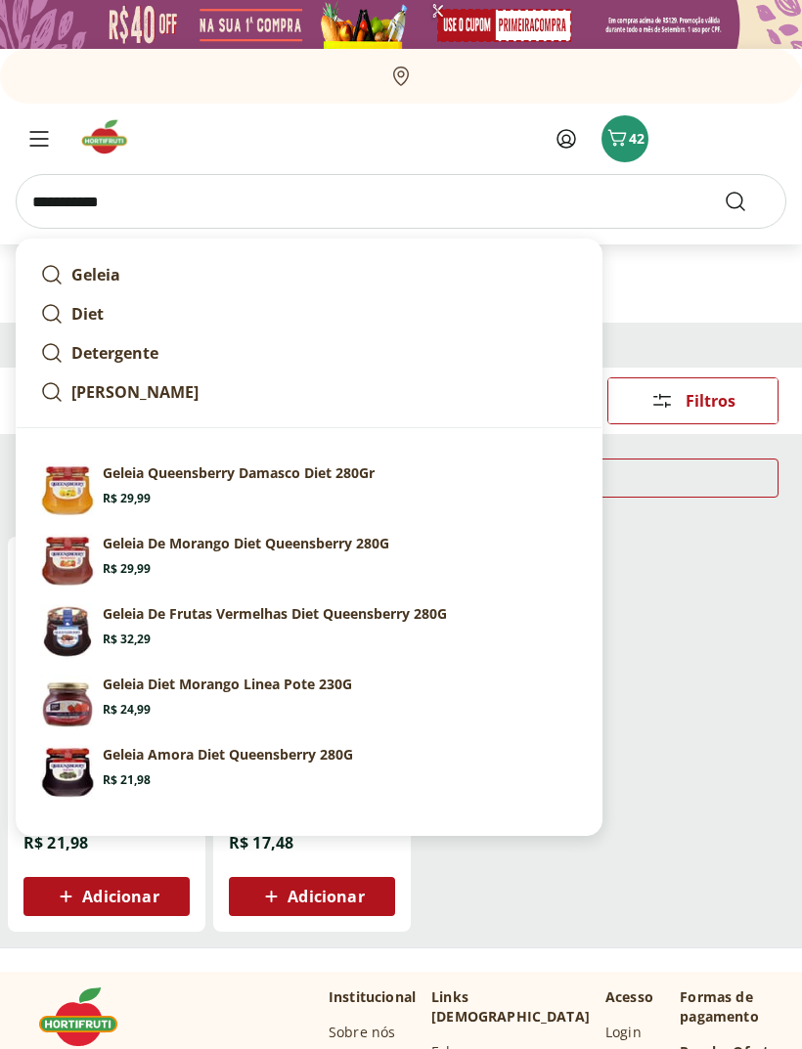
type input "**********"
click at [747, 201] on button "Submit Search" at bounding box center [746, 201] width 47 height 23
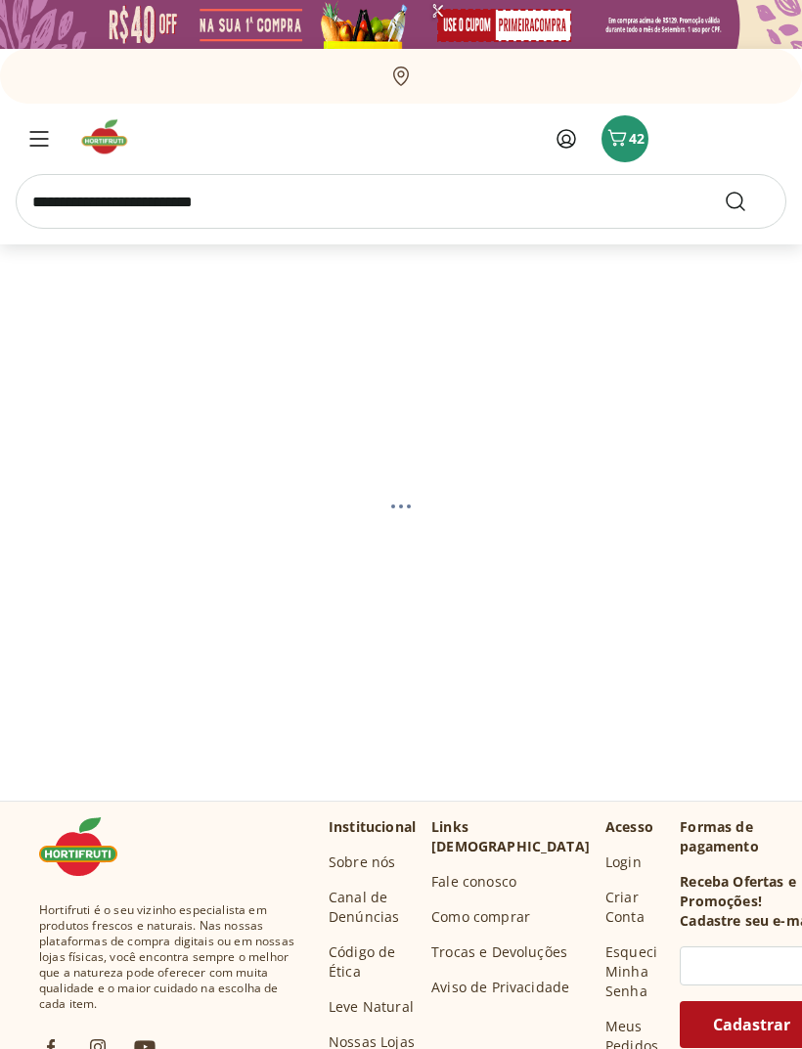
select select "**********"
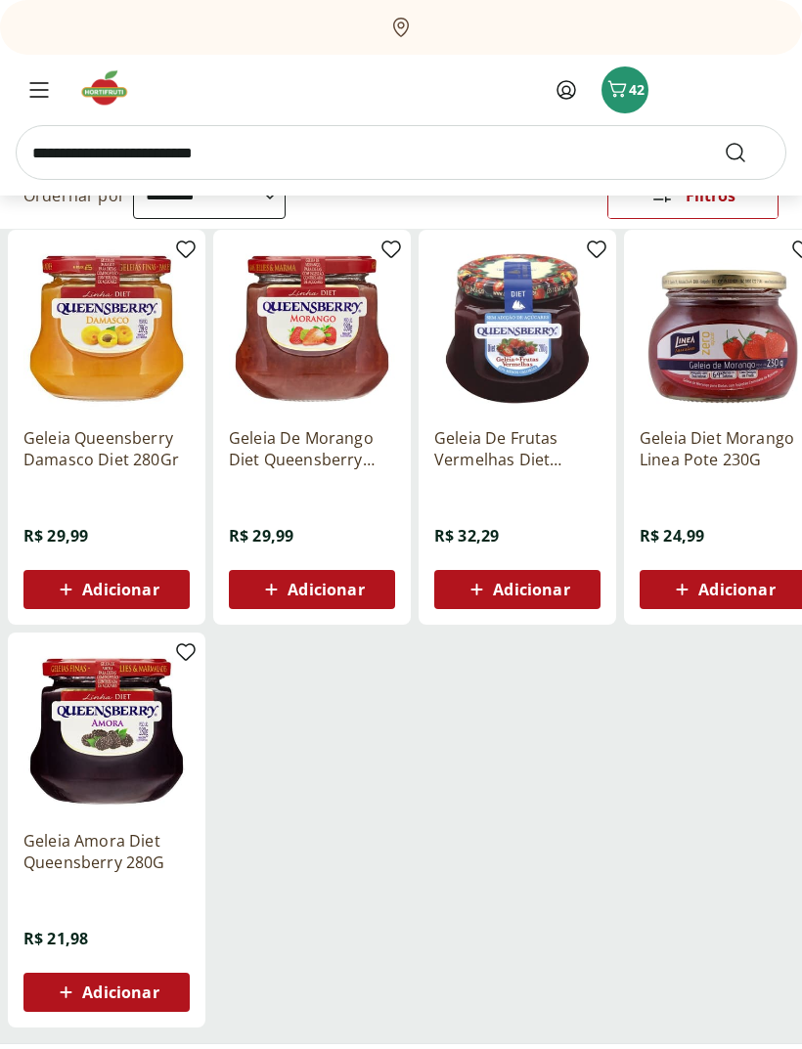
scroll to position [206, 0]
click at [160, 992] on div "Adicionar" at bounding box center [106, 992] width 135 height 35
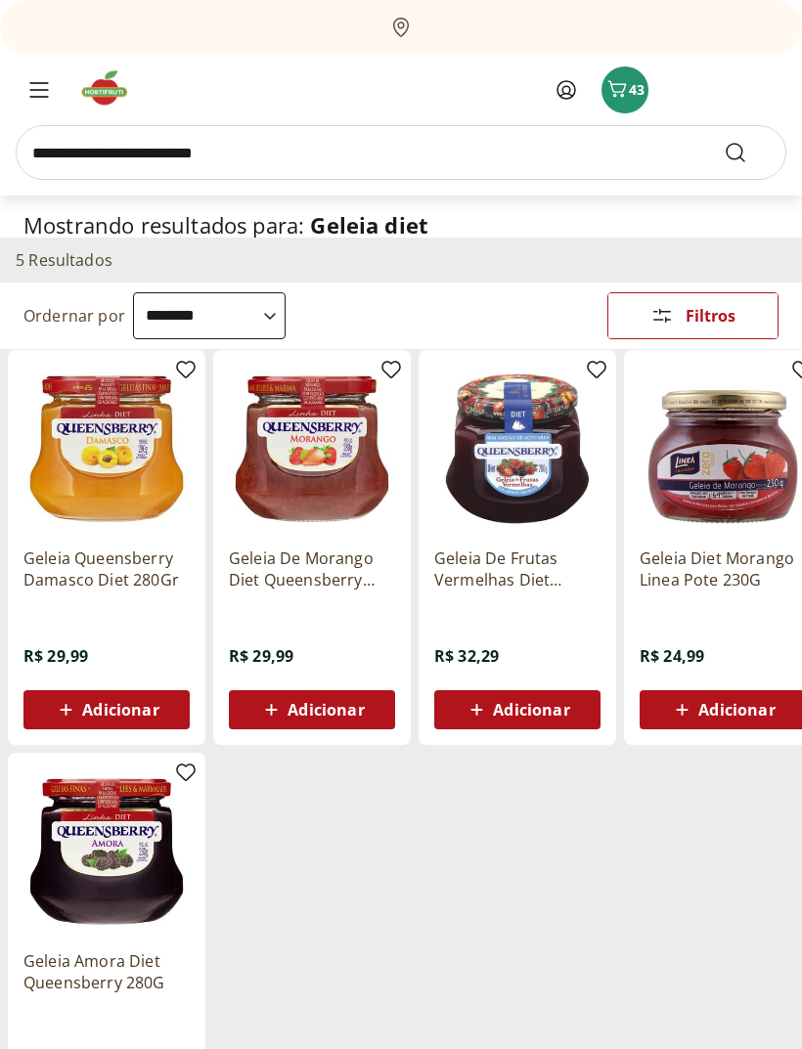
scroll to position [0, 0]
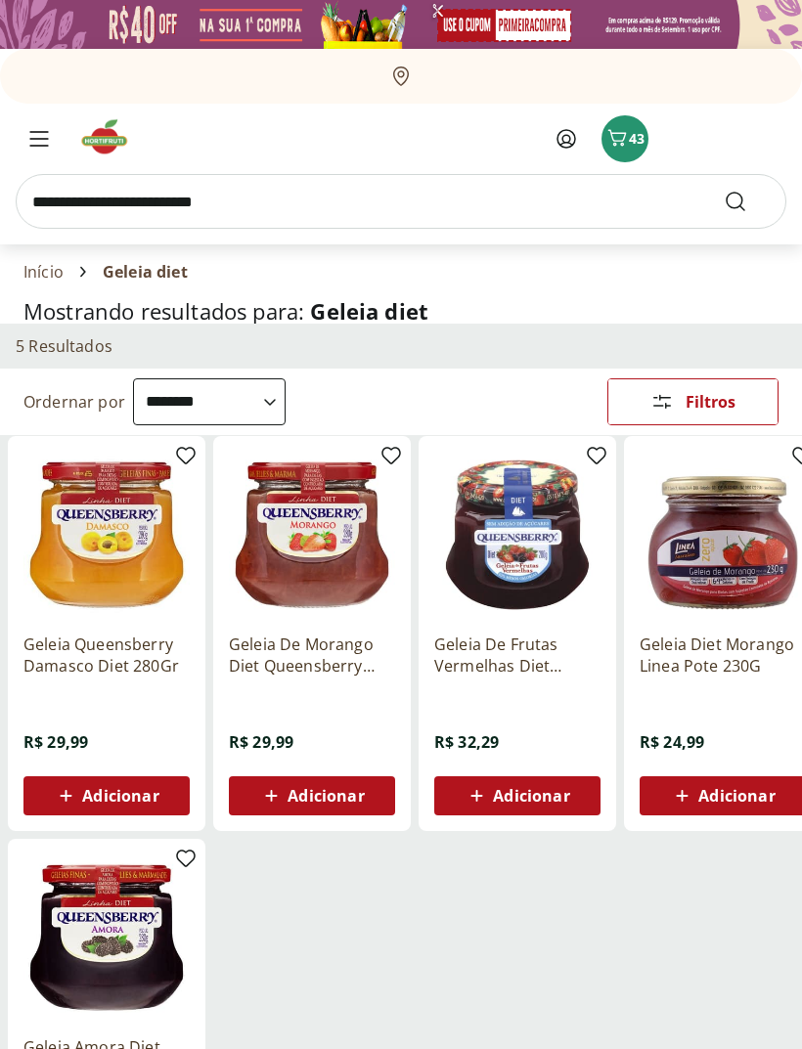
click at [33, 153] on button "Menu" at bounding box center [39, 138] width 47 height 47
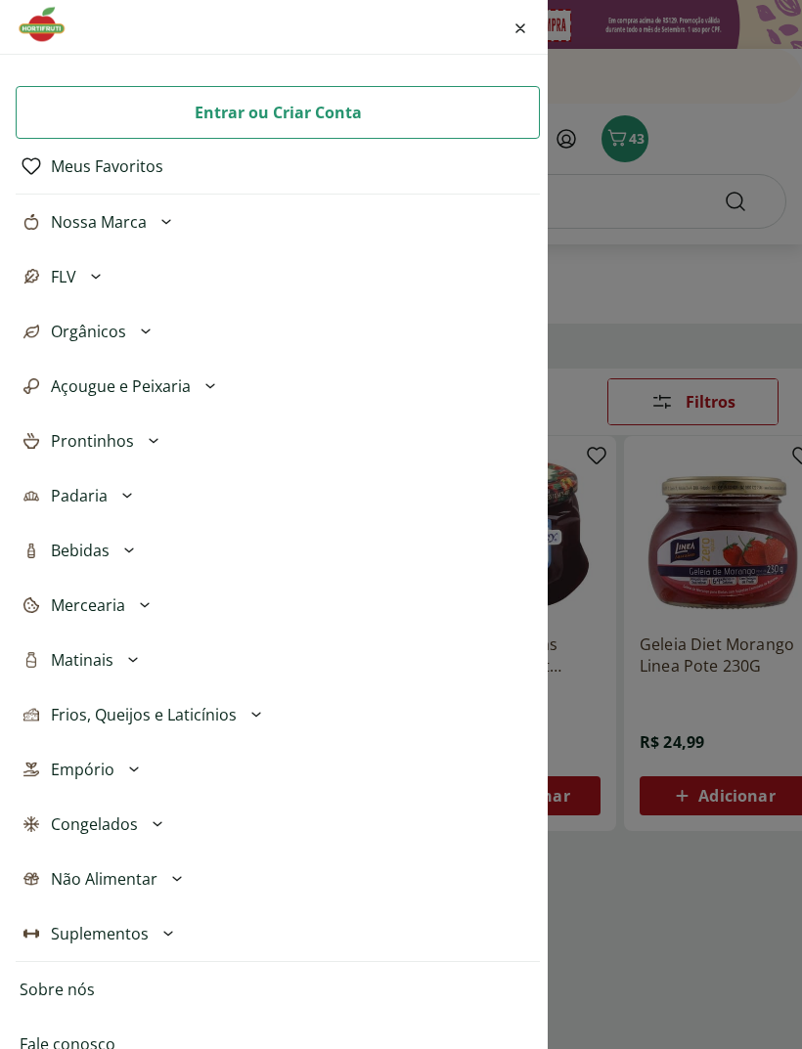
click at [117, 771] on button "Empório" at bounding box center [278, 769] width 524 height 55
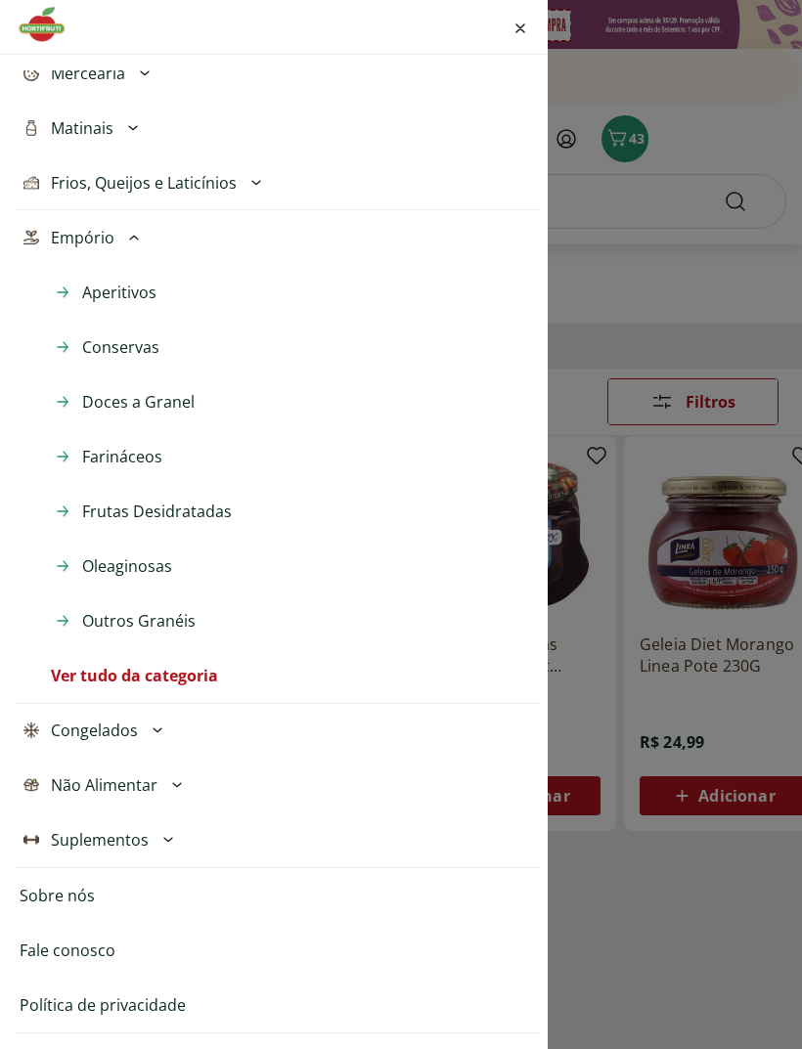
scroll to position [532, 0]
click at [144, 736] on button "Congelados" at bounding box center [278, 730] width 524 height 55
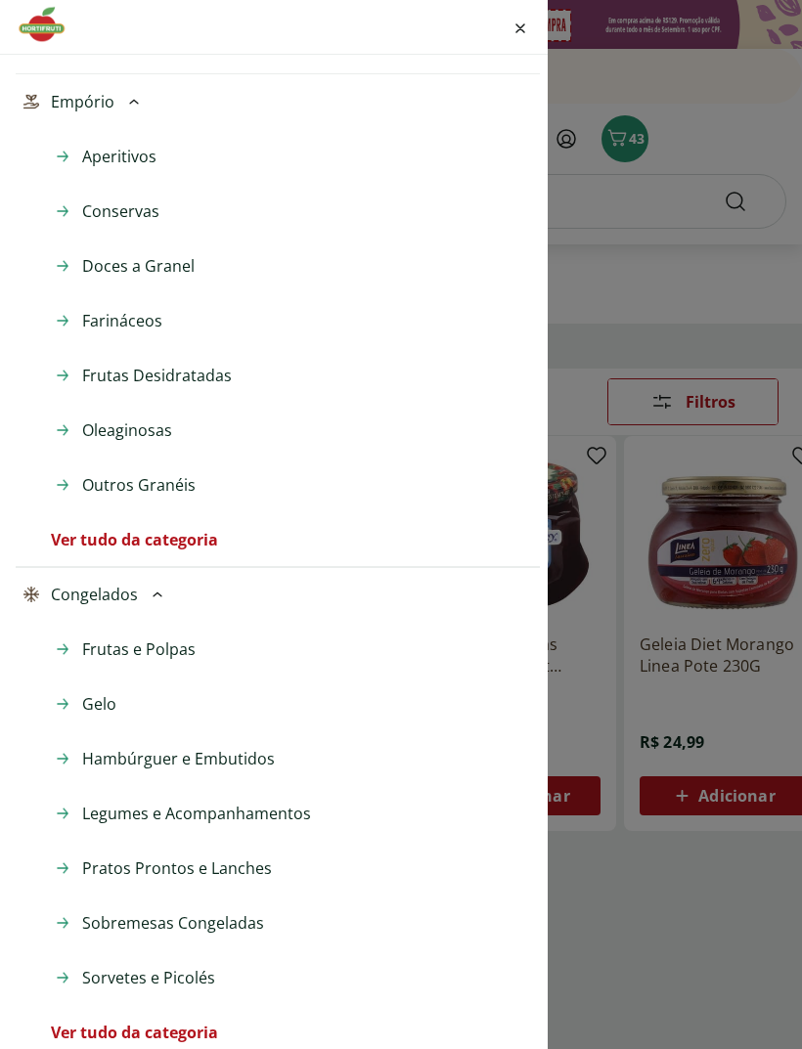
scroll to position [699, 0]
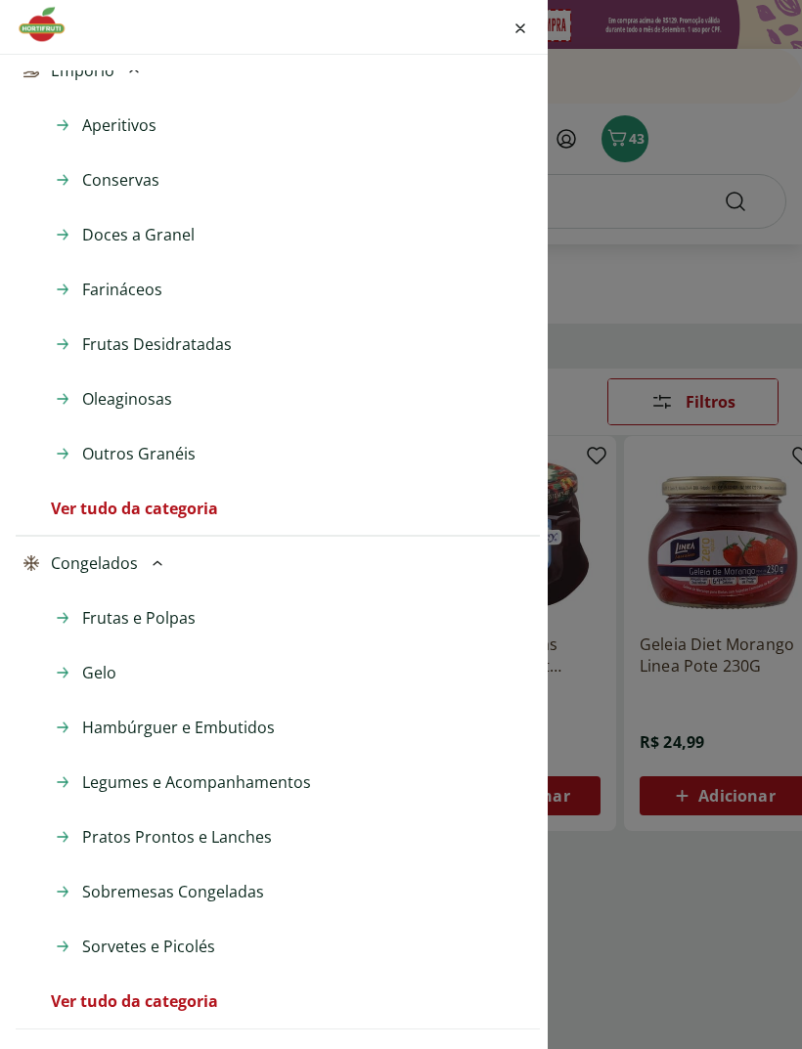
click at [91, 774] on span "Legumes e Acompanhamentos" at bounding box center [196, 781] width 229 height 23
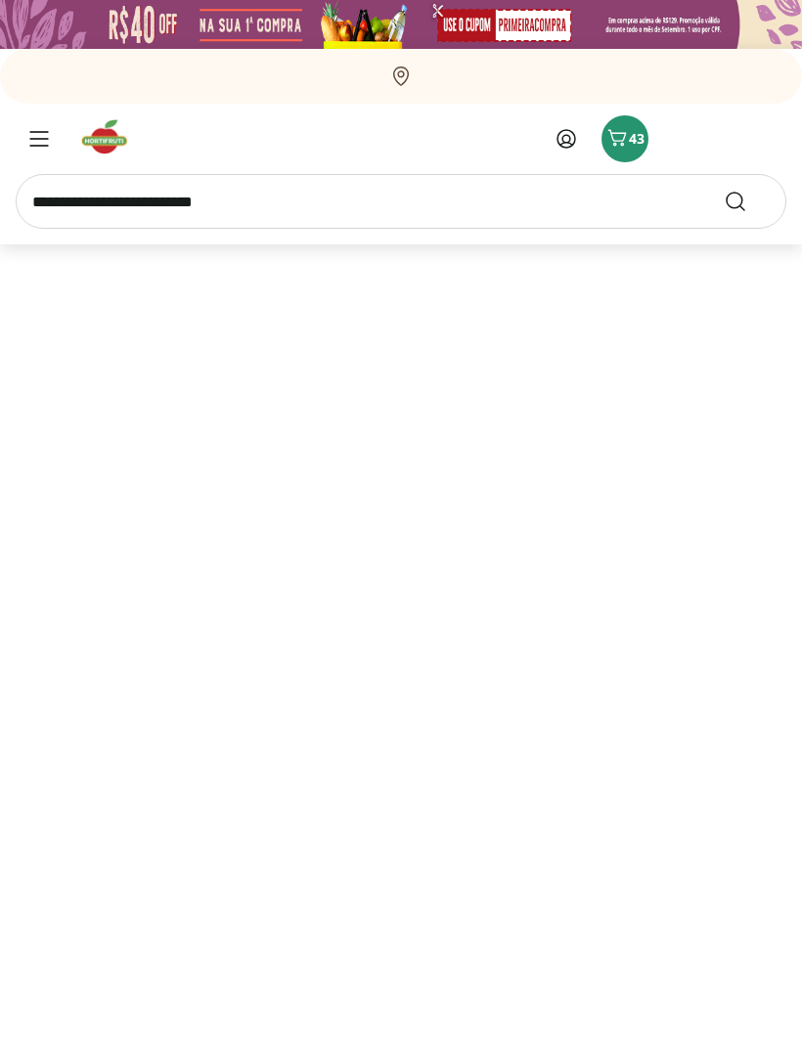
select select "**********"
